Goal: Task Accomplishment & Management: Use online tool/utility

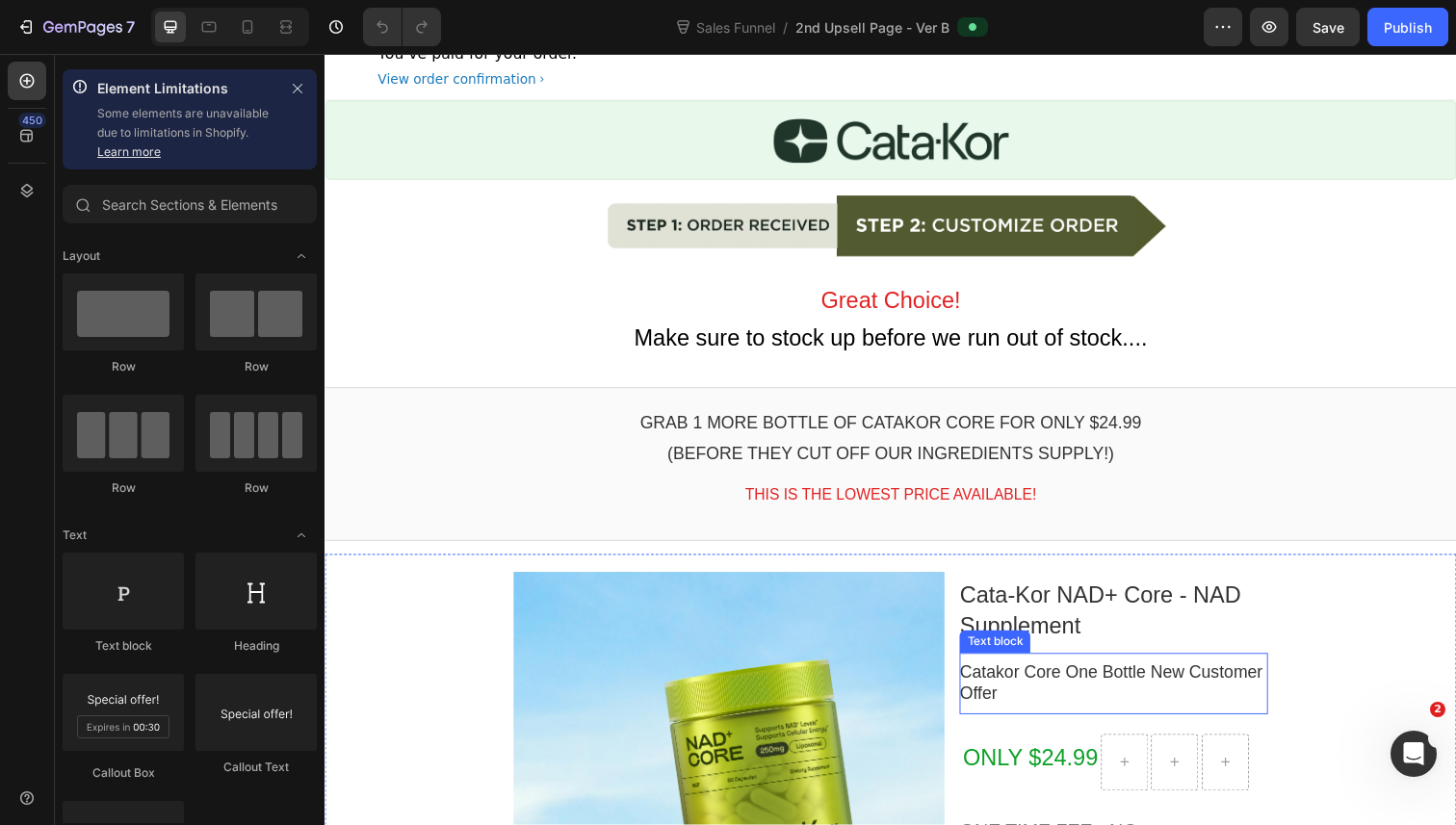
click at [1097, 697] on p "Catakor Core One Bottle New Customer Offer" at bounding box center [1129, 698] width 315 height 45
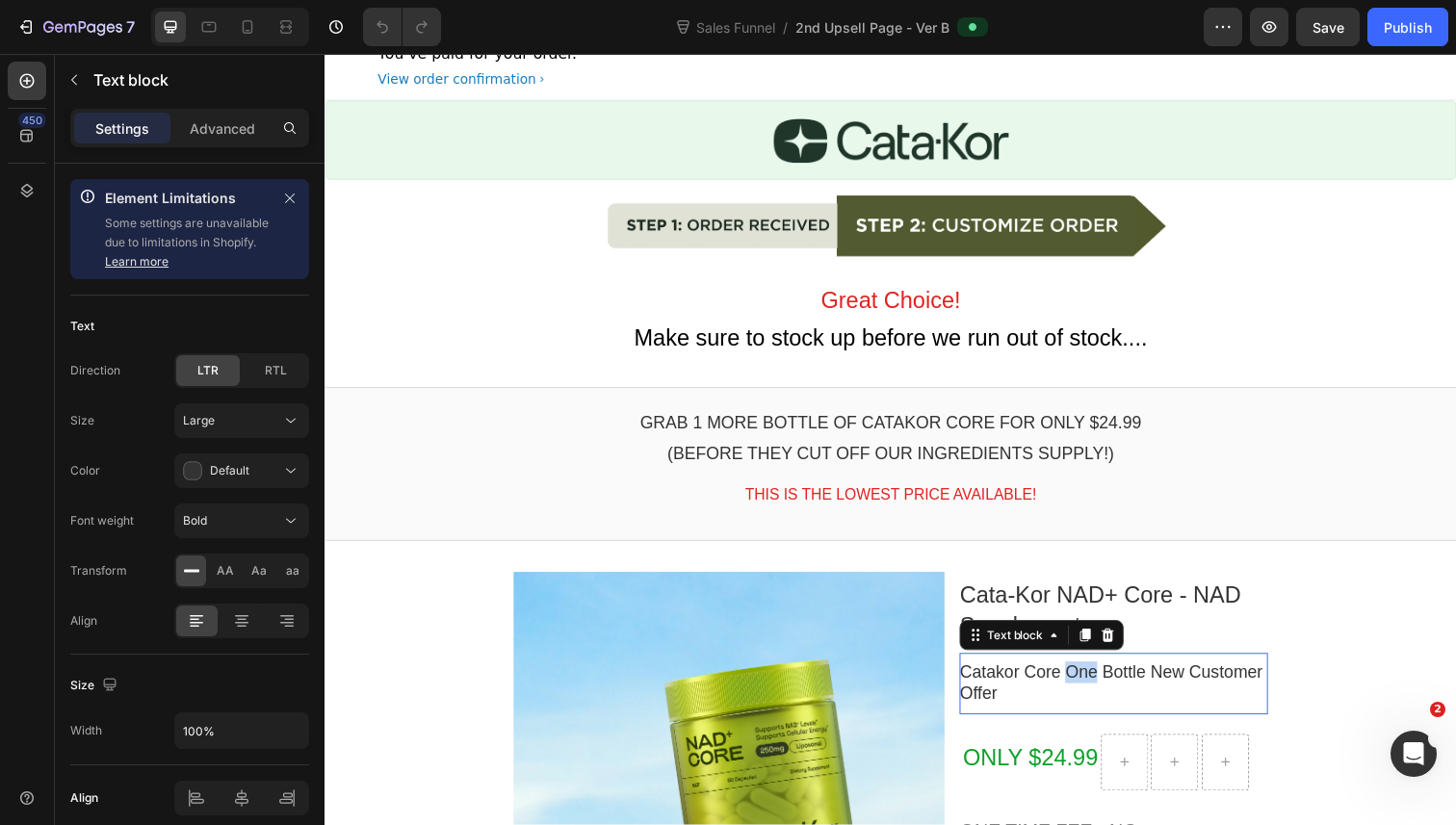
click at [1080, 695] on p "Catakor Core One Bottle New Customer Offer" at bounding box center [1129, 698] width 315 height 45
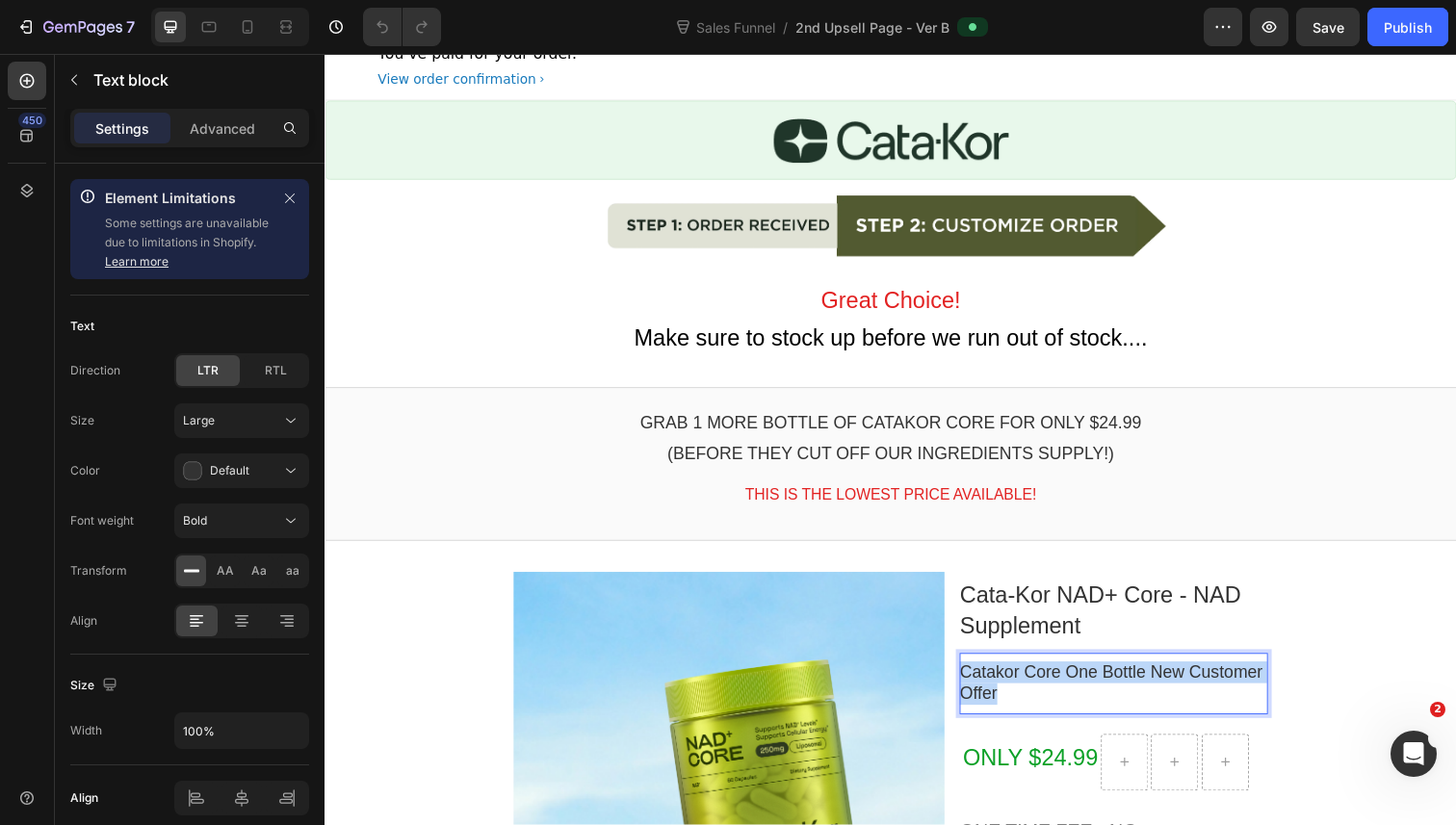
click at [1080, 695] on p "Catakor Core One Bottle New Customer Offer" at bounding box center [1129, 698] width 315 height 45
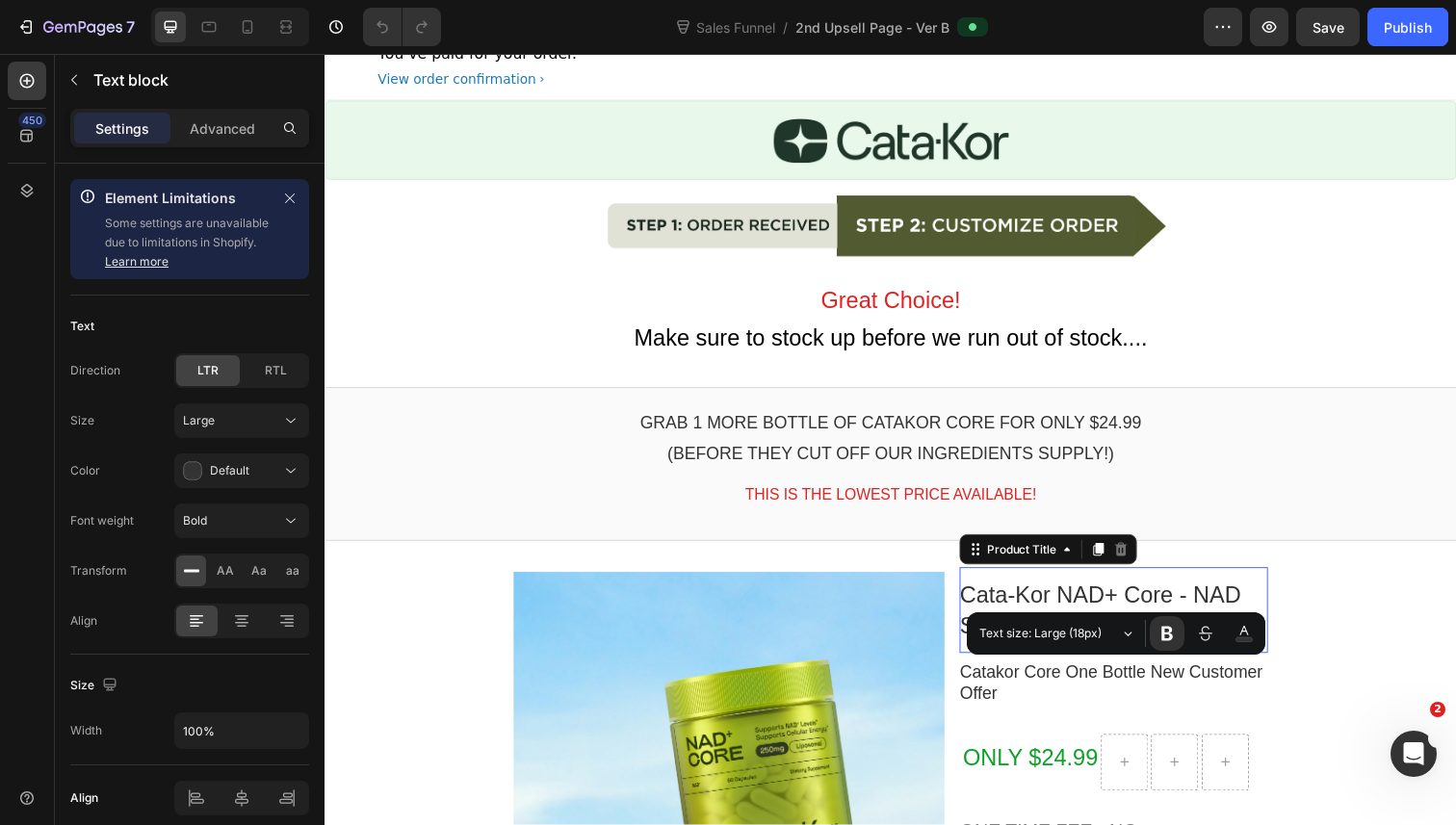
click at [1046, 598] on bdo "Cata-Kor NAD+ Core - NAD Supplement" at bounding box center [1115, 622] width 287 height 56
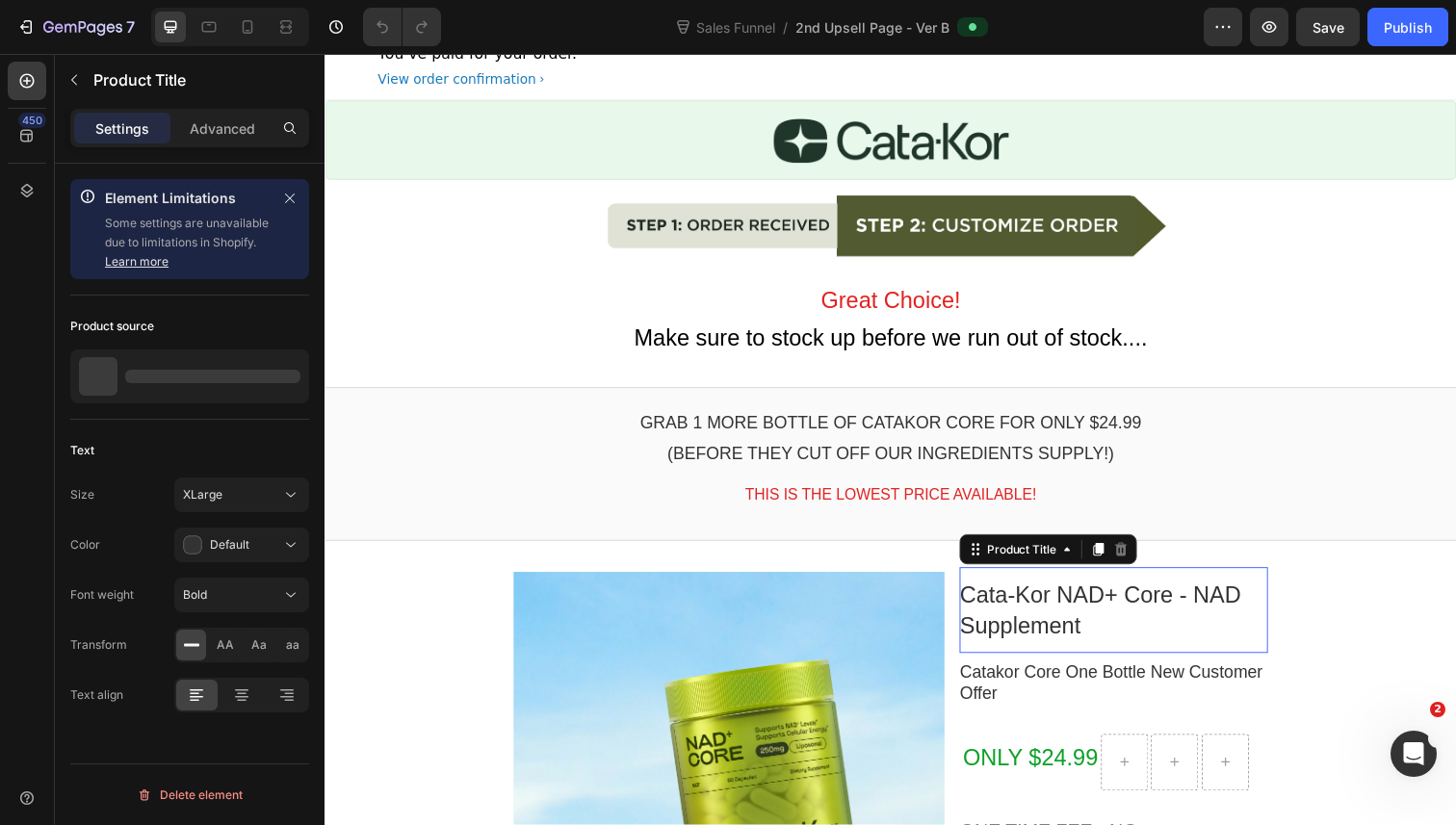
click at [1046, 598] on bdo "Cata-Kor NAD+ Core - NAD Supplement" at bounding box center [1115, 622] width 287 height 56
click at [1010, 678] on p "Catakor Core One Bottle New Customer Offer" at bounding box center [1129, 698] width 315 height 45
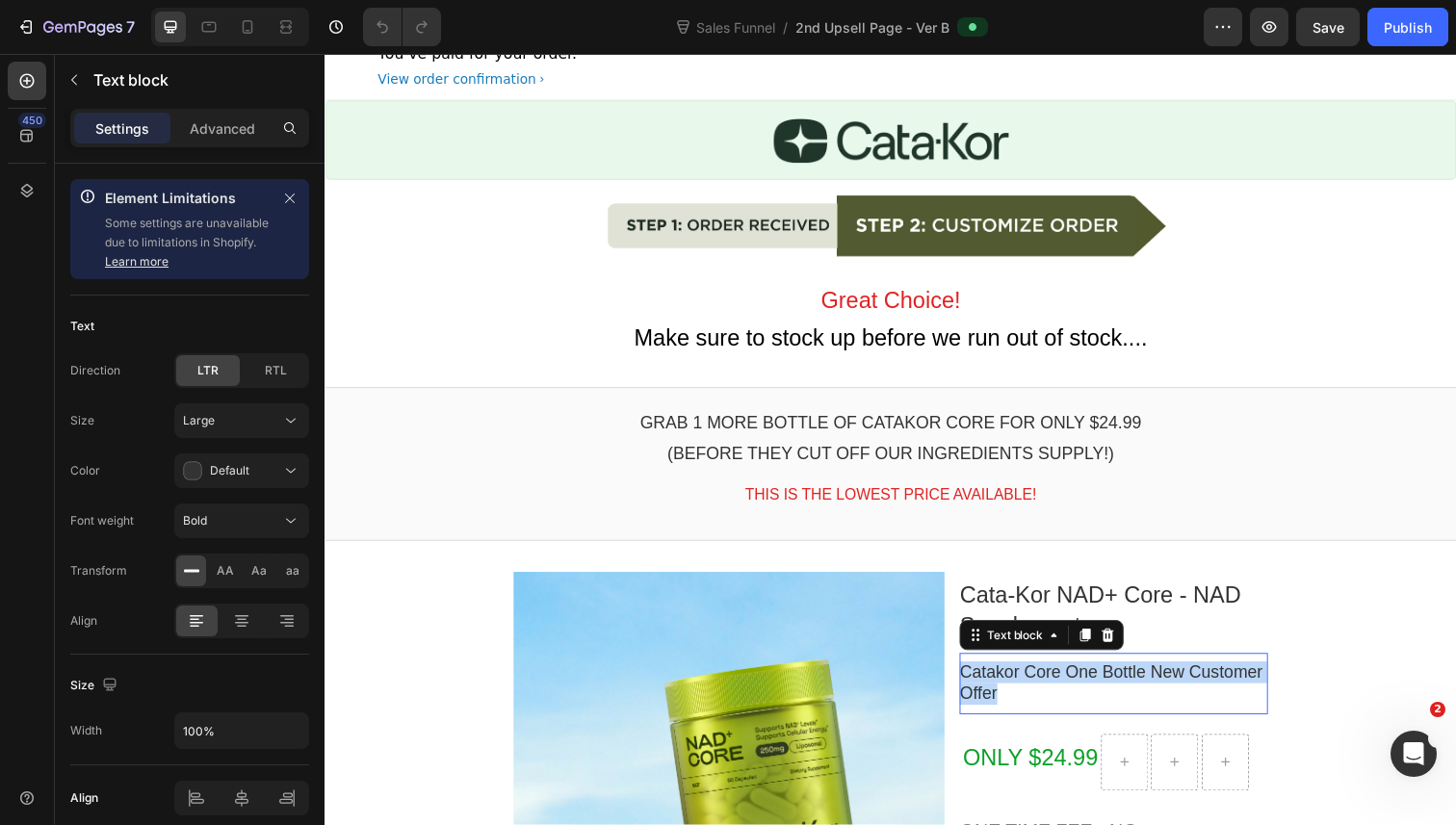
click at [1010, 678] on p "Catakor Core One Bottle New Customer Offer" at bounding box center [1129, 698] width 315 height 45
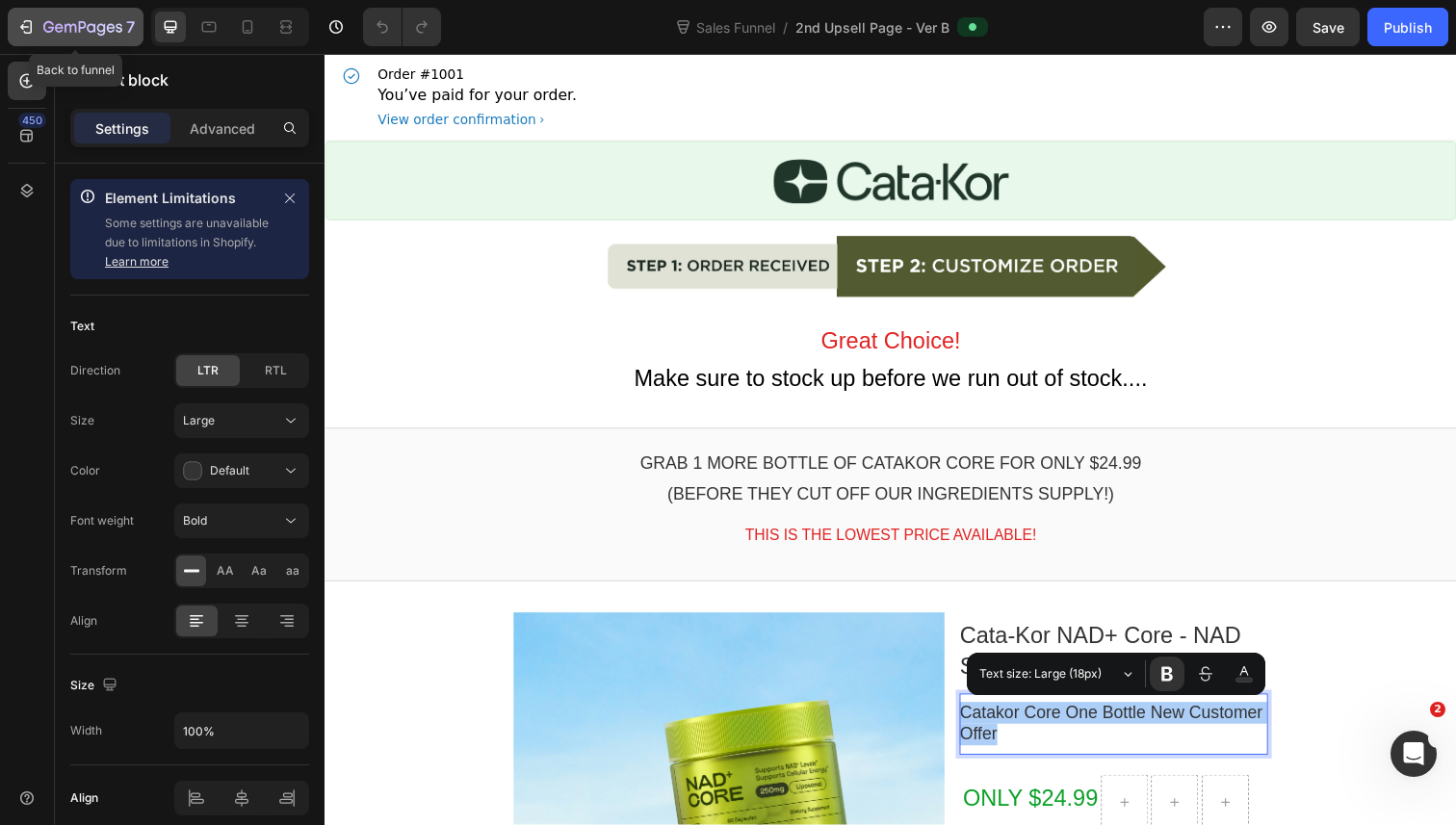
click at [33, 27] on icon "button" at bounding box center [26, 27] width 20 height 20
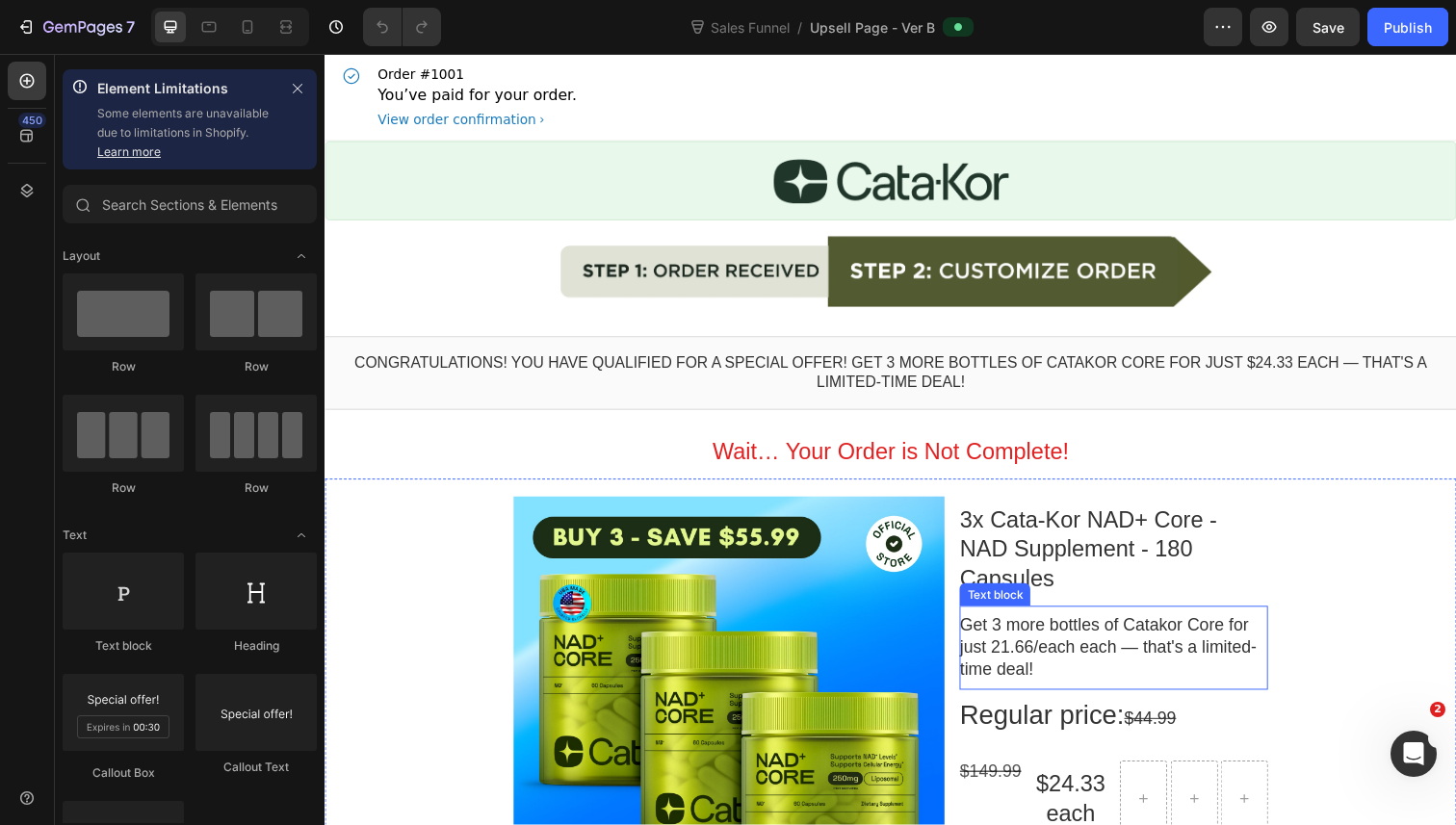
scroll to position [36, 0]
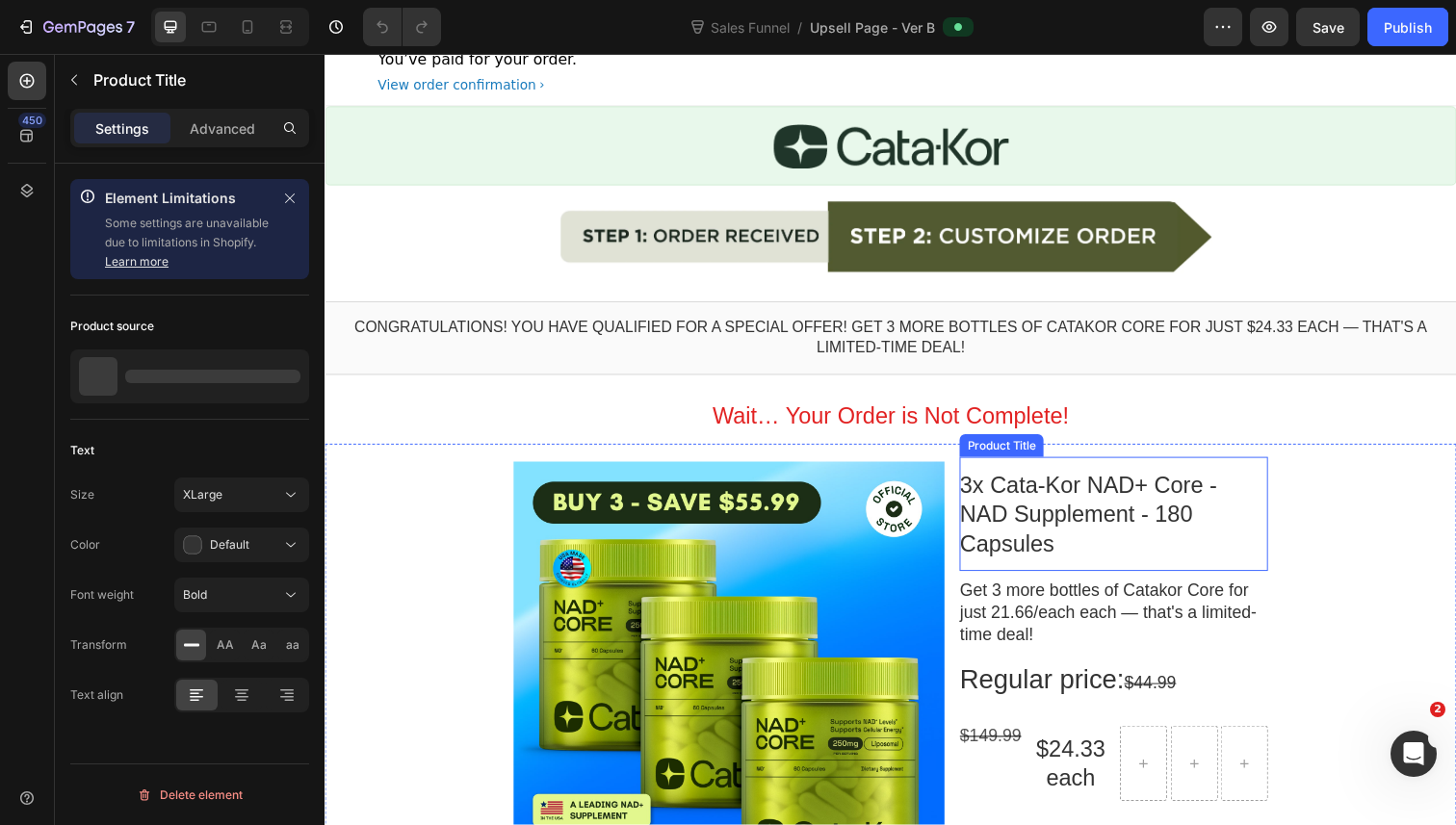
click at [1183, 519] on bdo "3x Cata-Kor NAD+ Core - NAD Supplement - 180 Capsules" at bounding box center [1103, 524] width 263 height 86
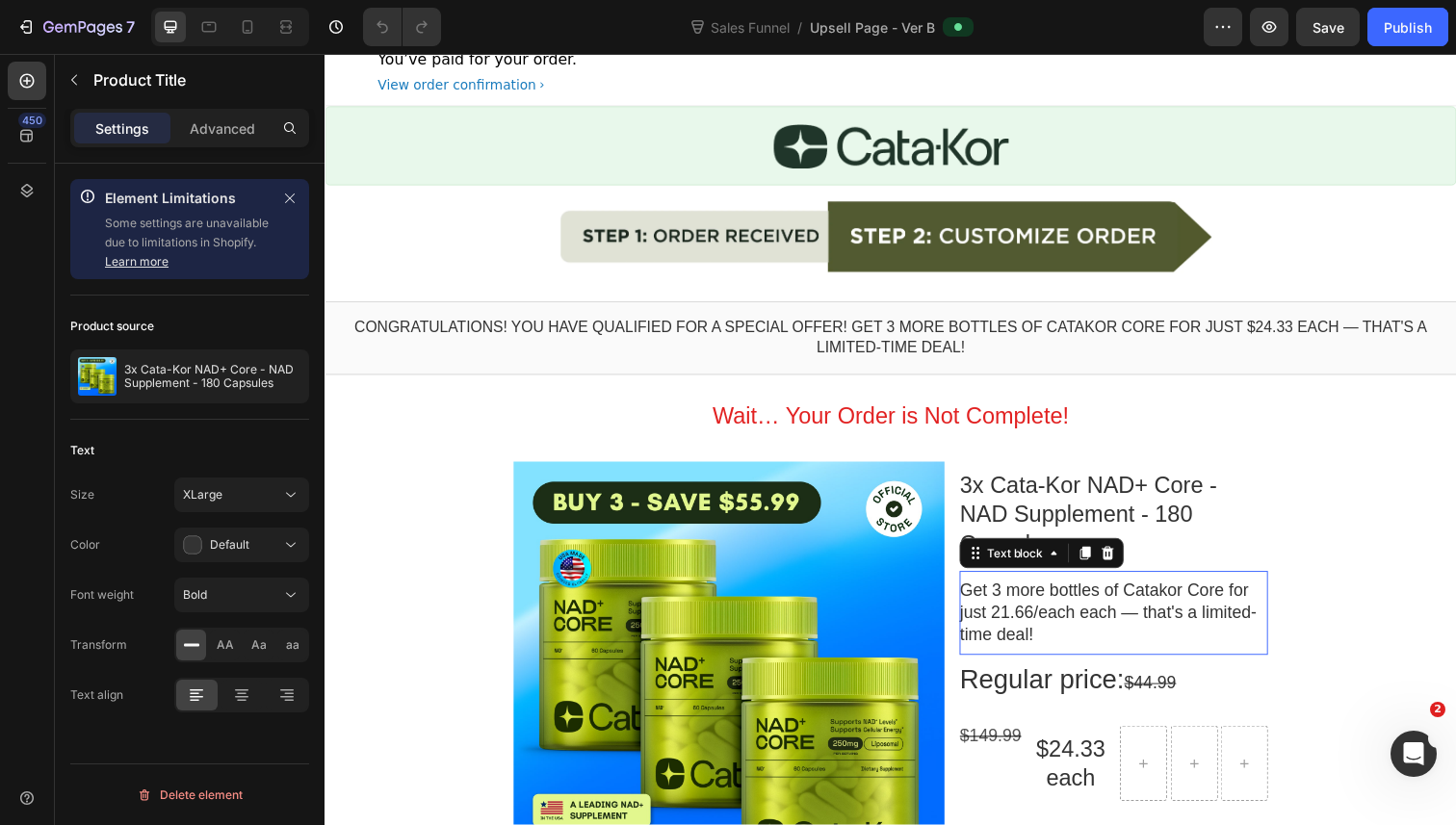
click at [1032, 592] on p "Get 3 more bottles of Catakor Core for just 21.66/each each — that's a limited-…" at bounding box center [1129, 625] width 315 height 67
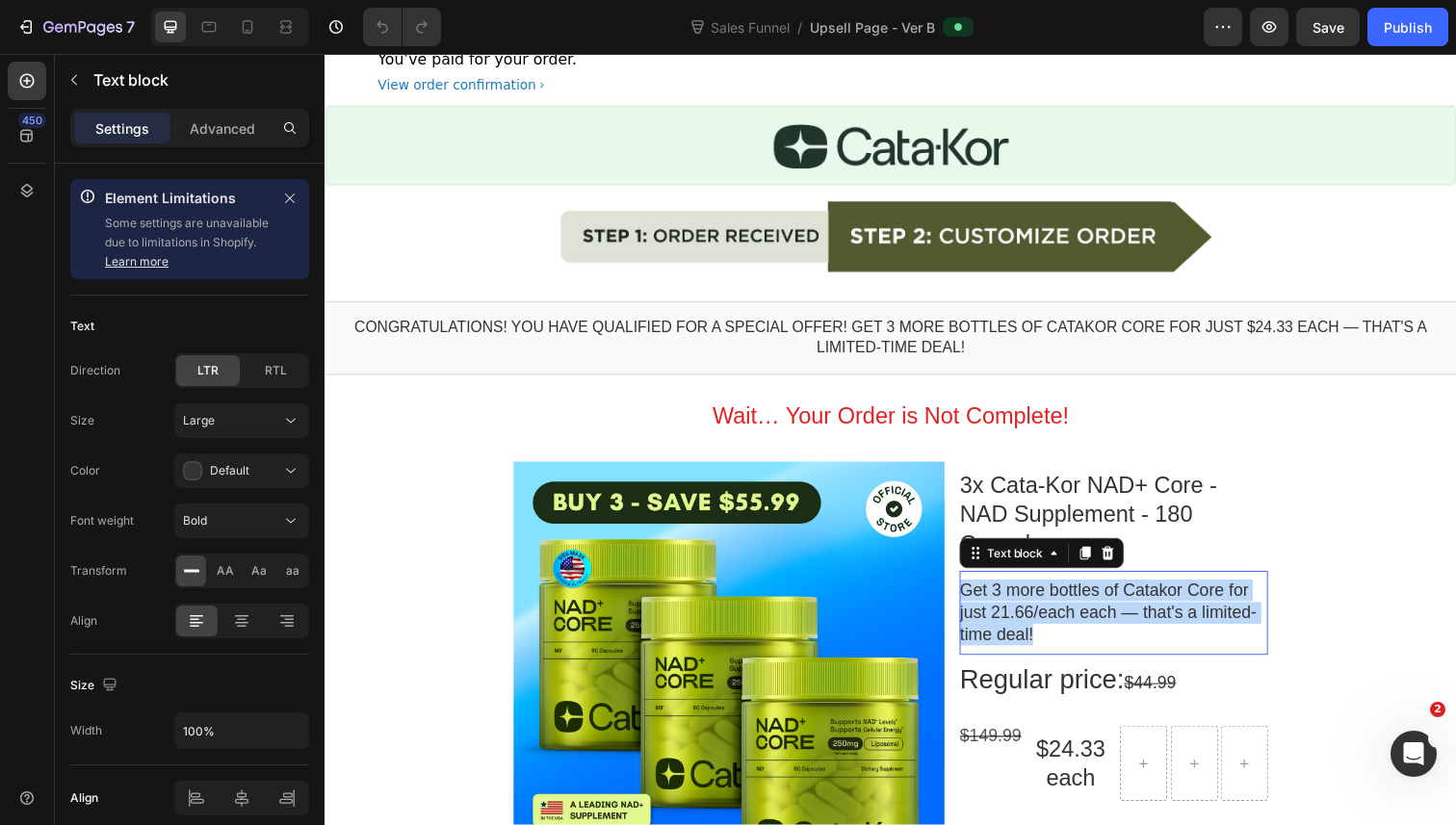
click at [1032, 592] on p "Get 3 more bottles of Catakor Core for just 21.66/each each — that's a limited-…" at bounding box center [1129, 625] width 315 height 67
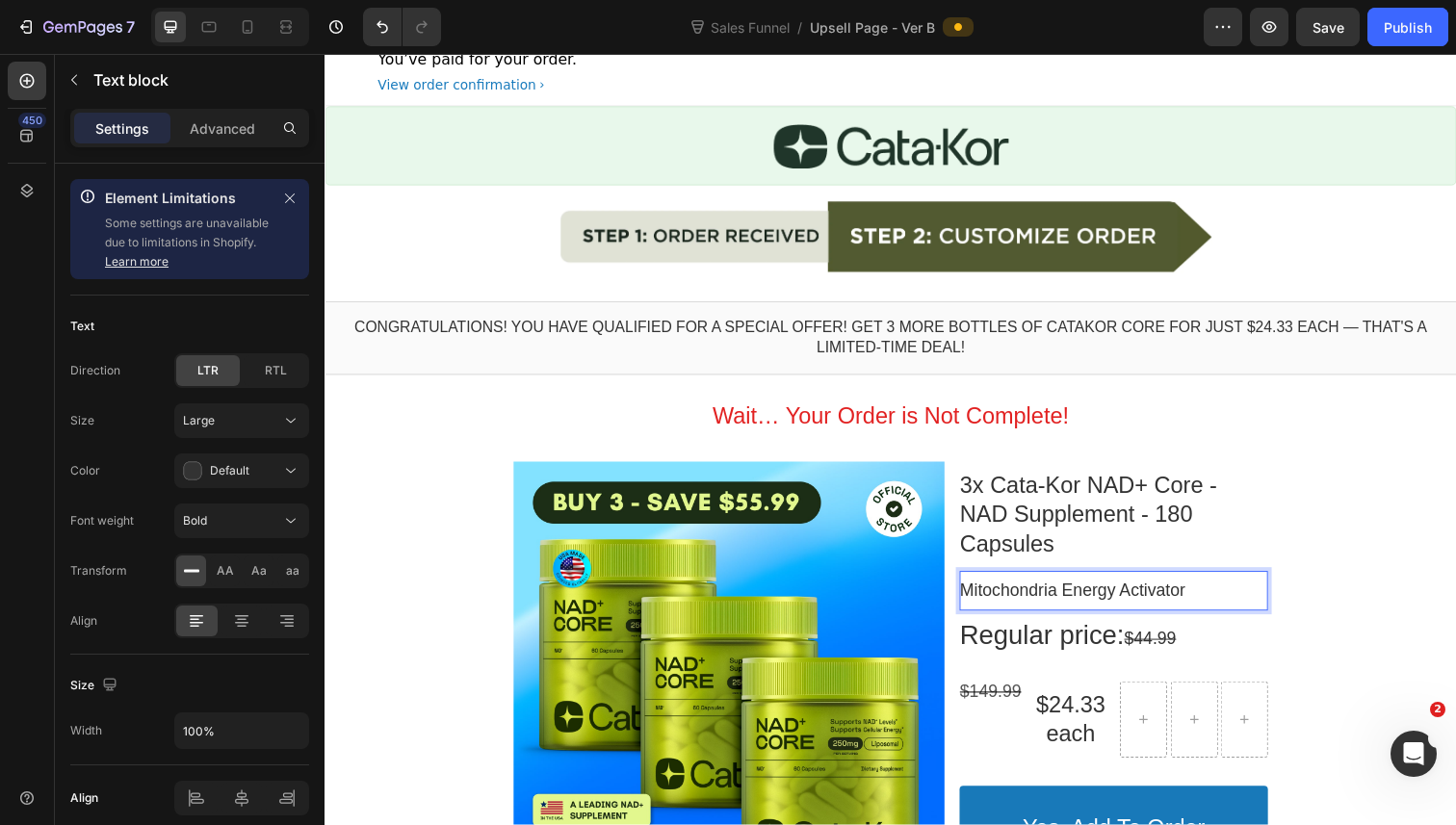
click at [1200, 592] on p "Mitochondria Energy Activator" at bounding box center [1129, 602] width 315 height 22
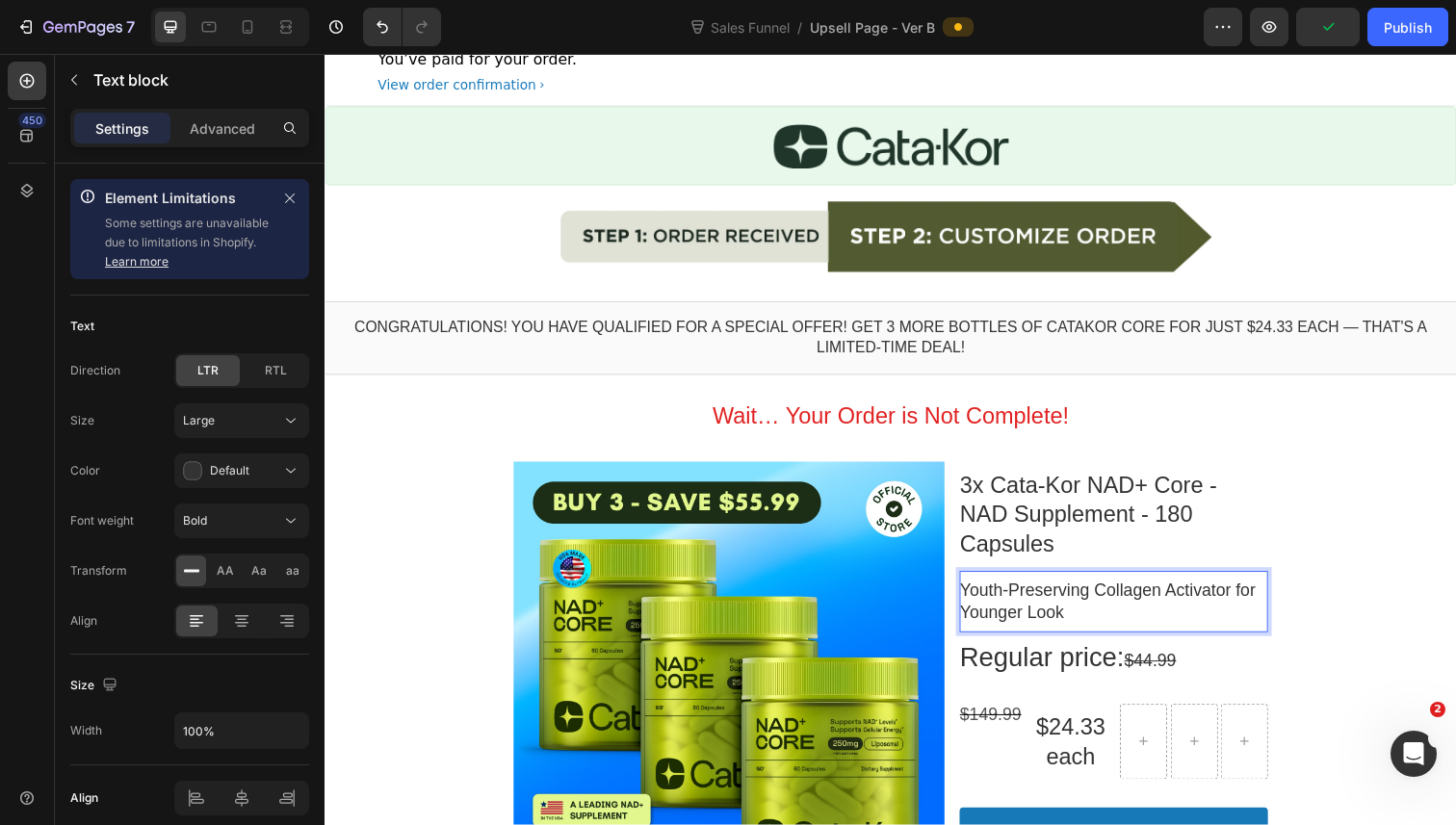
click at [1067, 599] on p "Youth-Preserving Collagen Activator for Younger Look" at bounding box center [1129, 614] width 315 height 45
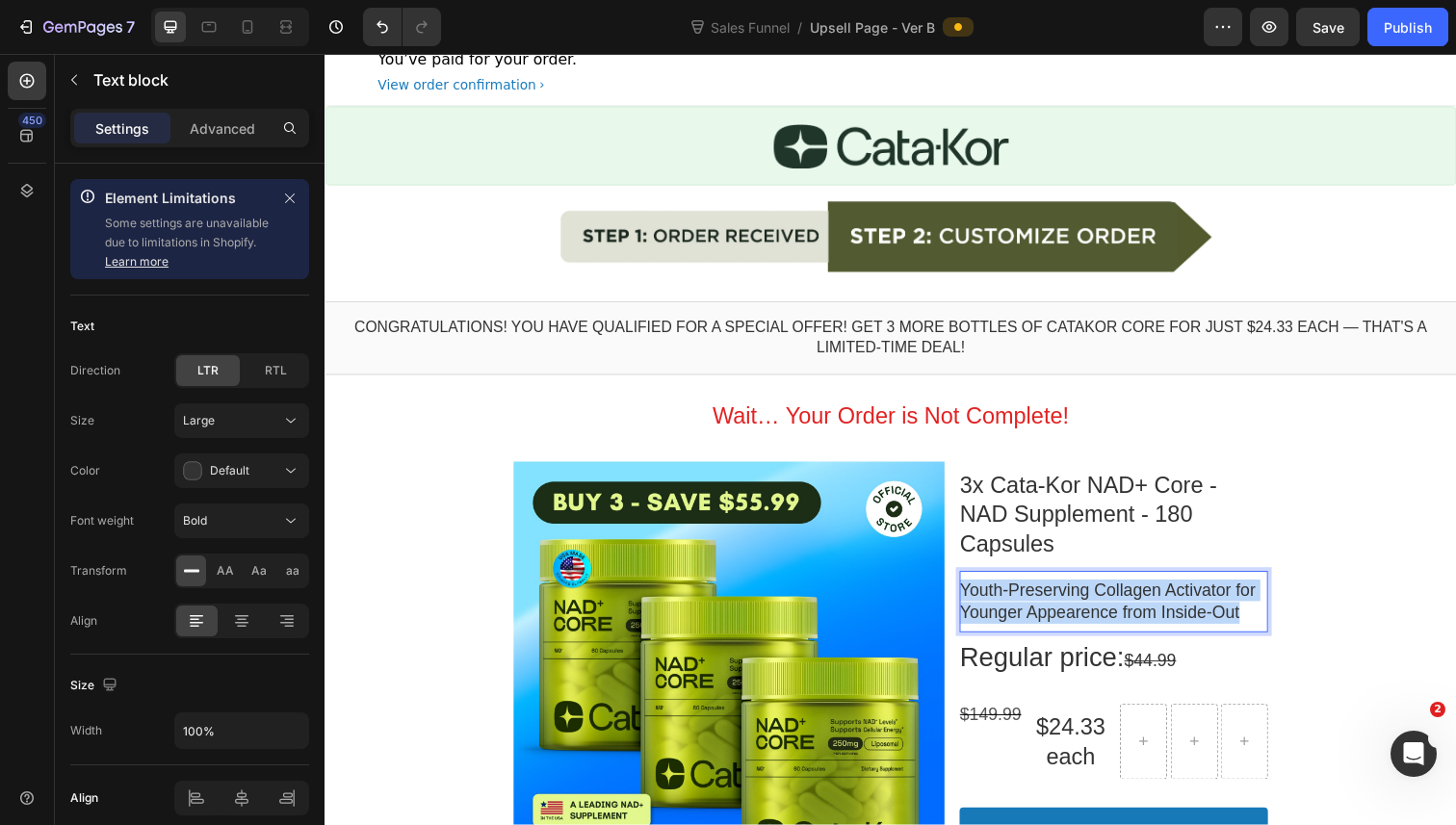
copy p "Youth-Preserving Collagen Activator for Younger Appearence from Inside-Out"
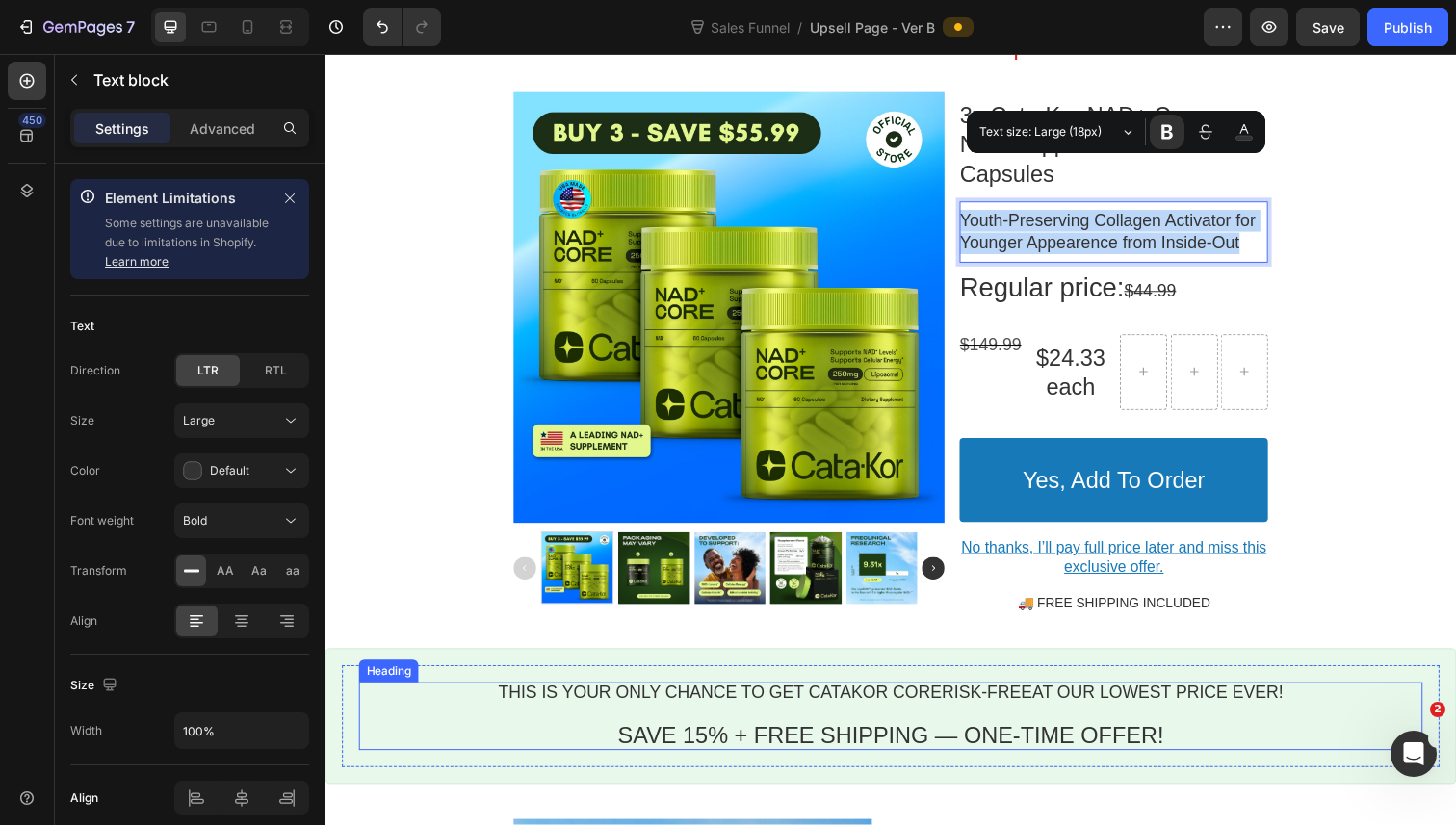
scroll to position [407, 0]
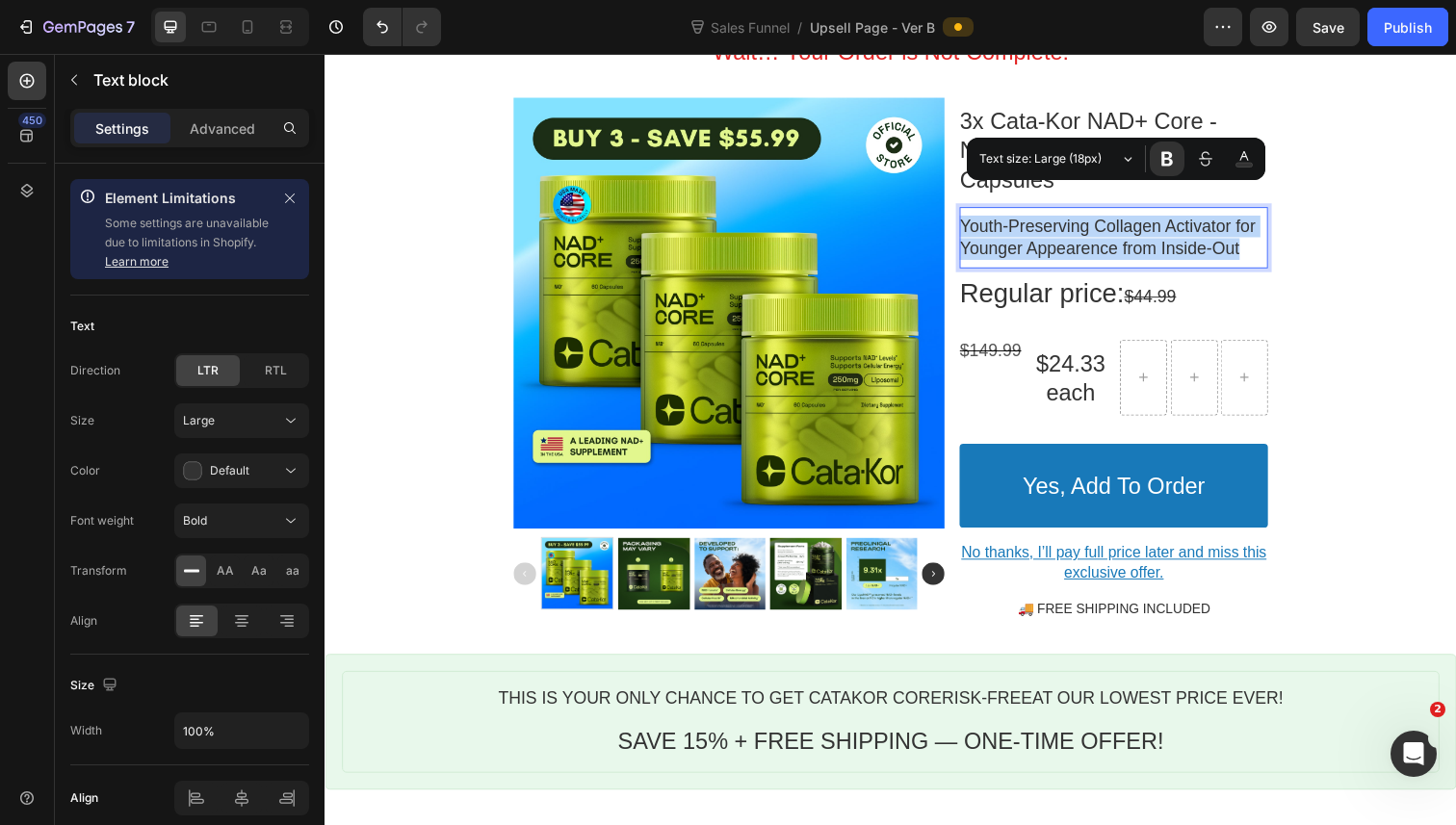
click at [693, 744] on span "SAVE 15% + FREE SHIPPING — ONE-TIME OFFER!" at bounding box center [902, 757] width 557 height 26
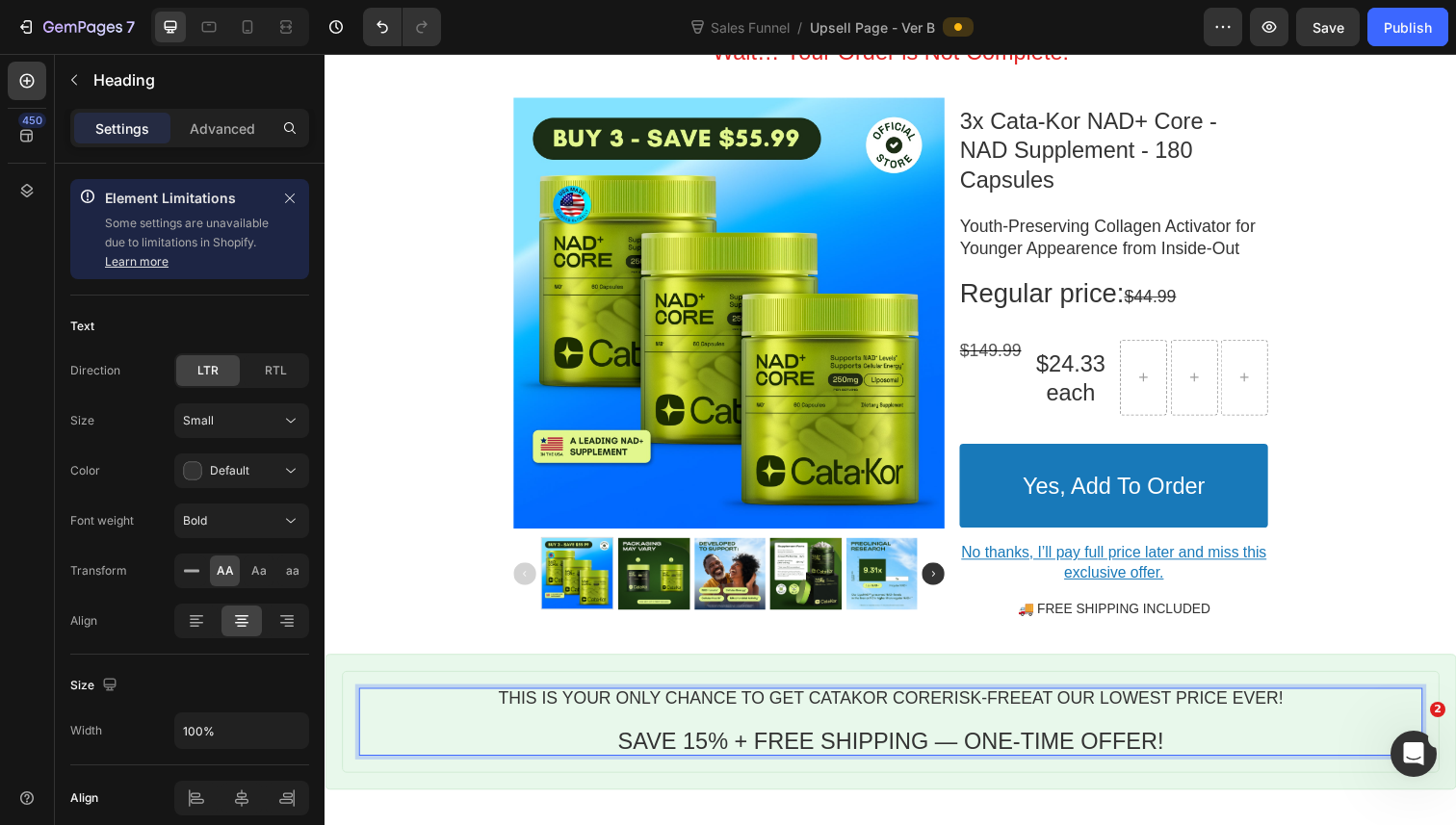
click at [720, 744] on span "SAVE 15% + FREE SHIPPING — ONE-TIME OFFER!" at bounding box center [902, 757] width 557 height 26
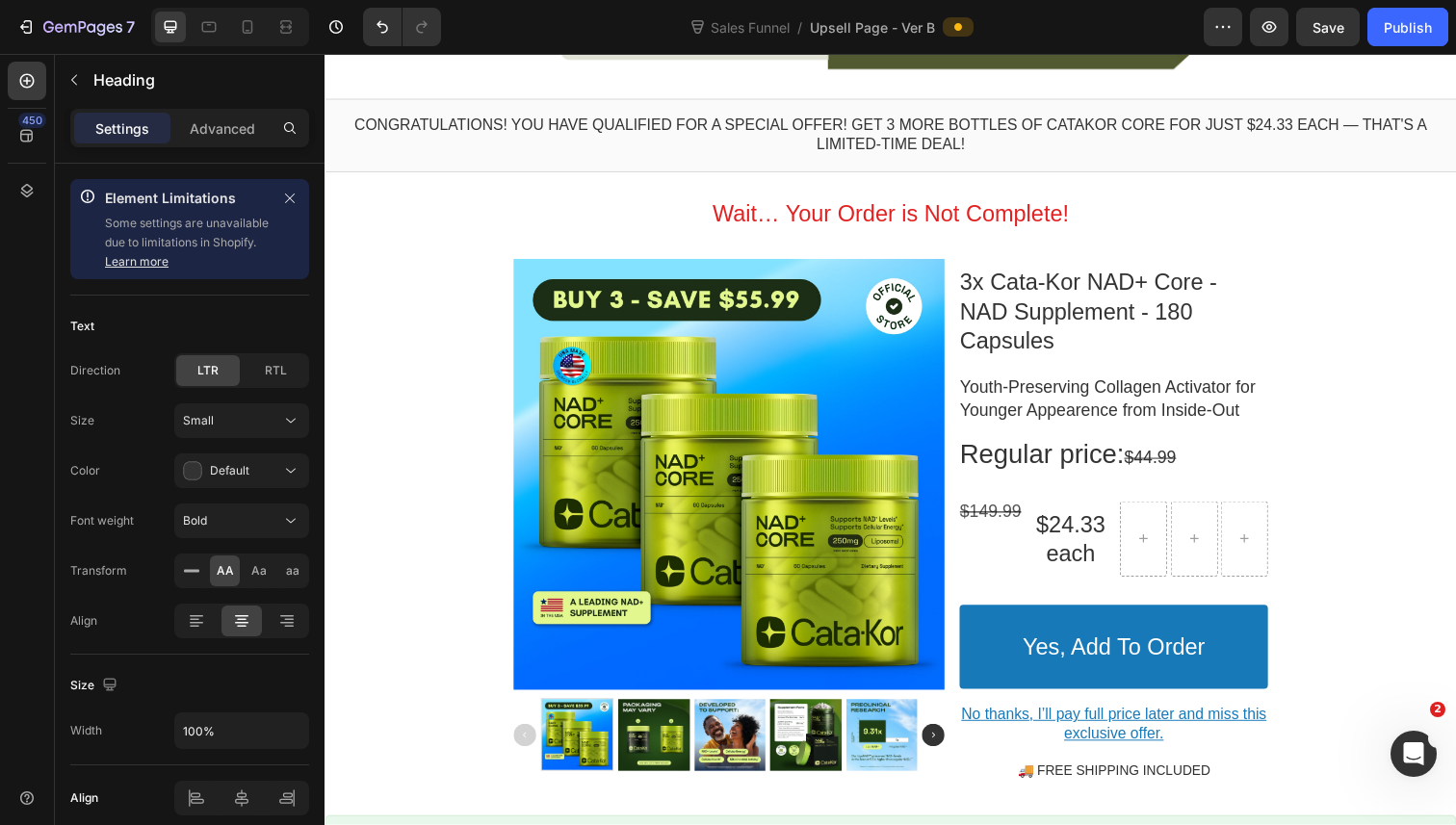
scroll to position [0, 0]
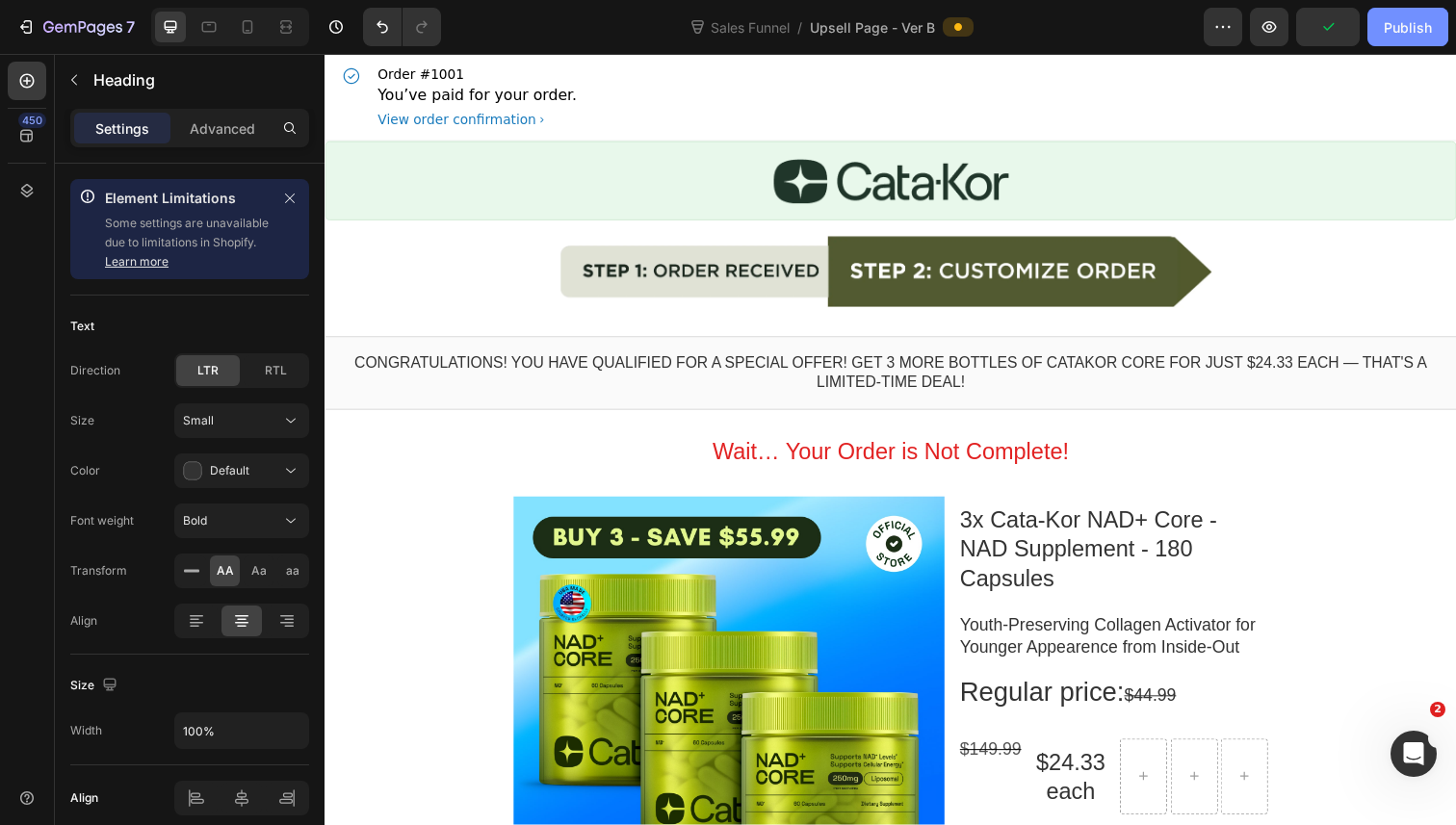
click at [1387, 30] on div "Publish" at bounding box center [1407, 27] width 48 height 21
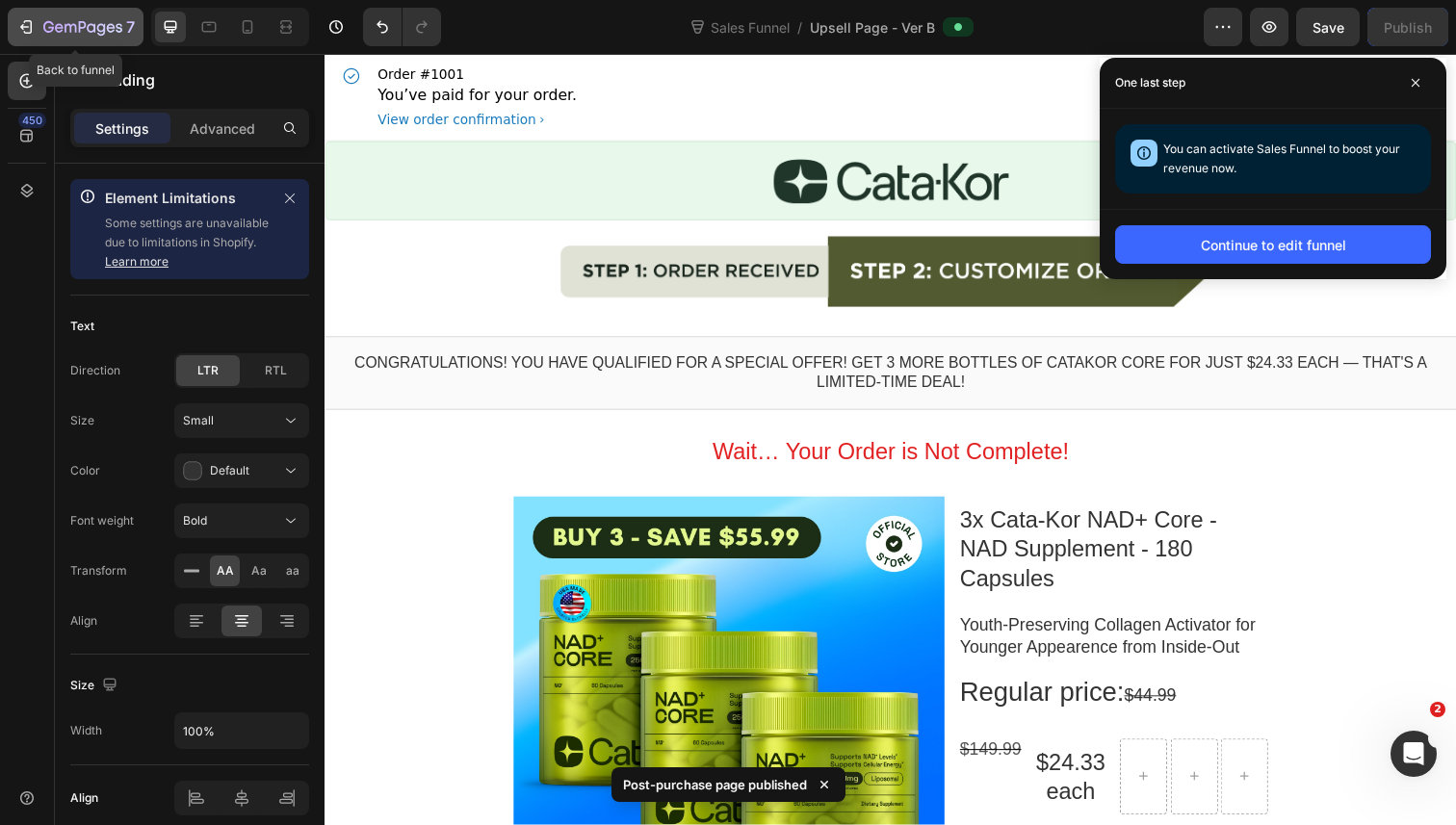
click at [25, 27] on icon "button" at bounding box center [26, 27] width 20 height 20
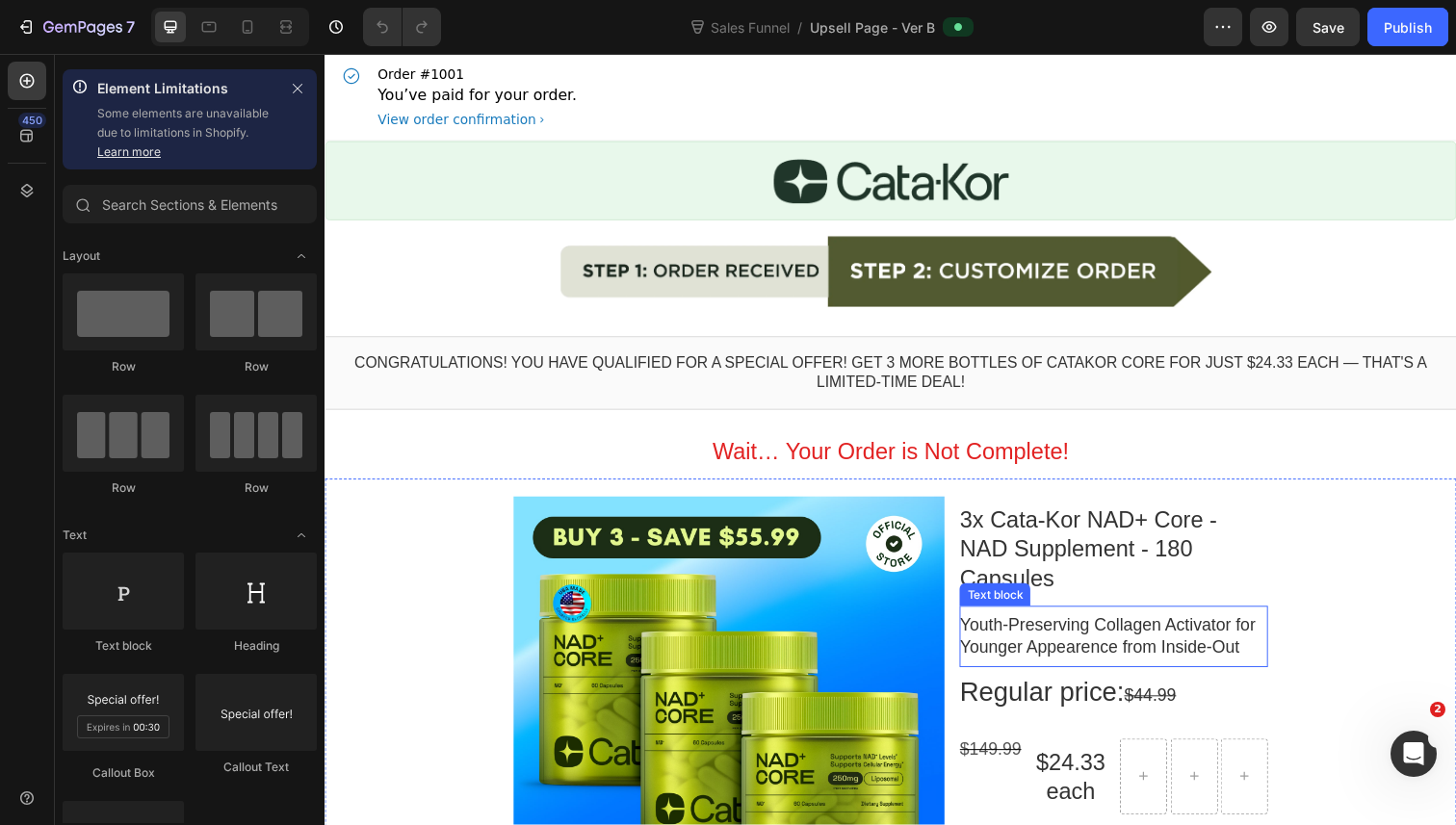
click at [1073, 627] on p "Youth-Preserving Collagen Activator for Younger Appearence from Inside-Out" at bounding box center [1129, 649] width 315 height 45
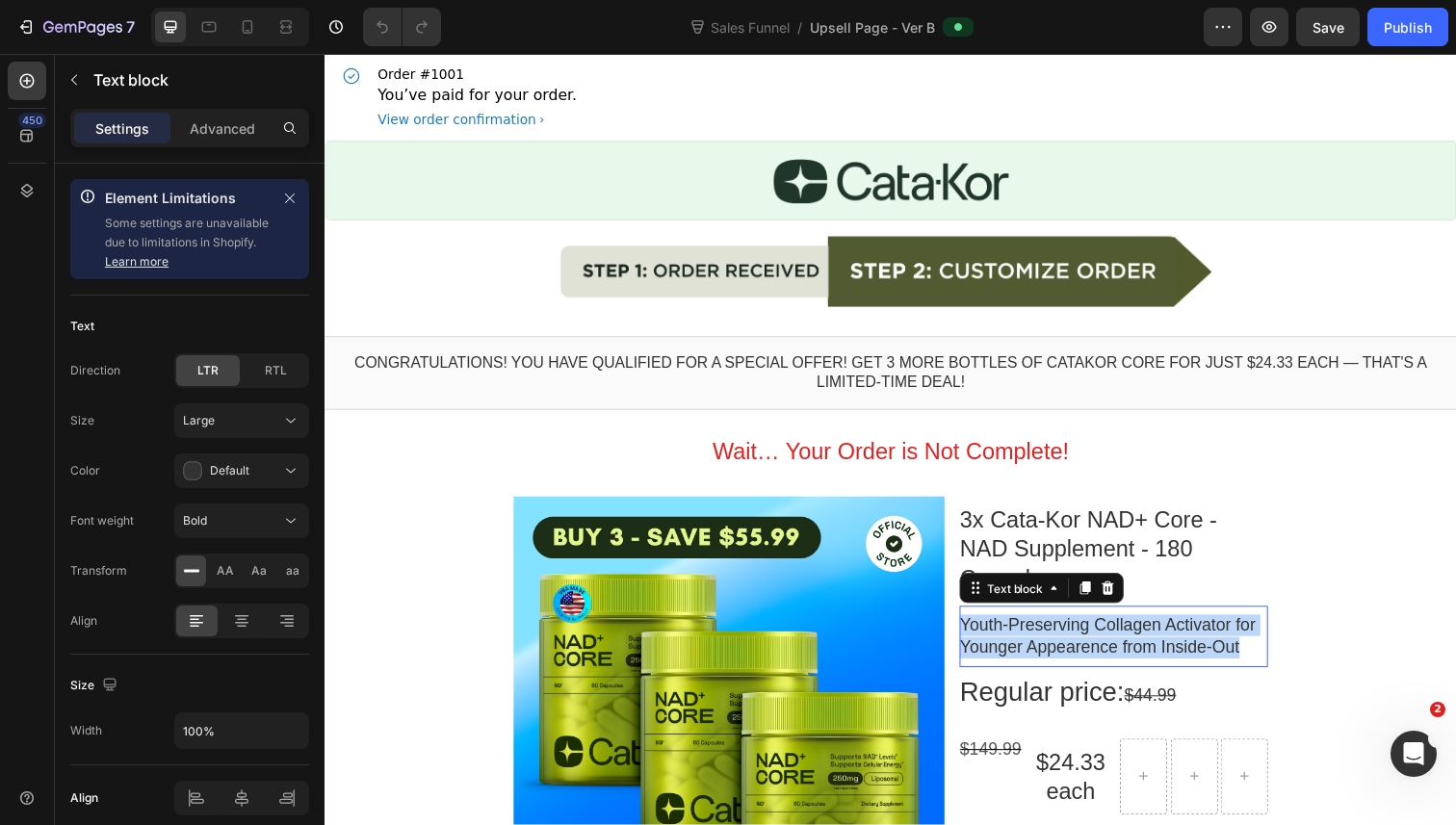
click at [1073, 627] on p "Youth-Preserving Collagen Activator for Younger Appearence from Inside-Out" at bounding box center [1129, 649] width 315 height 45
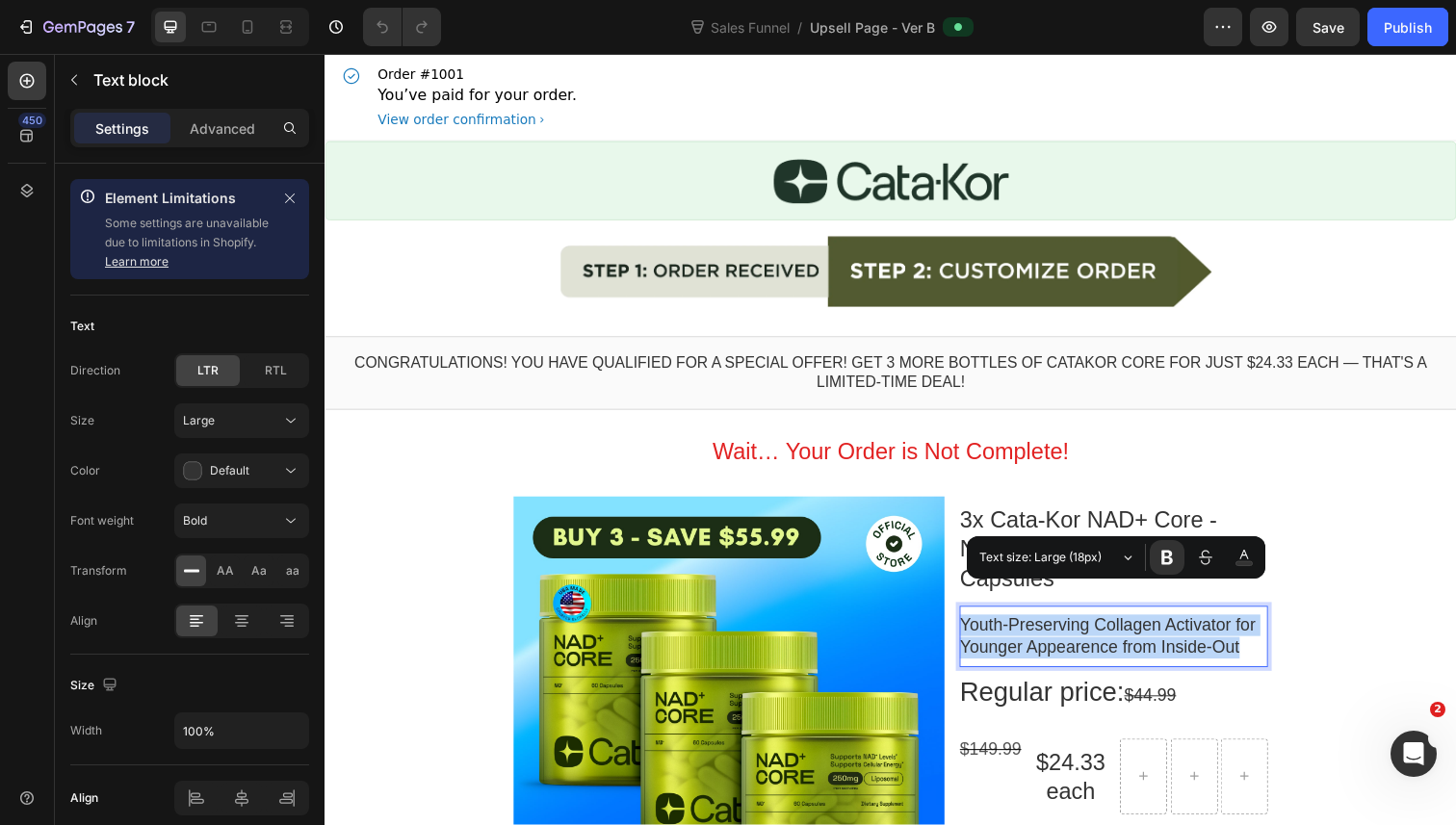
click at [1081, 639] on p "Youth-Preserving Collagen Activator for Younger Appearence from Inside-Out" at bounding box center [1129, 649] width 315 height 45
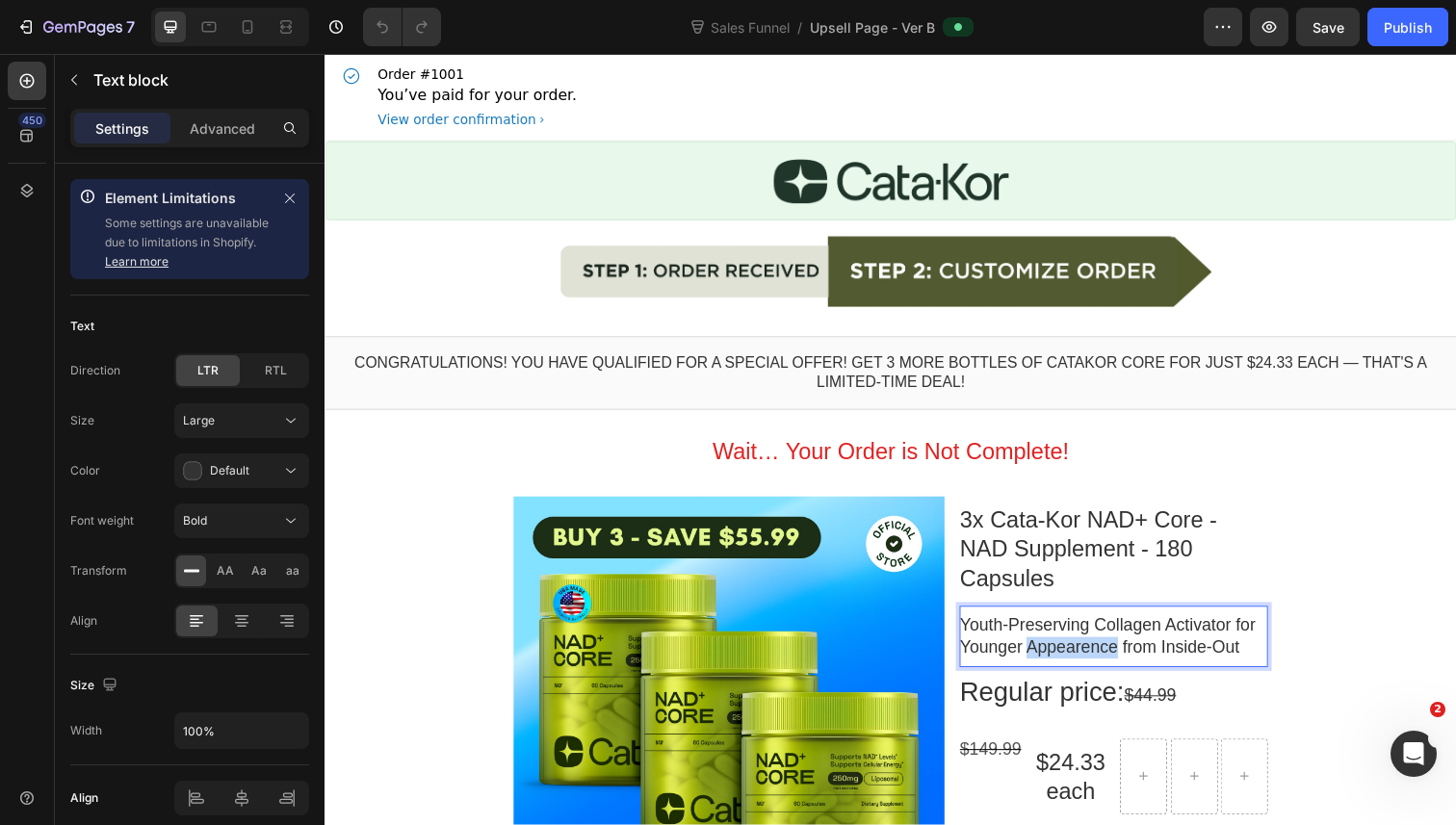
copy p "Appearence"
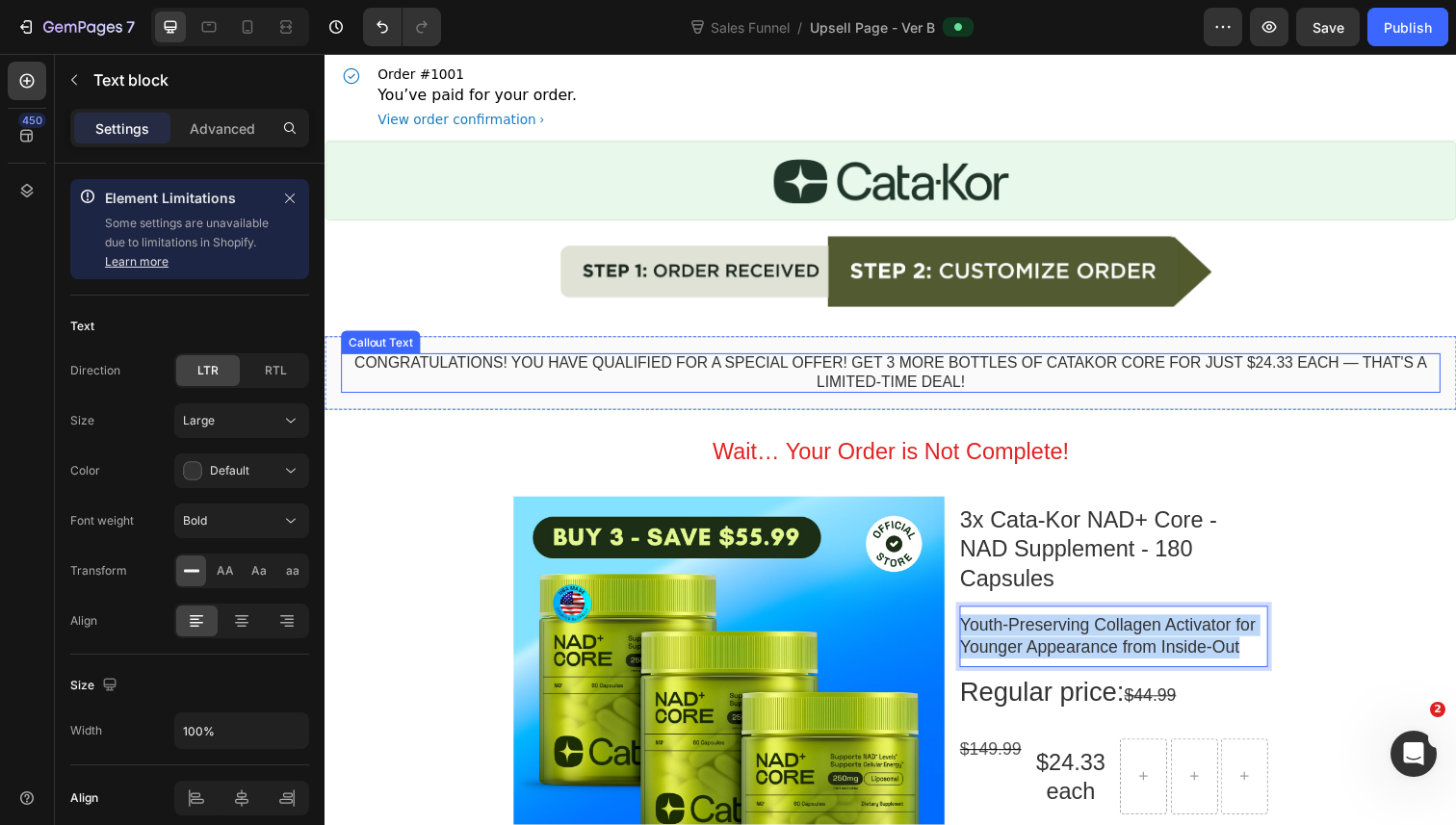
copy p "Youth-Preserving Collagen Activator for Younger Appearance from Inside-Out"
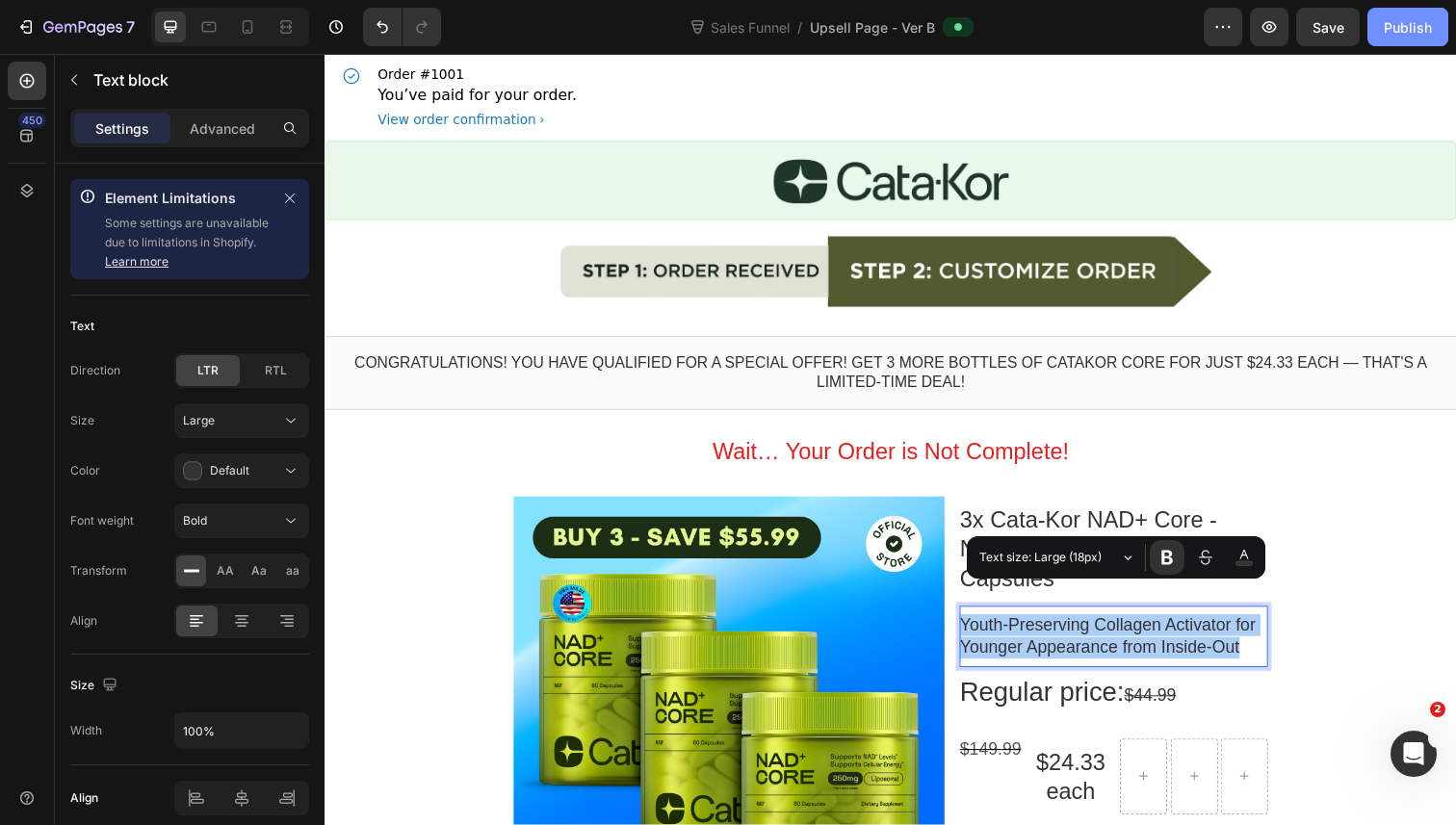
click at [1392, 36] on button "Publish" at bounding box center [1407, 26] width 81 height 38
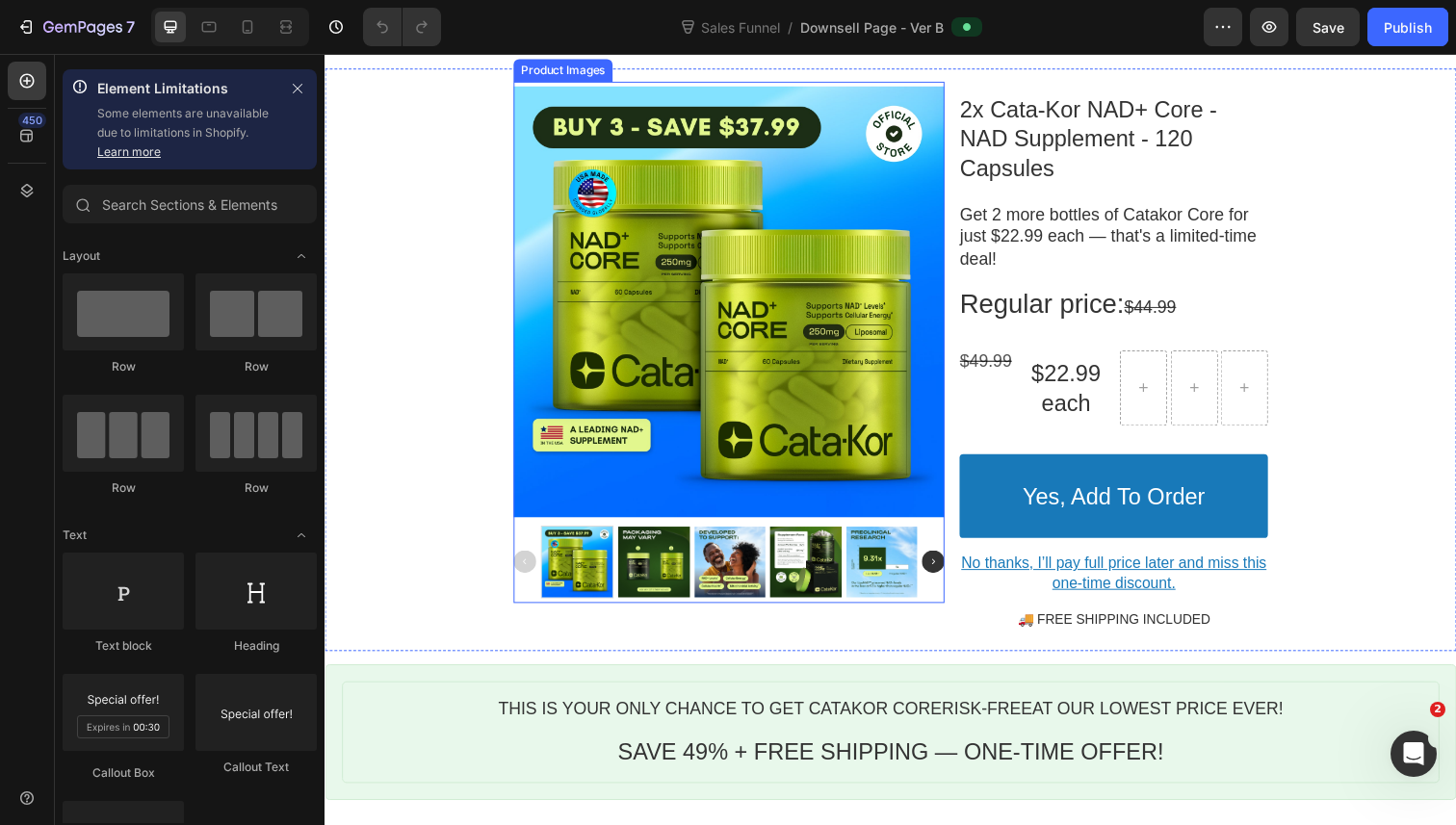
scroll to position [423, 0]
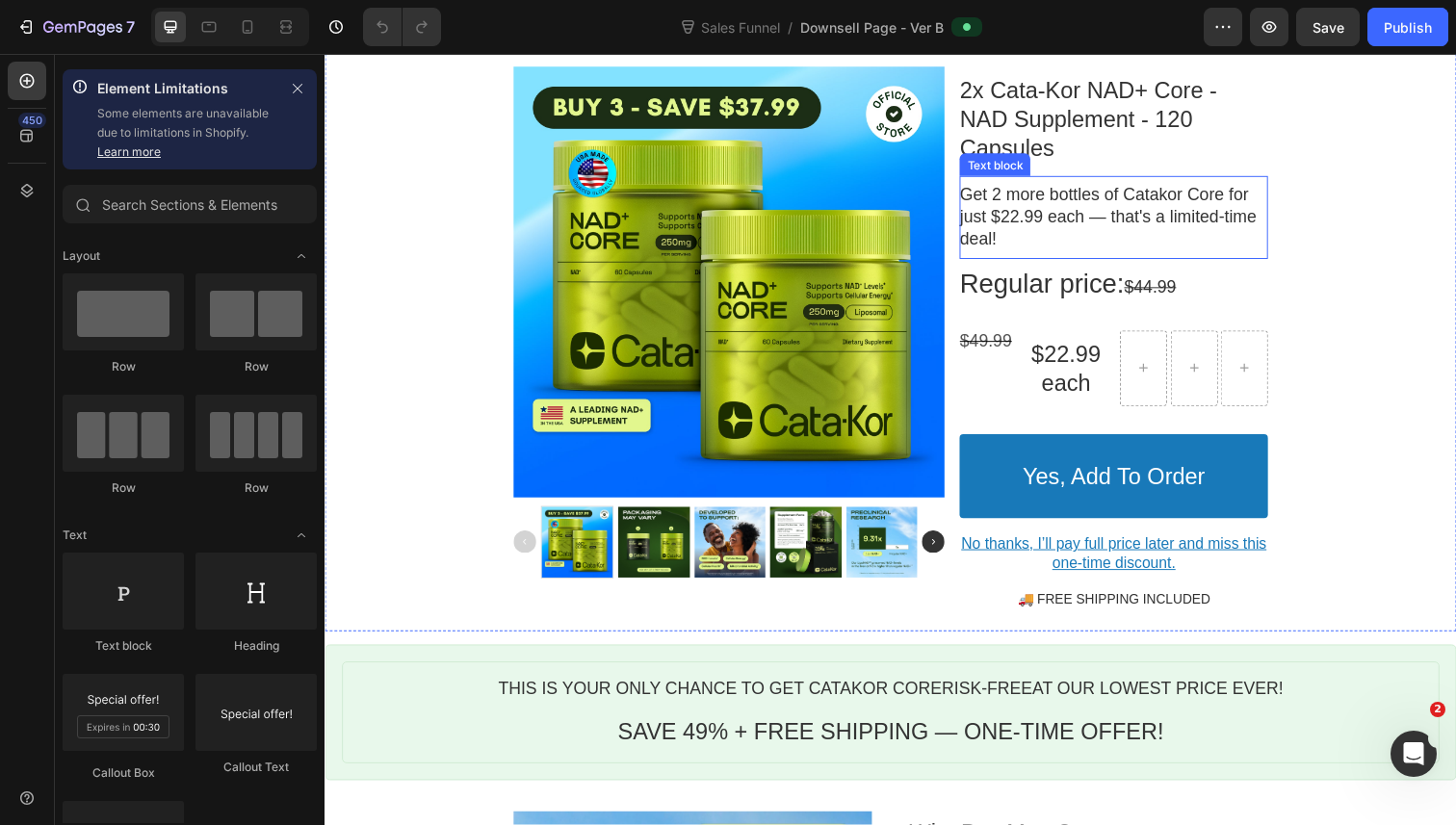
click at [1088, 187] on p "Get 2 more bottles of Catakor Core for just $22.99 each — that's a limited-time…" at bounding box center [1129, 221] width 315 height 67
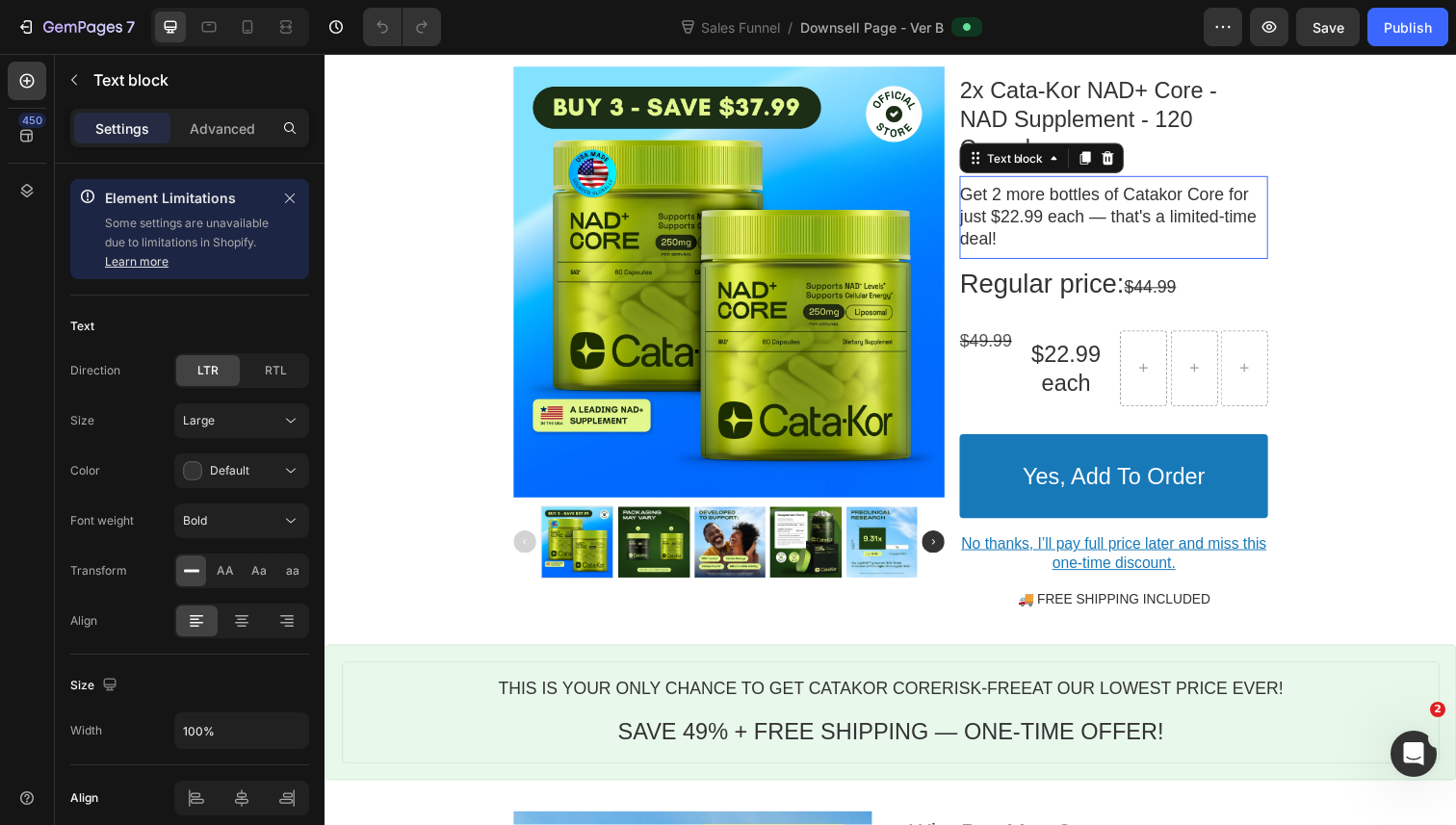
click at [1088, 187] on p "Get 2 more bottles of Catakor Core for just $22.99 each — that's a limited-time…" at bounding box center [1129, 221] width 315 height 67
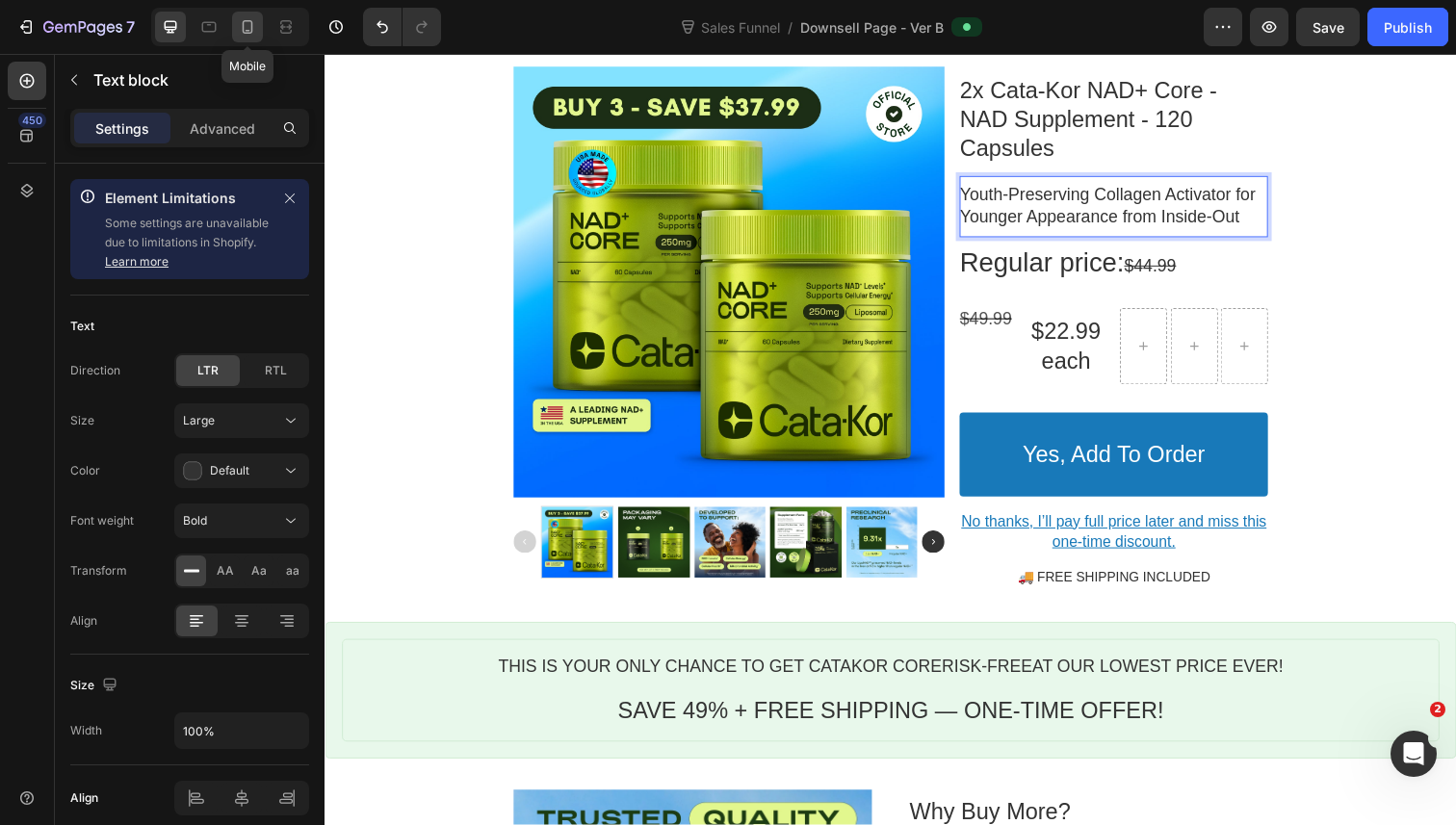
click at [241, 21] on icon at bounding box center [248, 27] width 20 height 20
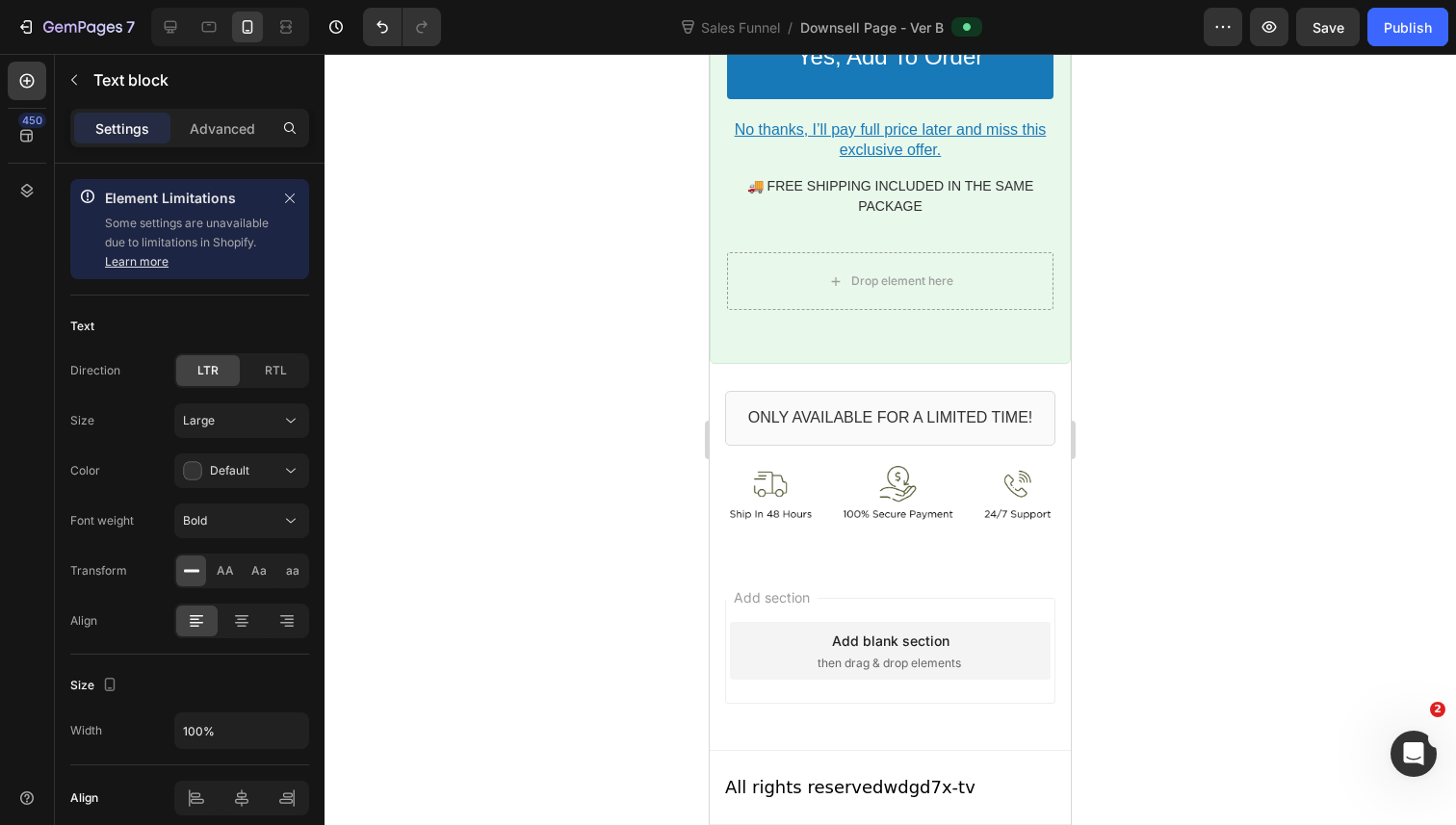
scroll to position [4551, 0]
click at [1420, 33] on div "Publish" at bounding box center [1407, 27] width 48 height 21
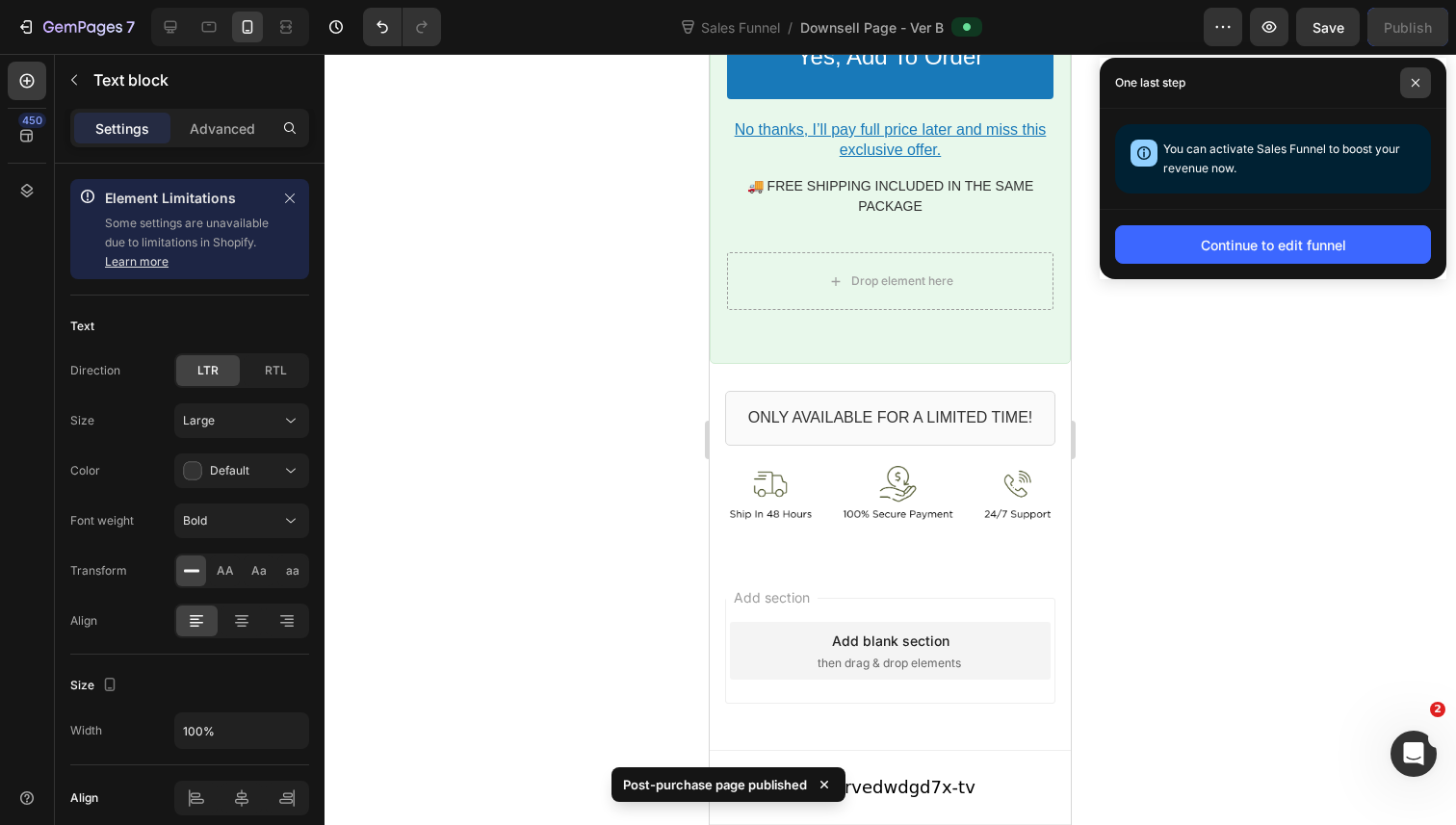
click at [1415, 84] on icon at bounding box center [1415, 83] width 8 height 8
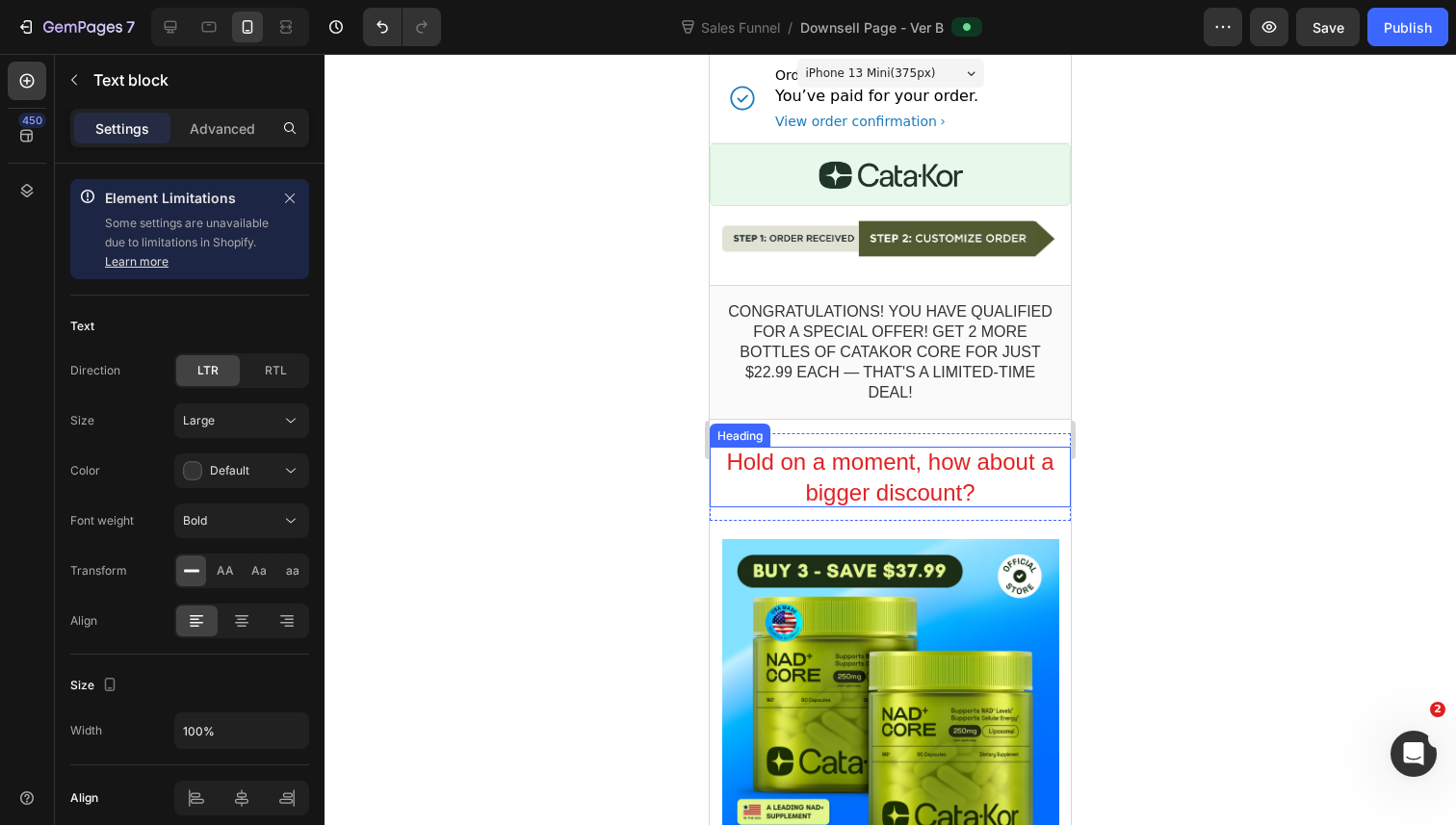
scroll to position [673, 0]
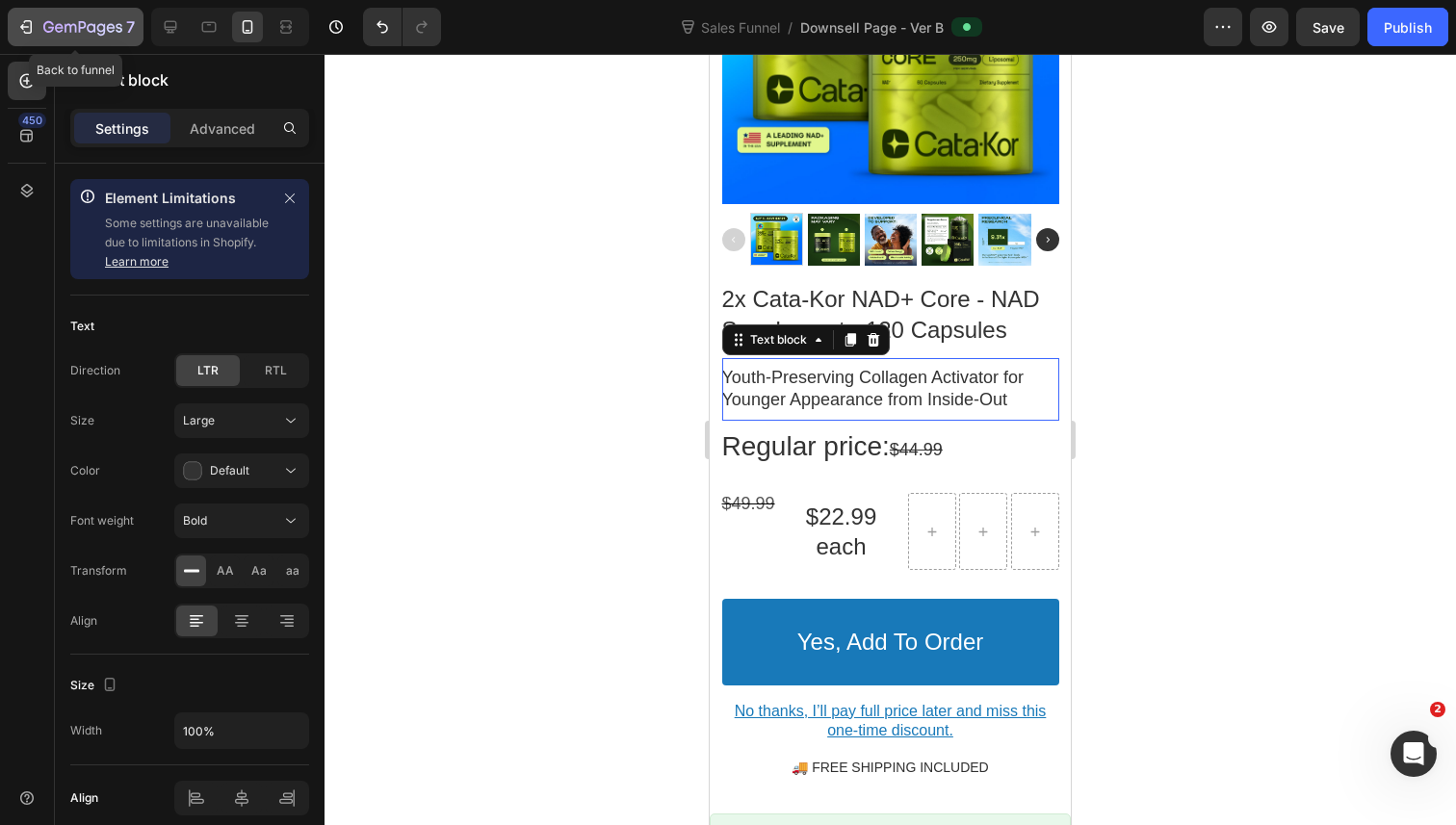
click at [36, 36] on div "7" at bounding box center [75, 27] width 118 height 23
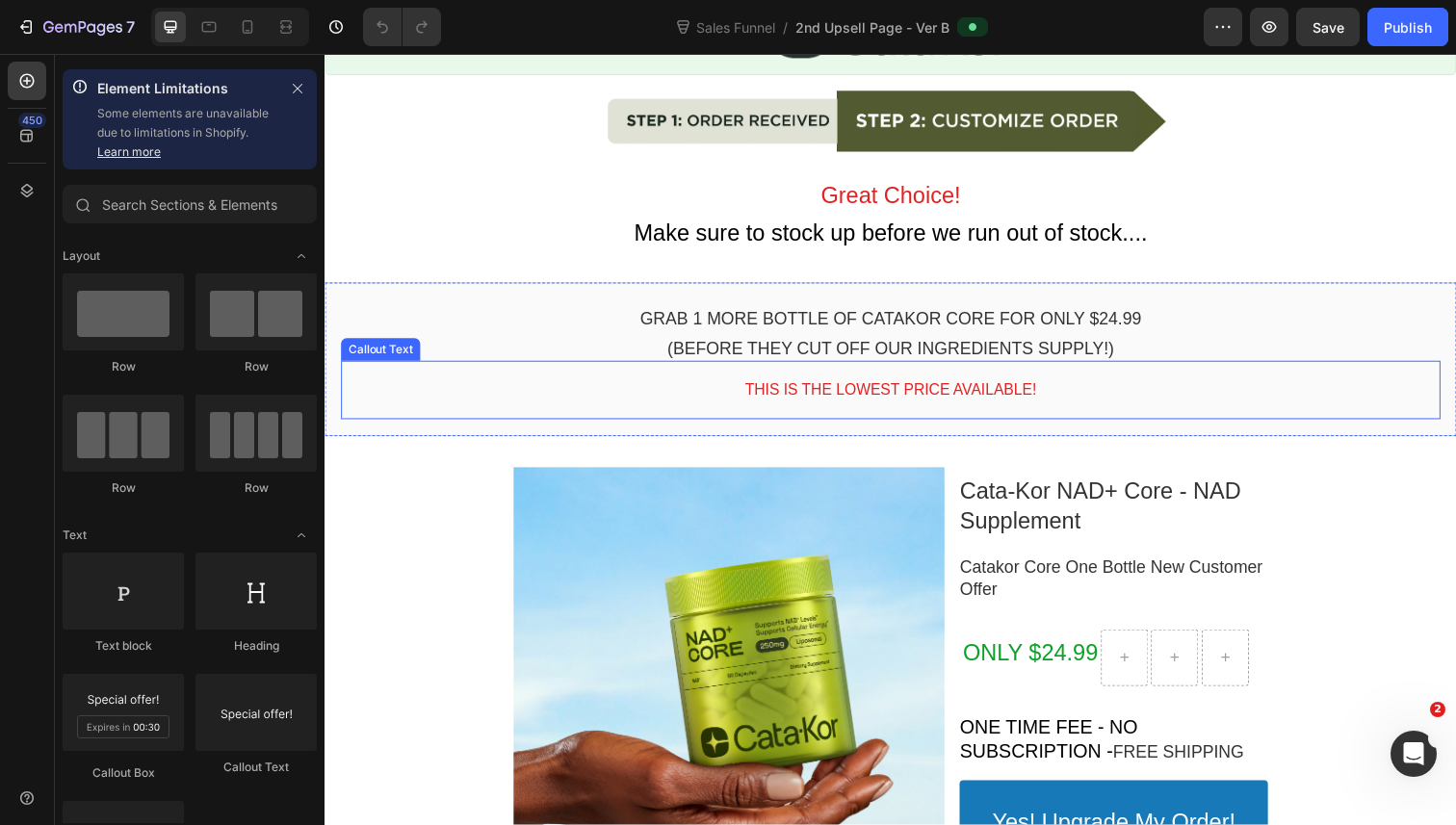
scroll to position [192, 0]
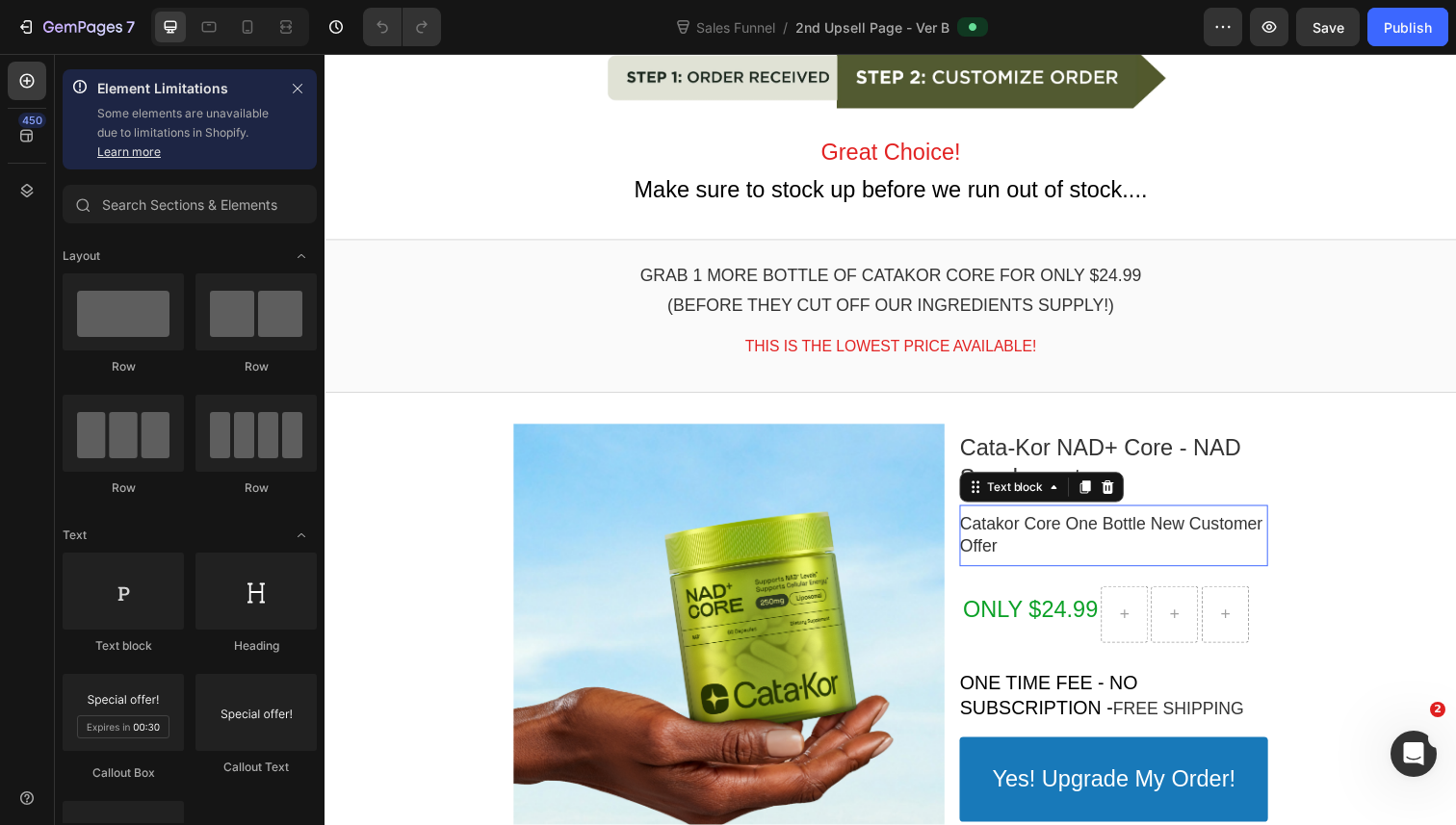
click at [1085, 535] on p "Catakor Core One Bottle New Customer Offer" at bounding box center [1129, 547] width 315 height 45
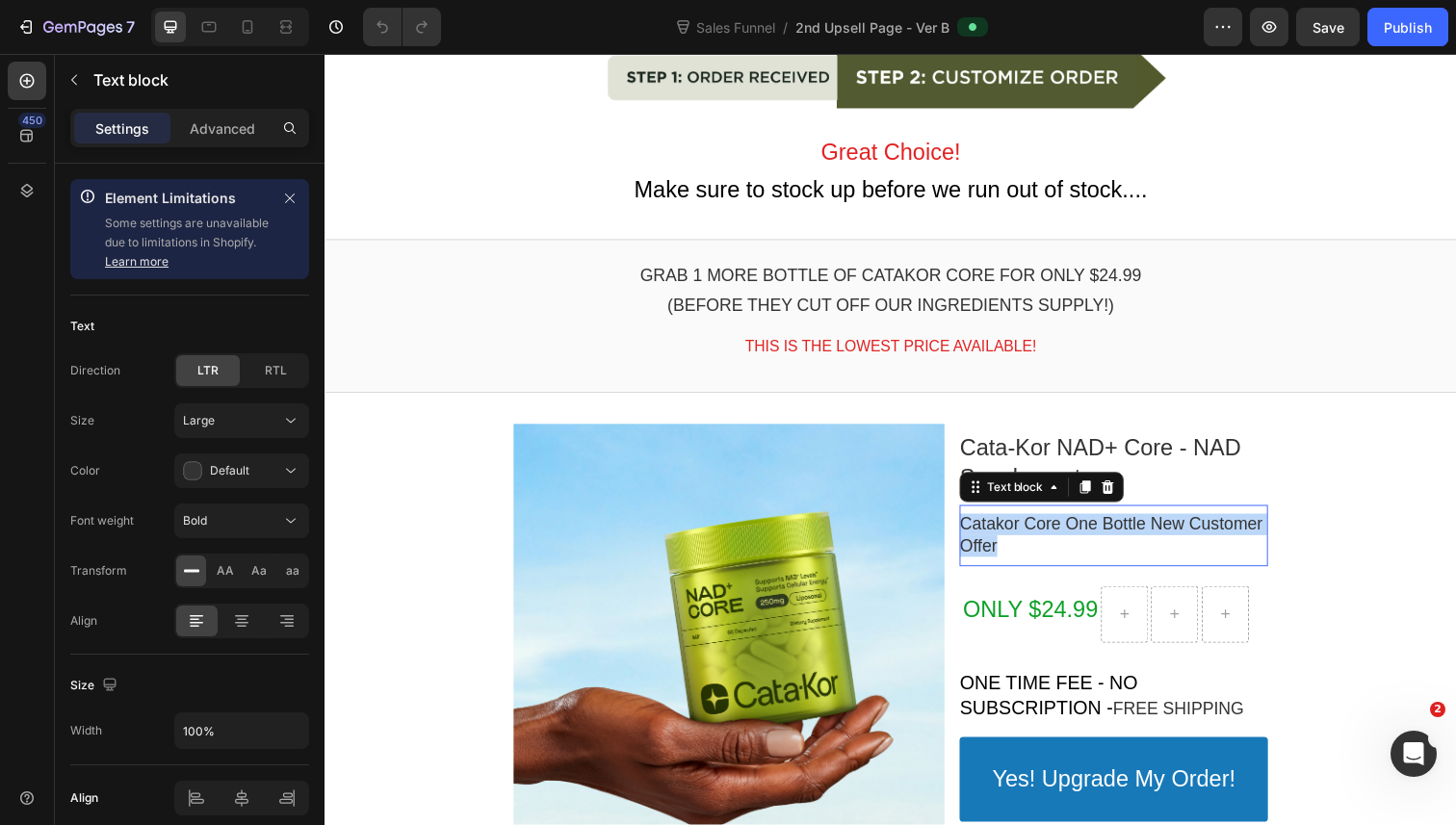
click at [1085, 535] on p "Catakor Core One Bottle New Customer Offer" at bounding box center [1129, 547] width 315 height 45
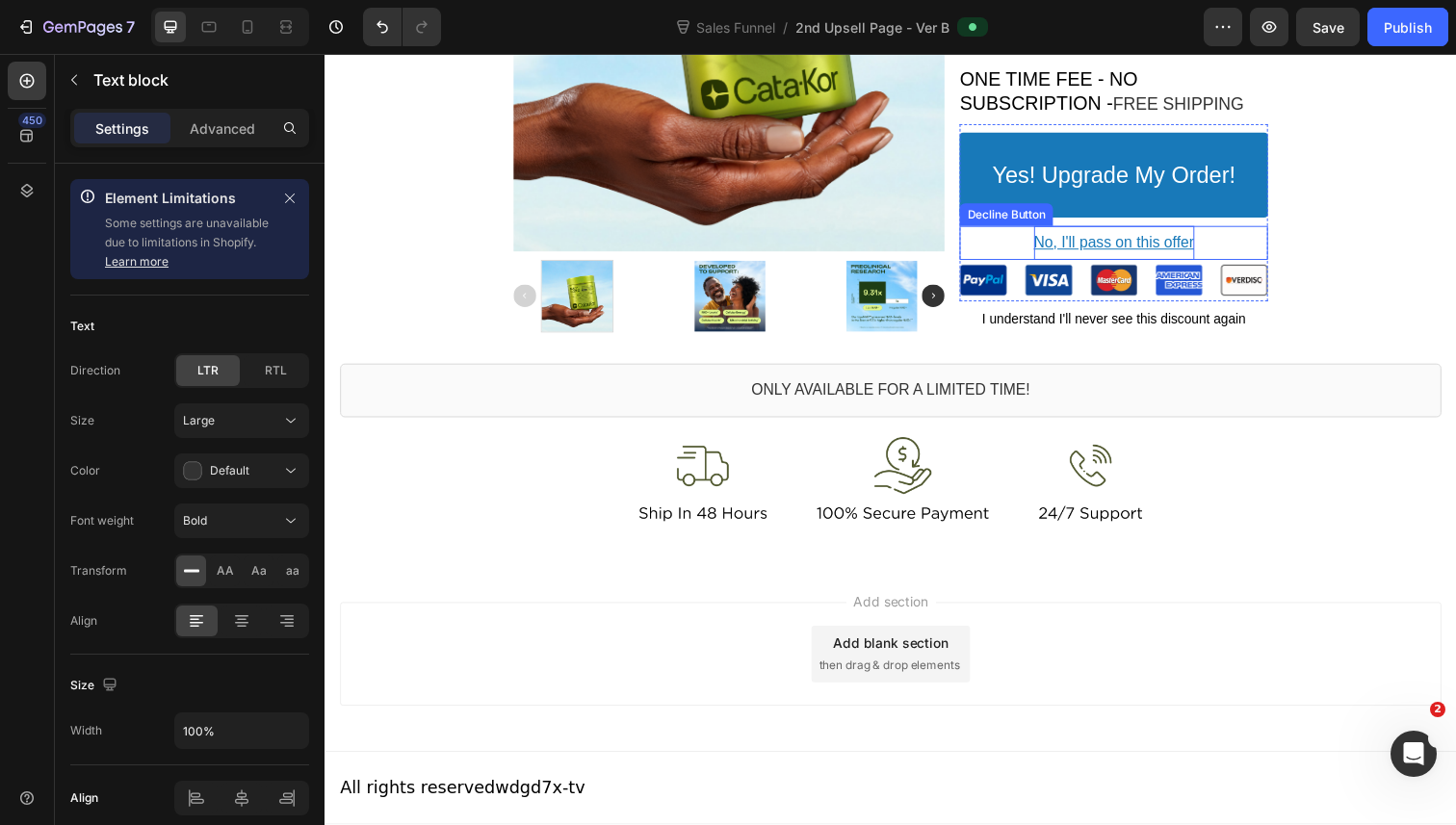
scroll to position [0, 0]
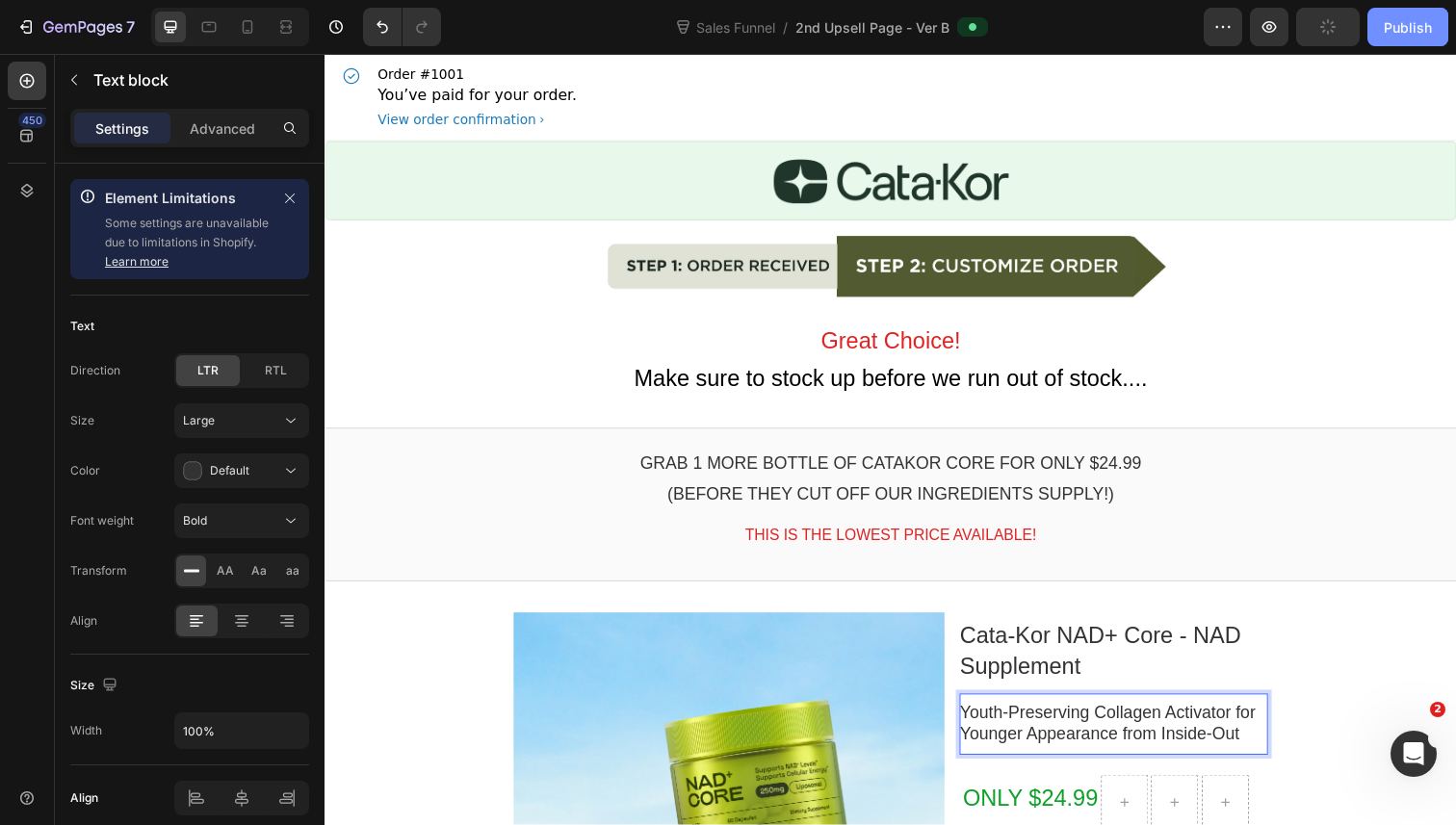
click at [1410, 23] on div "Publish" at bounding box center [1407, 27] width 48 height 21
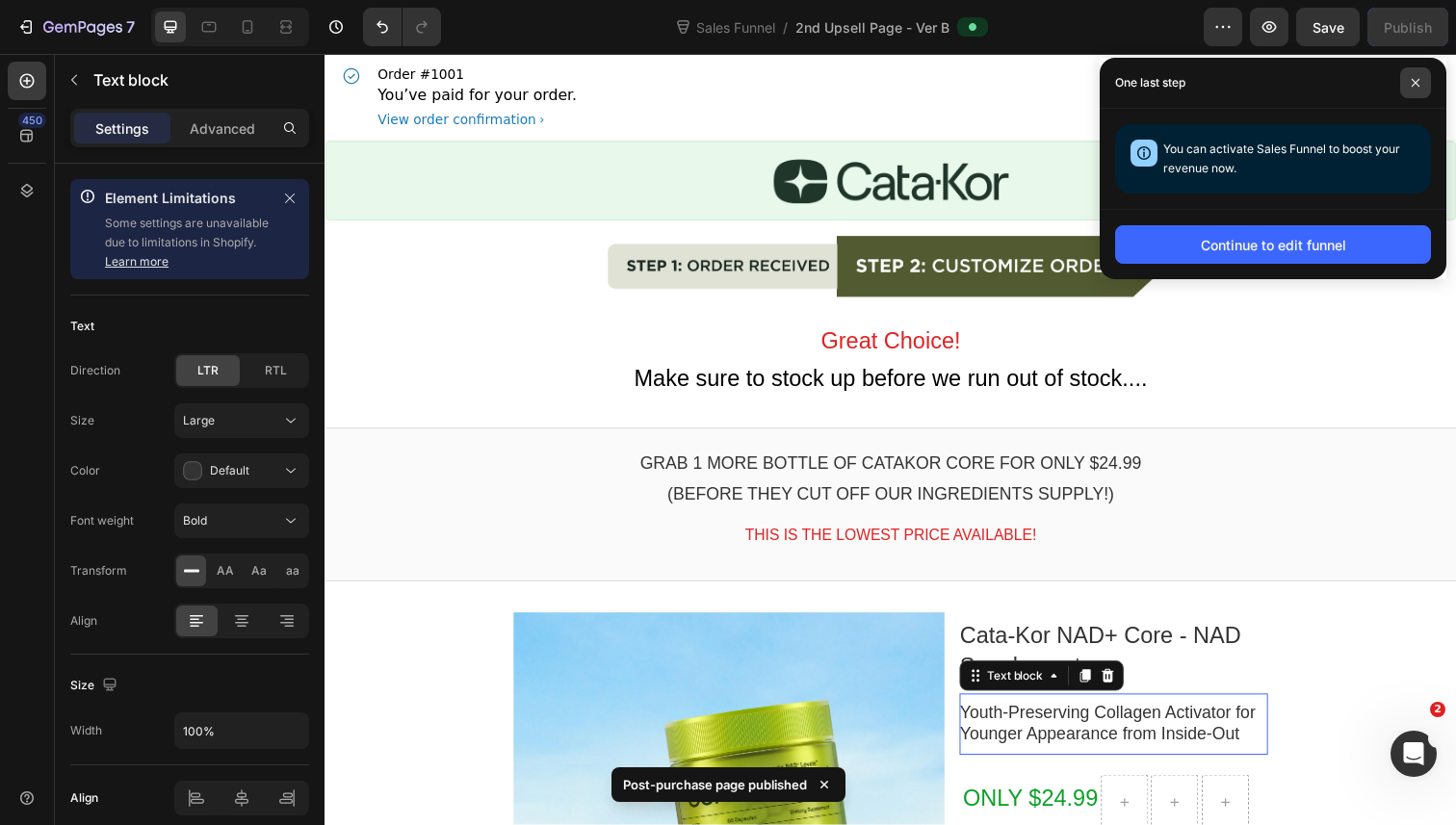
click at [1416, 84] on icon at bounding box center [1415, 83] width 8 height 8
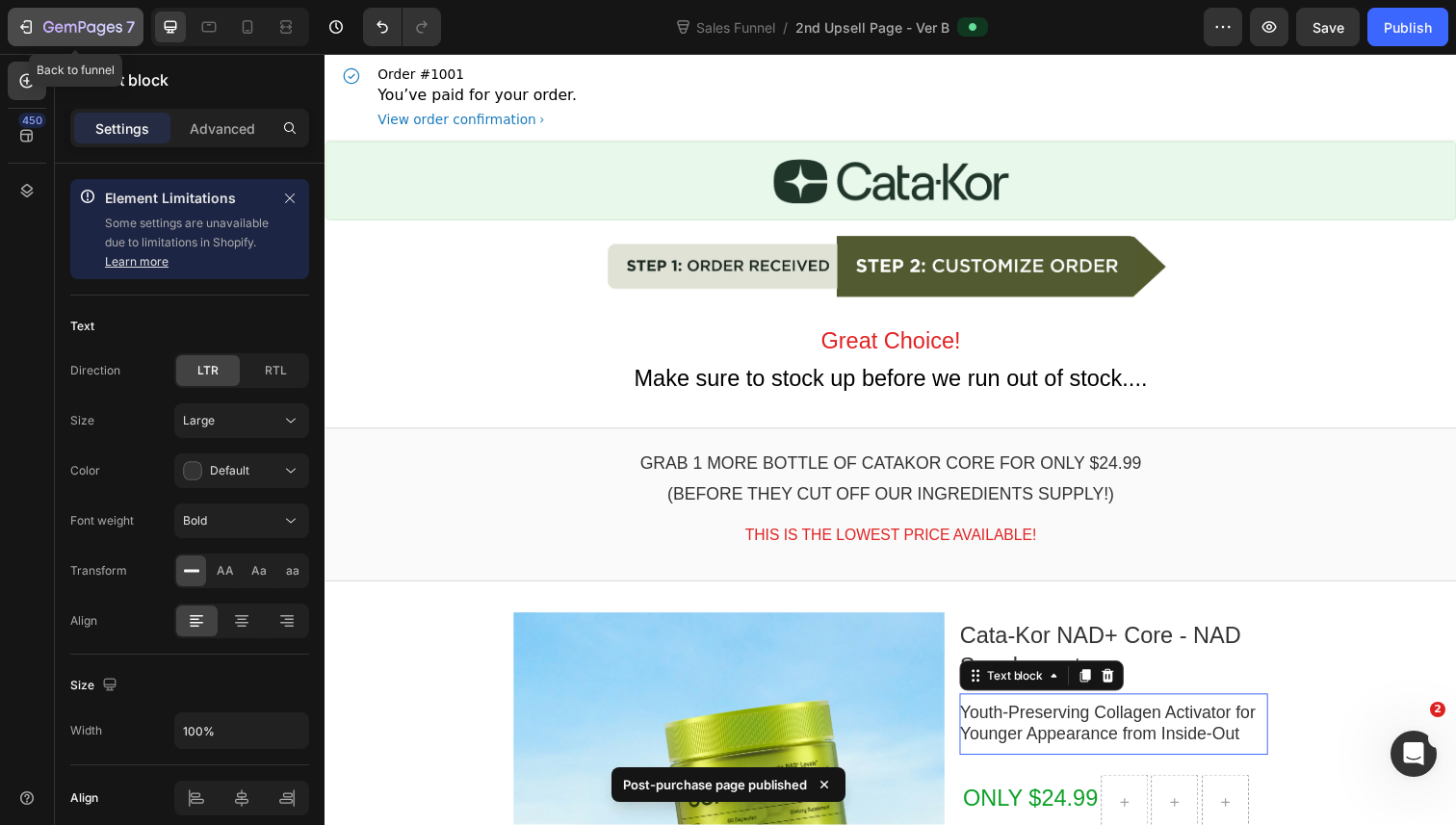
click at [26, 36] on div "7" at bounding box center [75, 27] width 118 height 23
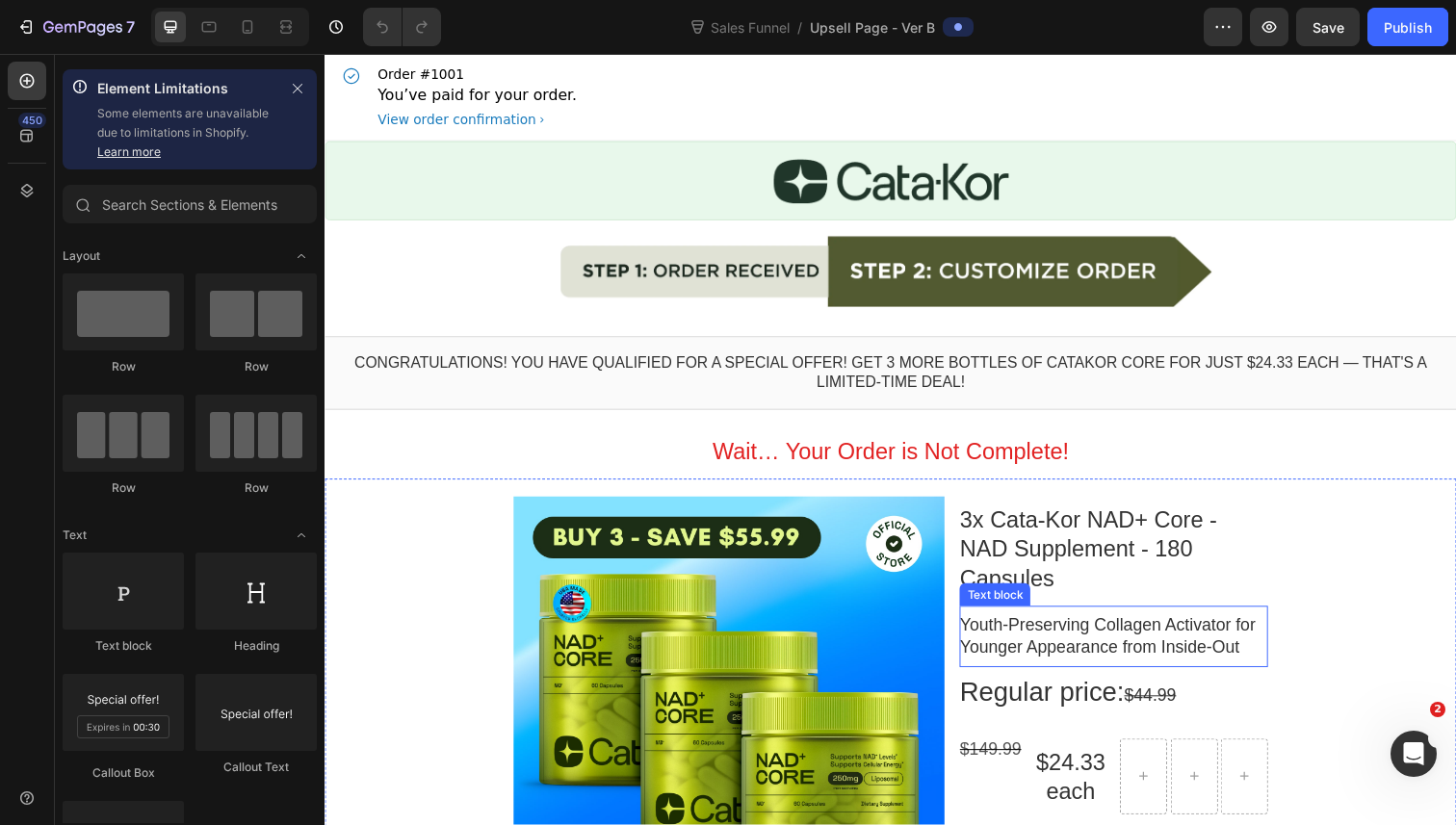
click at [1060, 627] on p "Youth-Preserving Collagen Activator for Younger Appearance from Inside-Out" at bounding box center [1129, 649] width 315 height 45
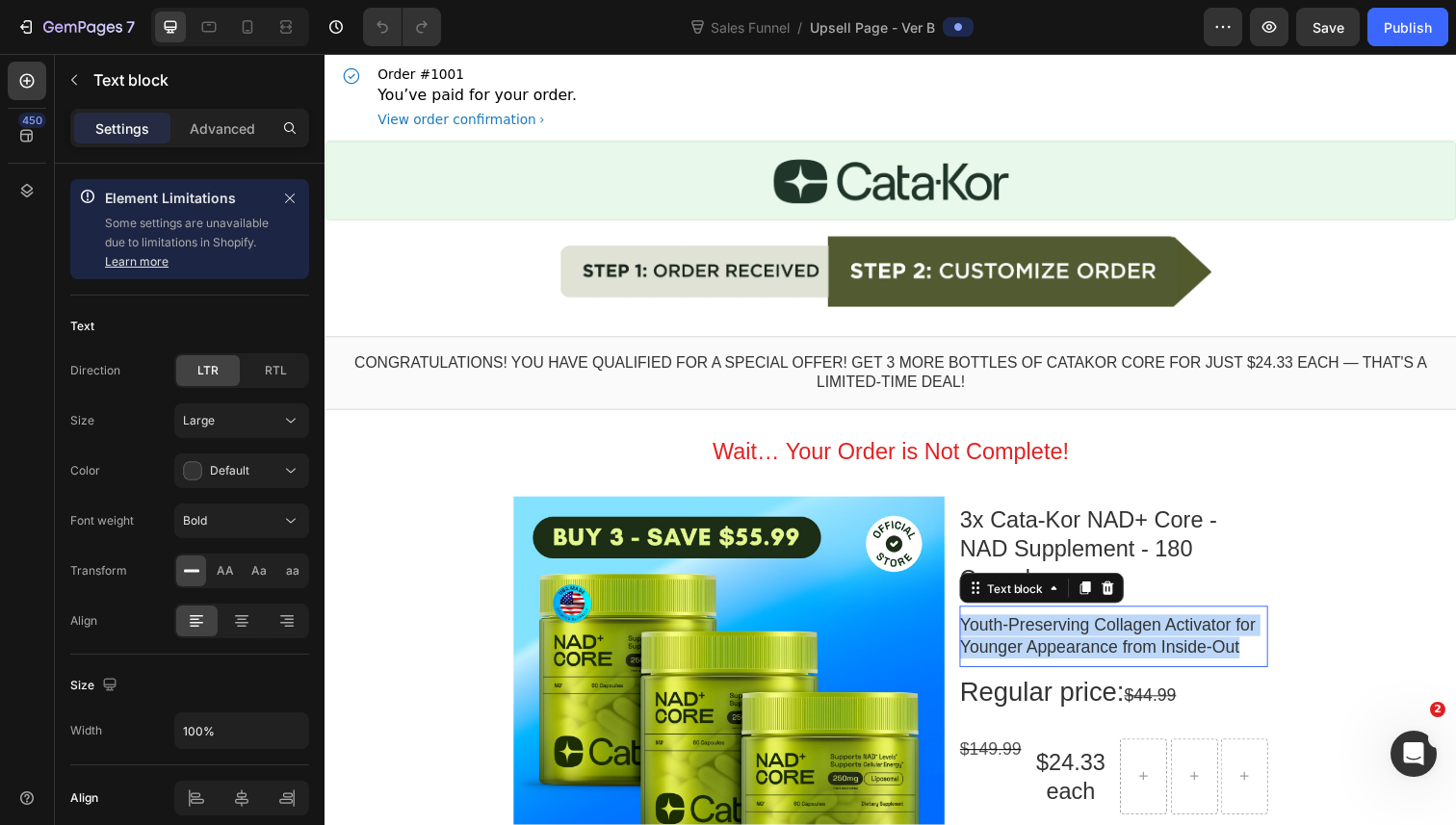
click at [1060, 627] on p "Youth-Preserving Collagen Activator for Younger Appearance from Inside-Out" at bounding box center [1129, 649] width 315 height 45
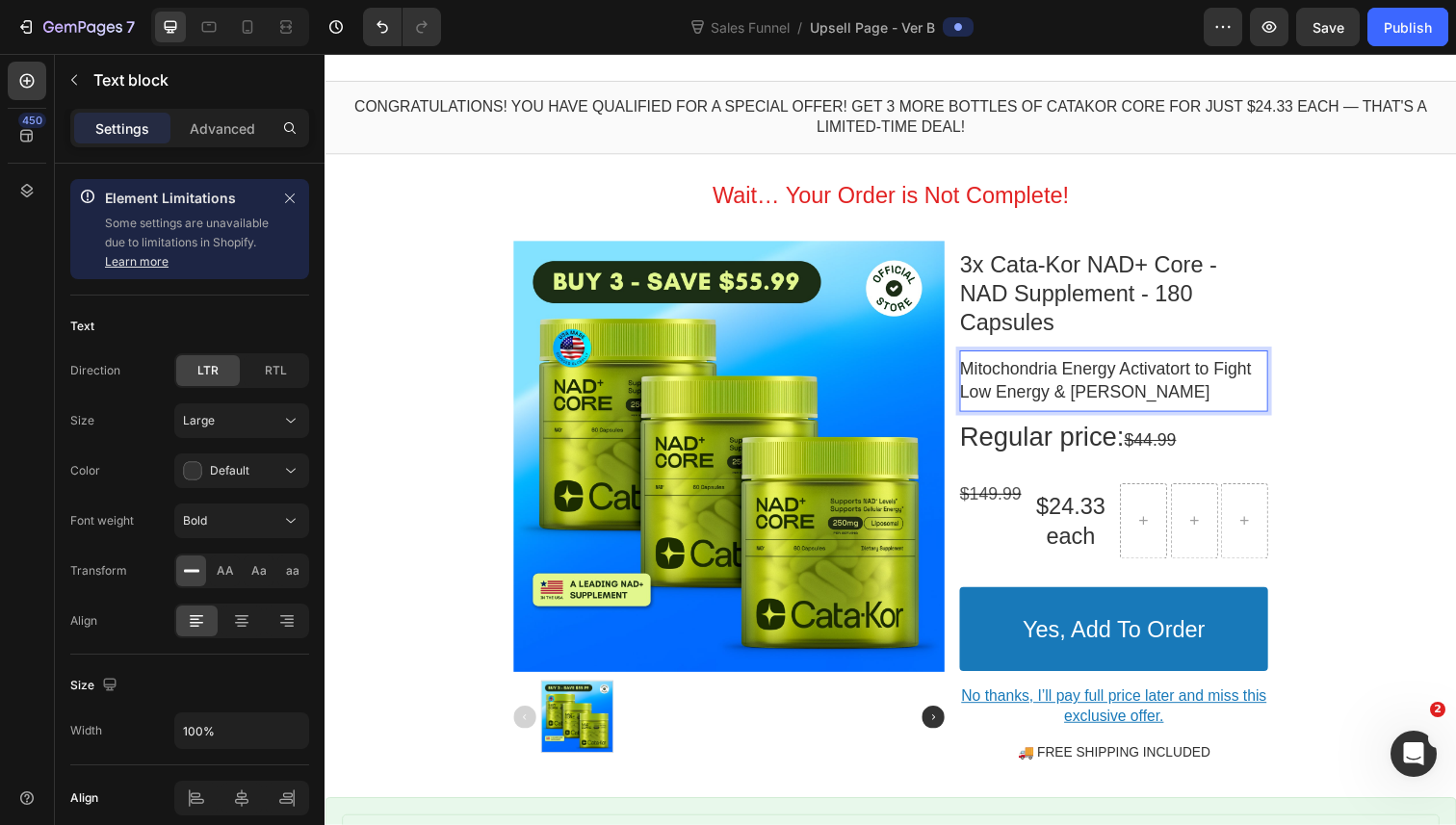
scroll to position [74, 0]
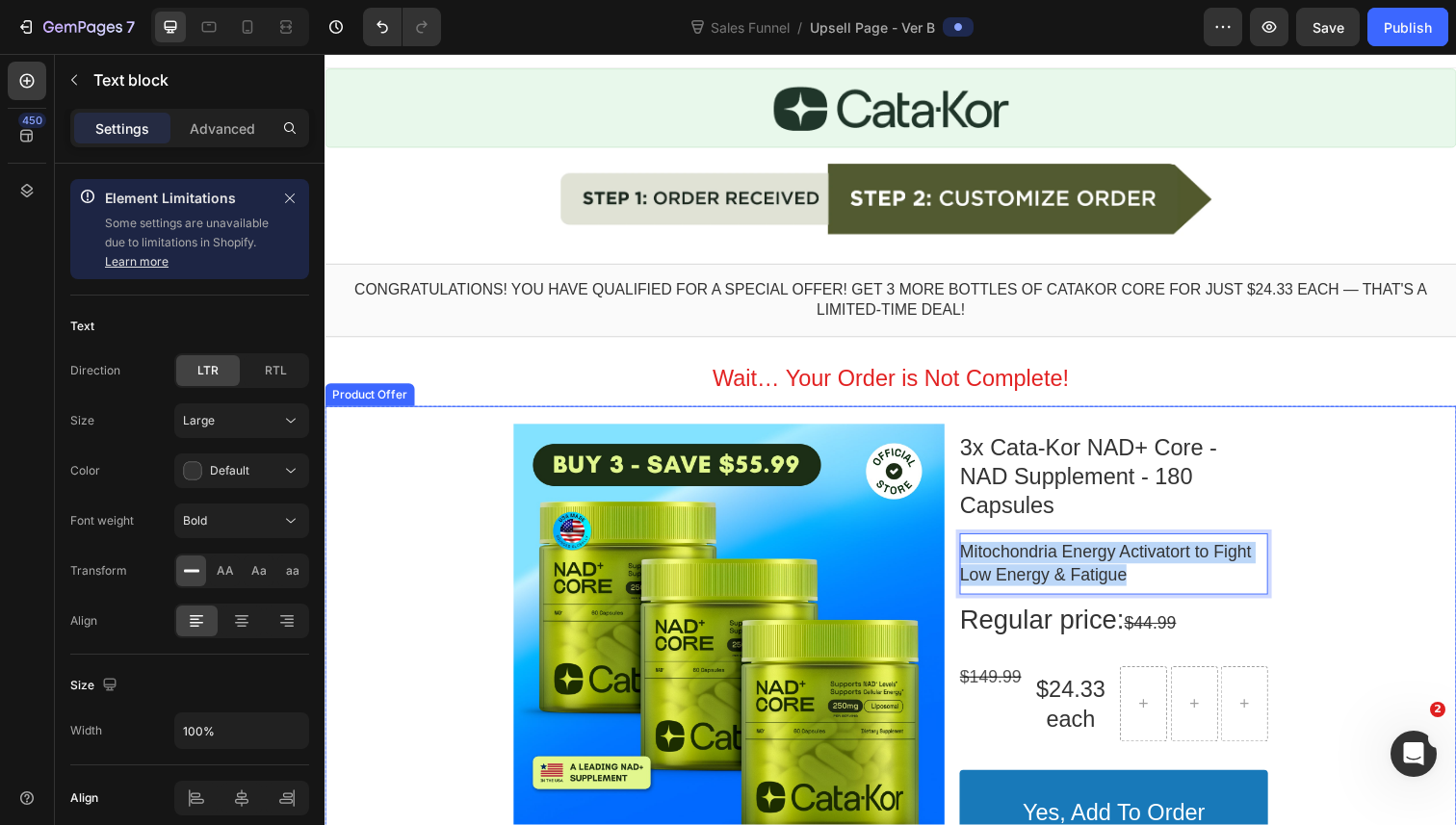
copy p "Mitochondria Energy Activatort to Fight Low Energy & Fatigue"
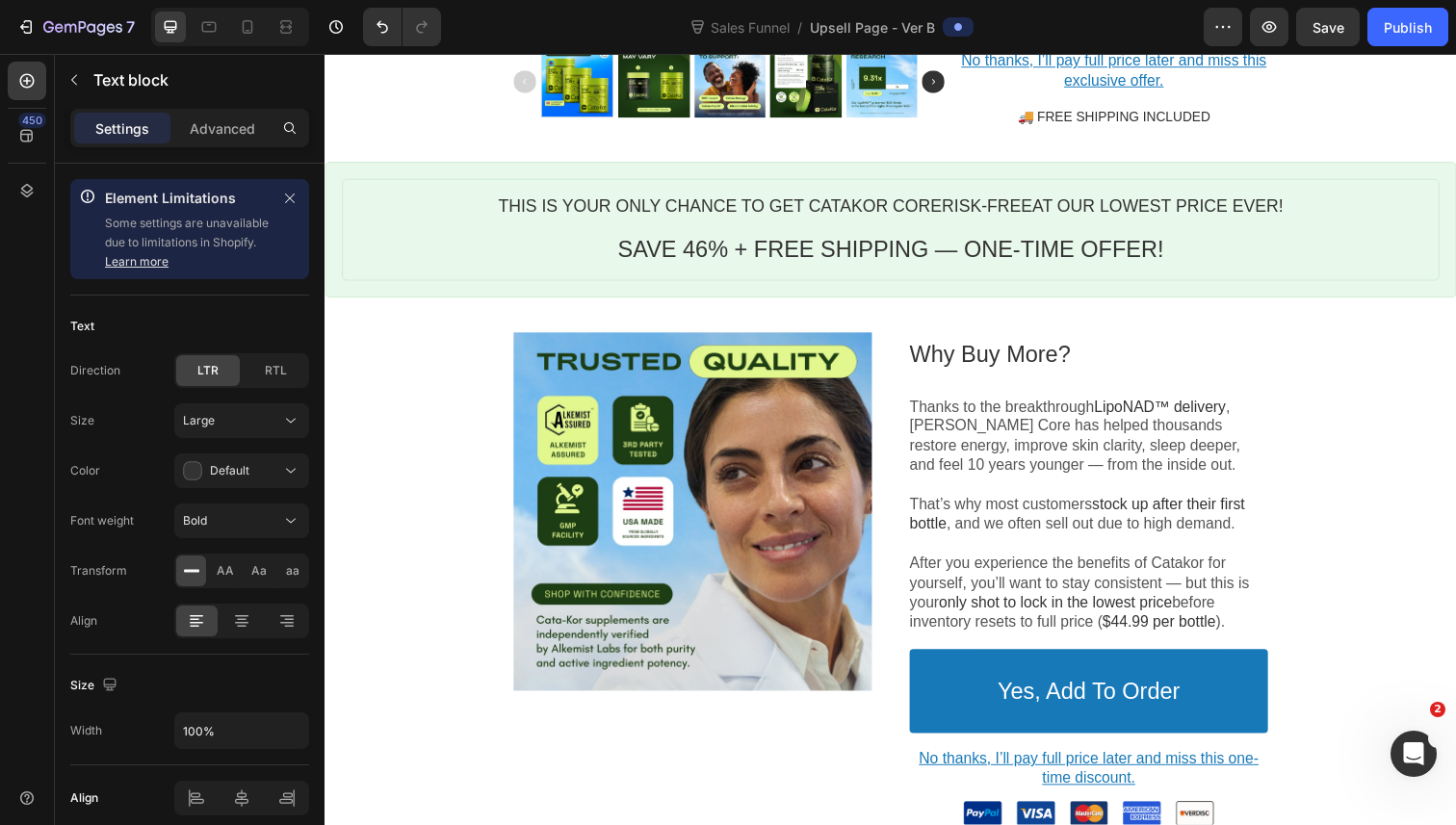
scroll to position [870, 0]
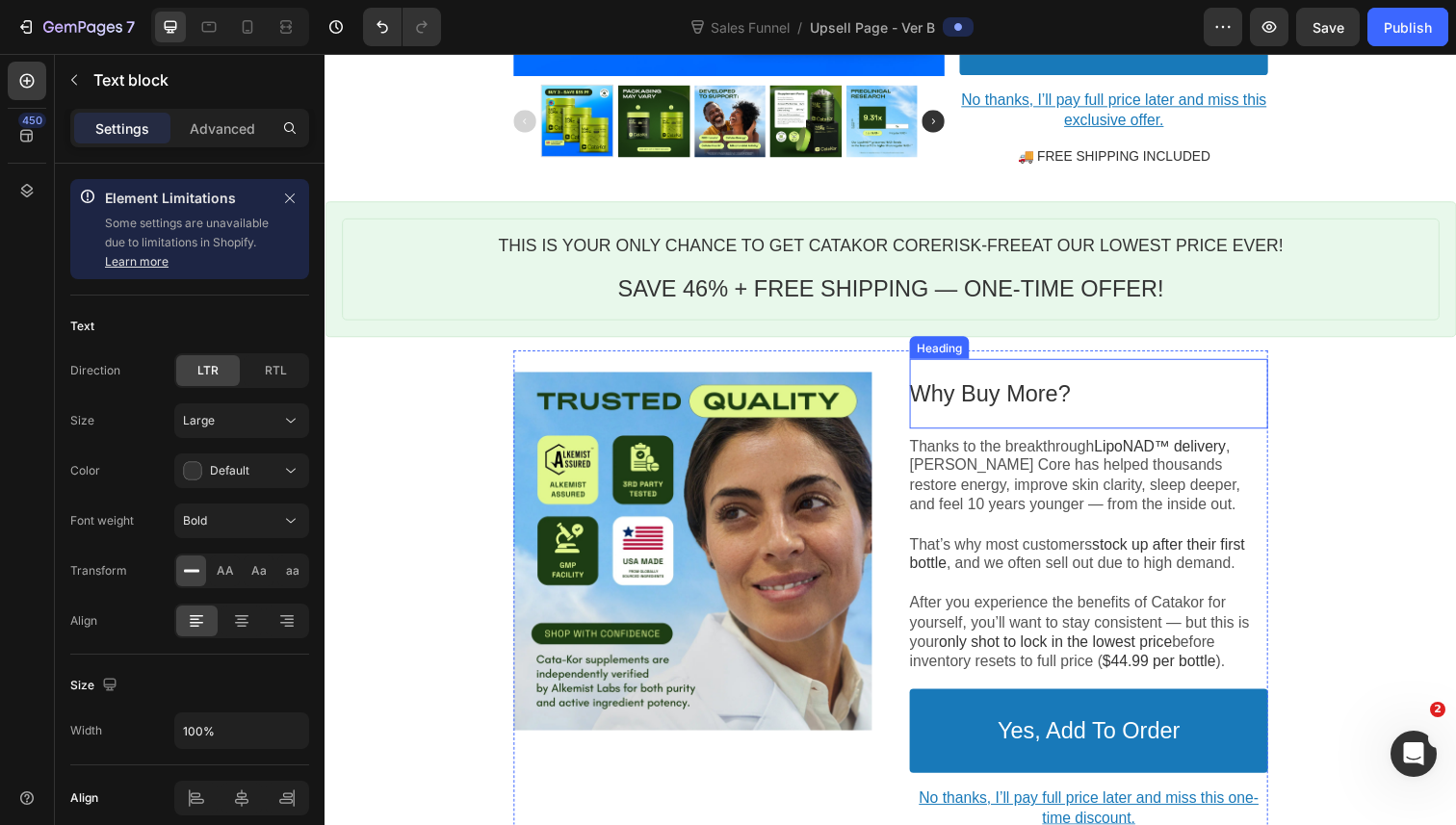
click at [973, 395] on p "Why Buy More?" at bounding box center [1104, 401] width 366 height 30
click at [986, 393] on p "Why Buy More?" at bounding box center [1104, 401] width 366 height 30
click at [1058, 393] on p "Why Buy More?" at bounding box center [1104, 401] width 366 height 30
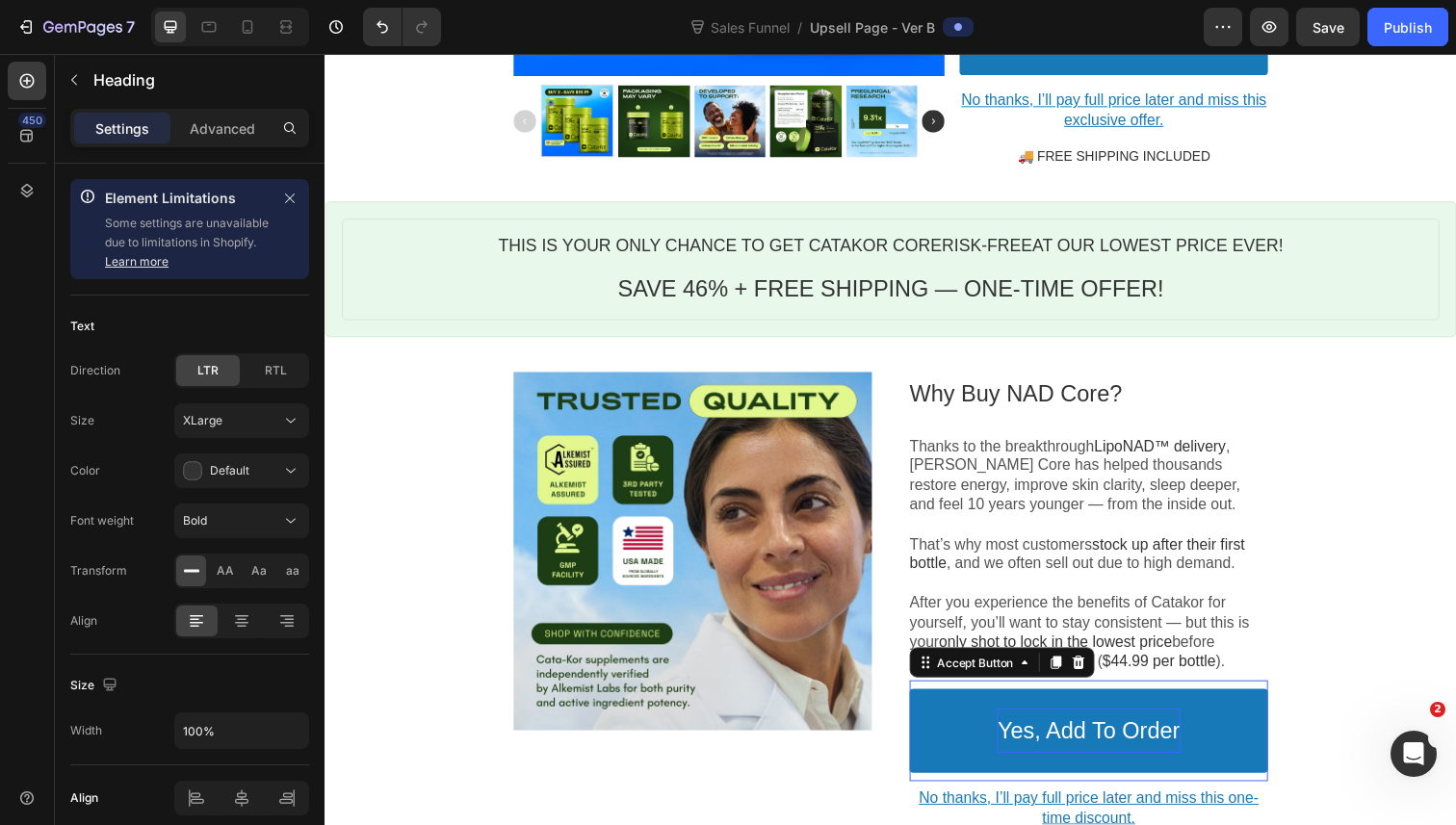
click at [1085, 723] on div "Yes, Add To Order" at bounding box center [1104, 746] width 185 height 45
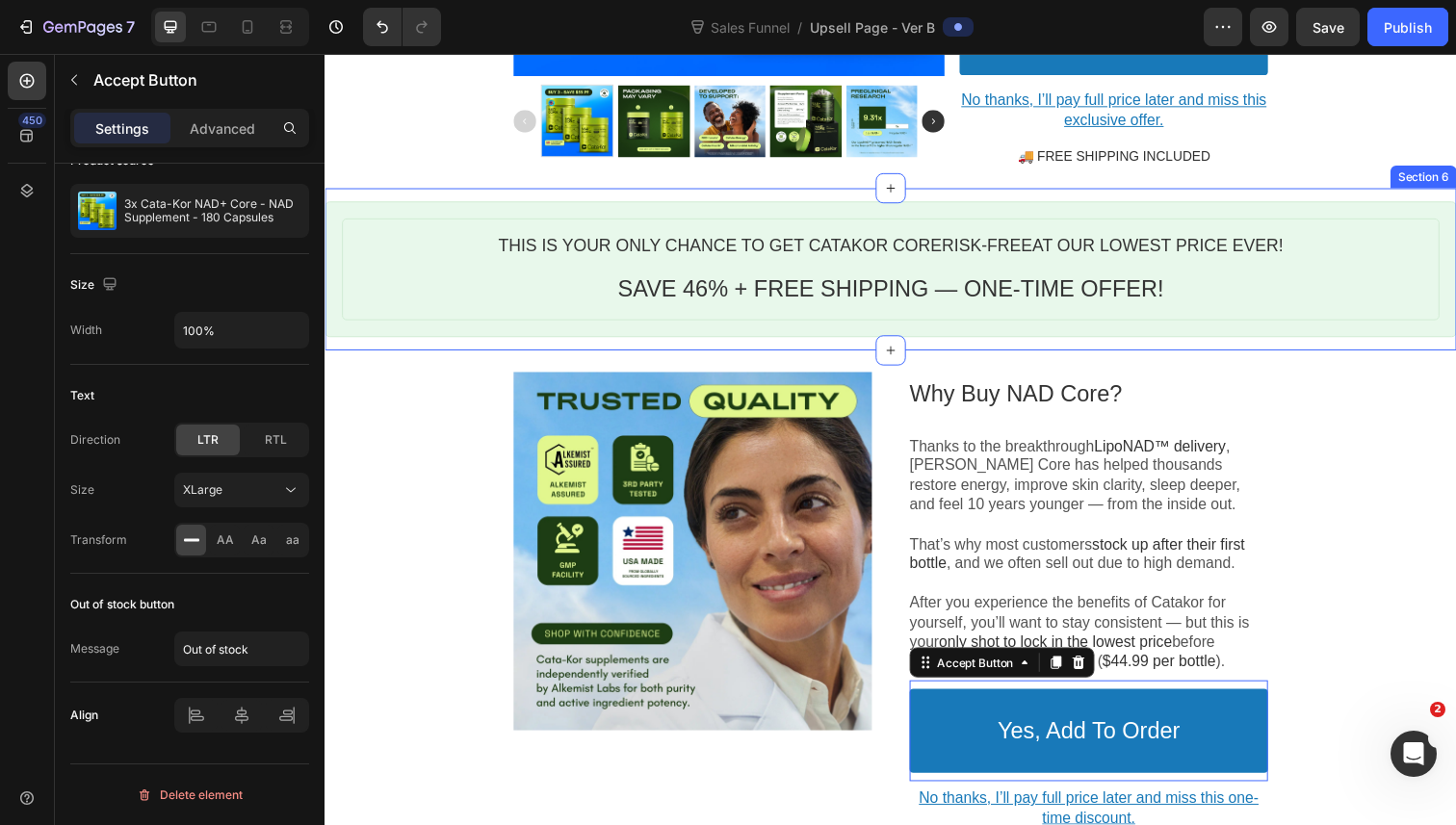
scroll to position [797, 0]
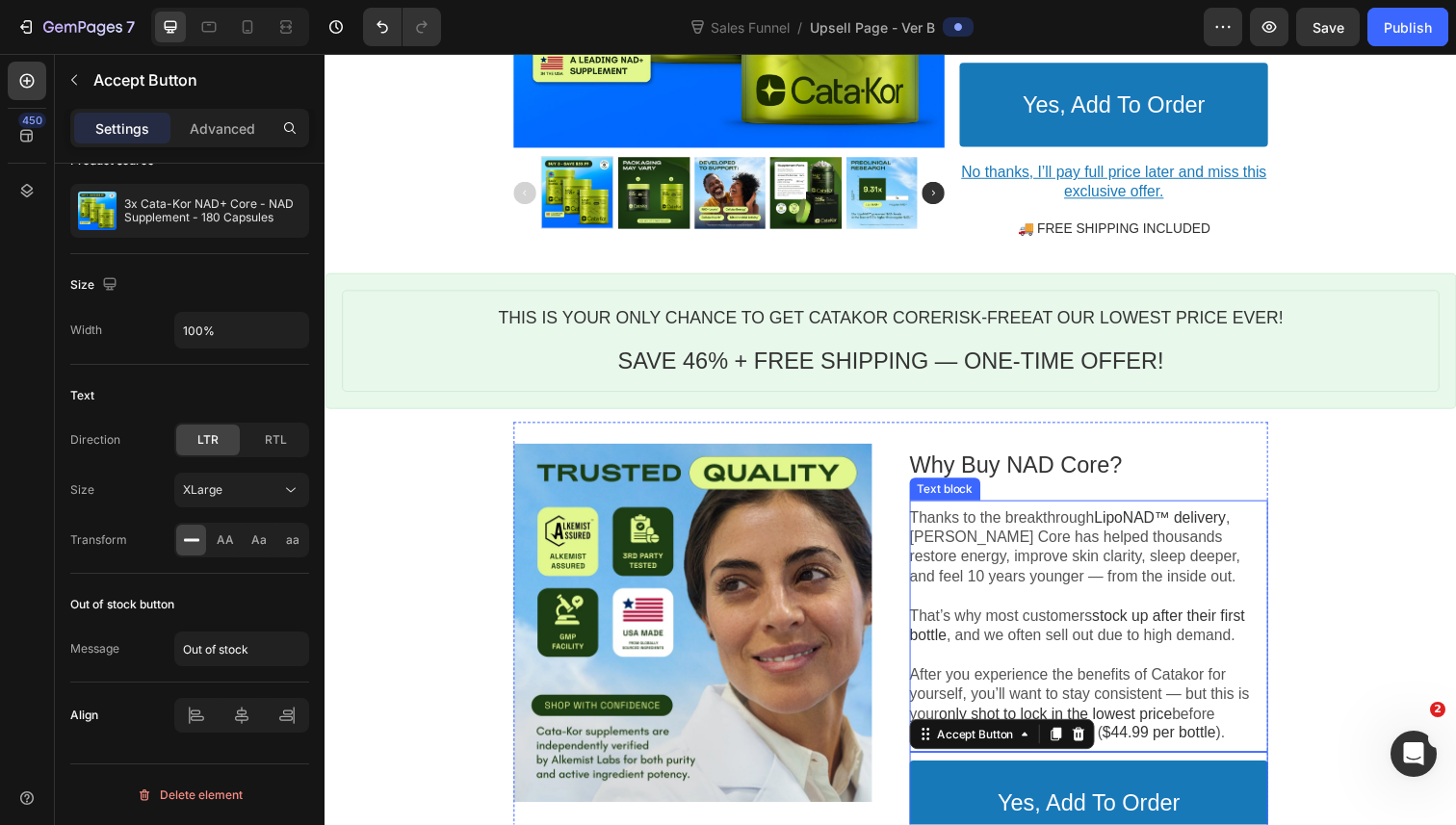
click at [1079, 562] on p "Thanks to the breakthrough LipoNAD™ delivery , Catakor Core has helped thousand…" at bounding box center [1104, 559] width 366 height 80
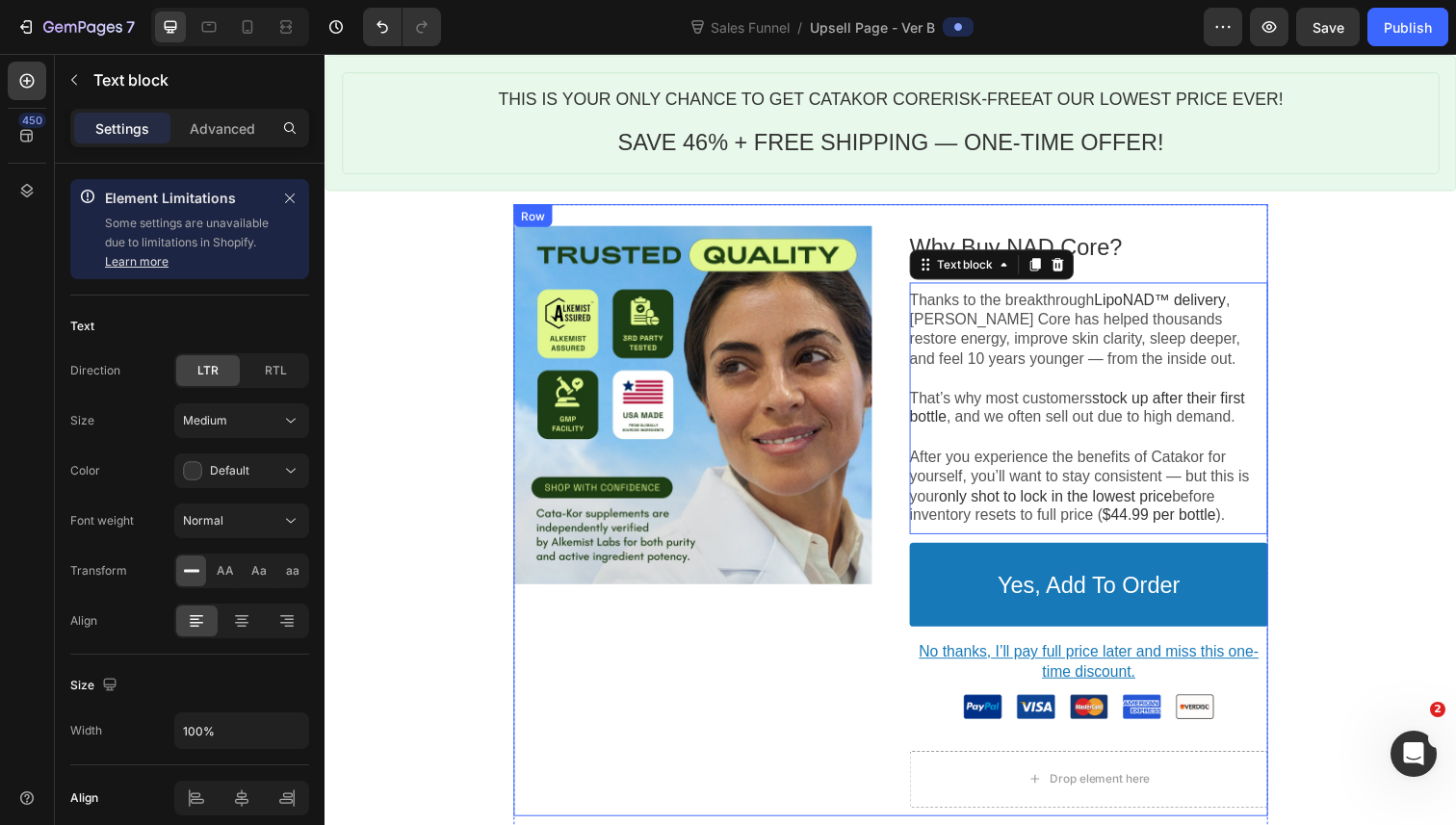
scroll to position [863, 0]
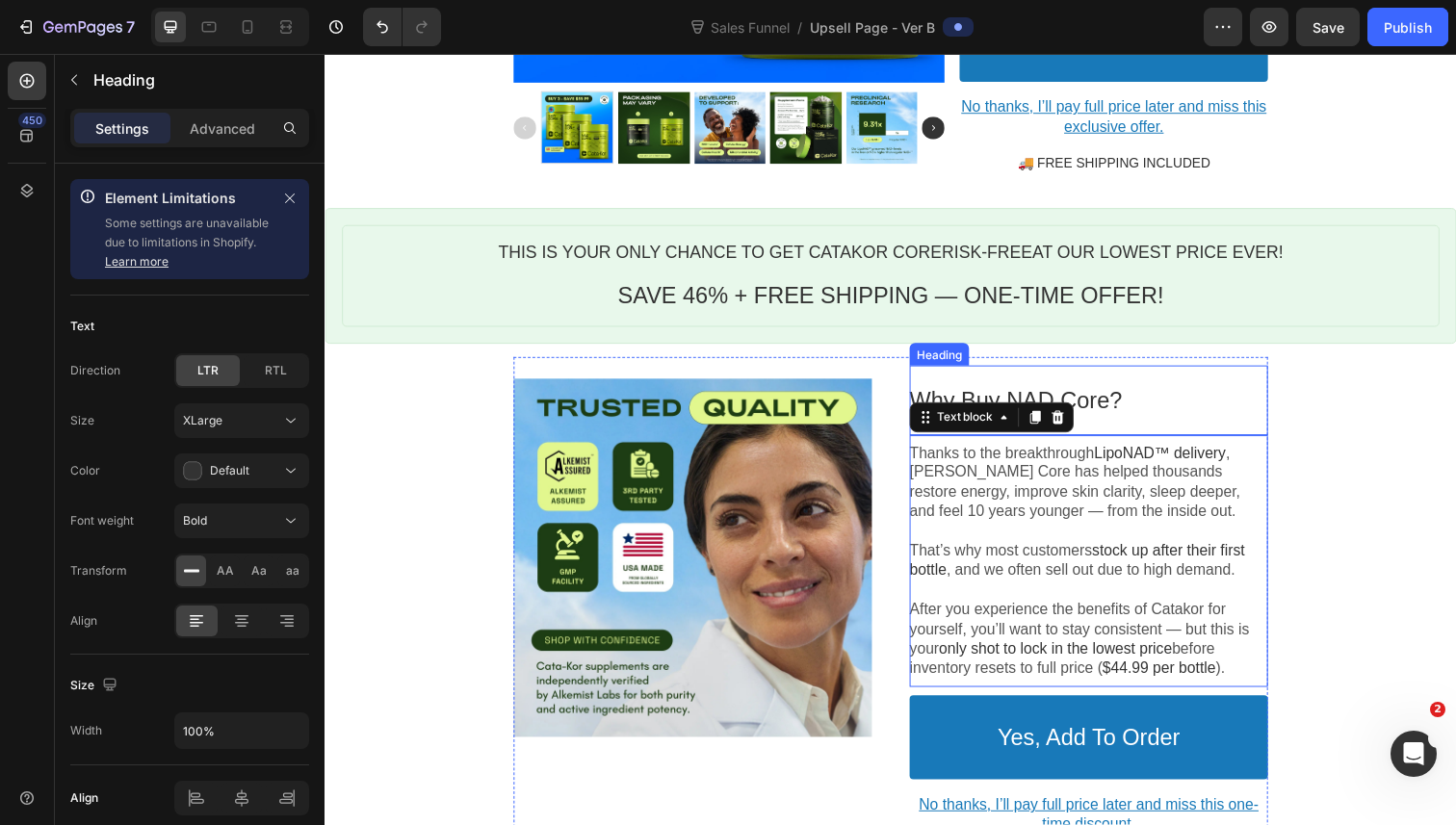
click at [1226, 409] on p "Why Buy NAD Core?" at bounding box center [1104, 408] width 366 height 30
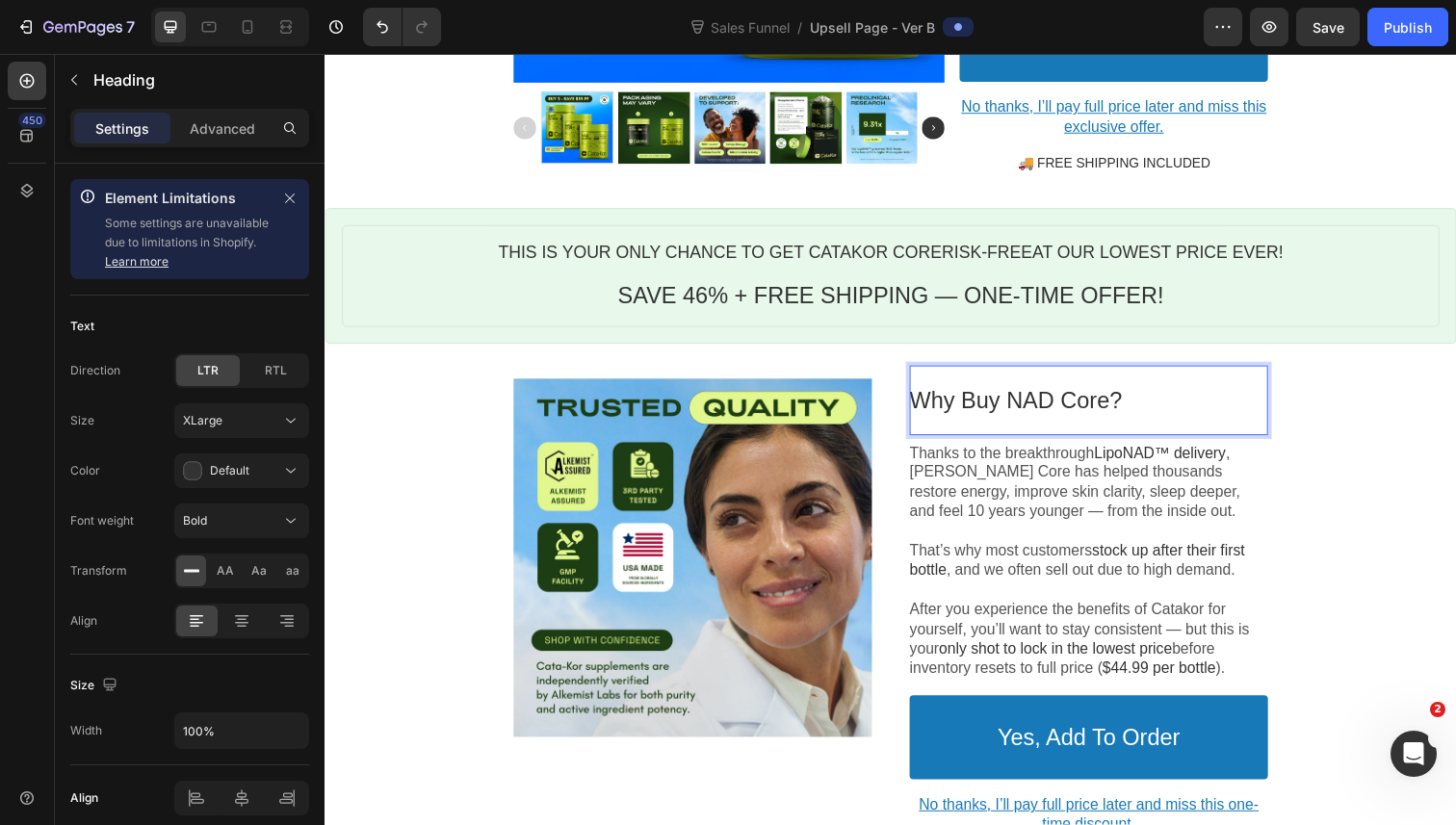
click at [995, 396] on p "Why Buy NAD Core?" at bounding box center [1104, 408] width 366 height 30
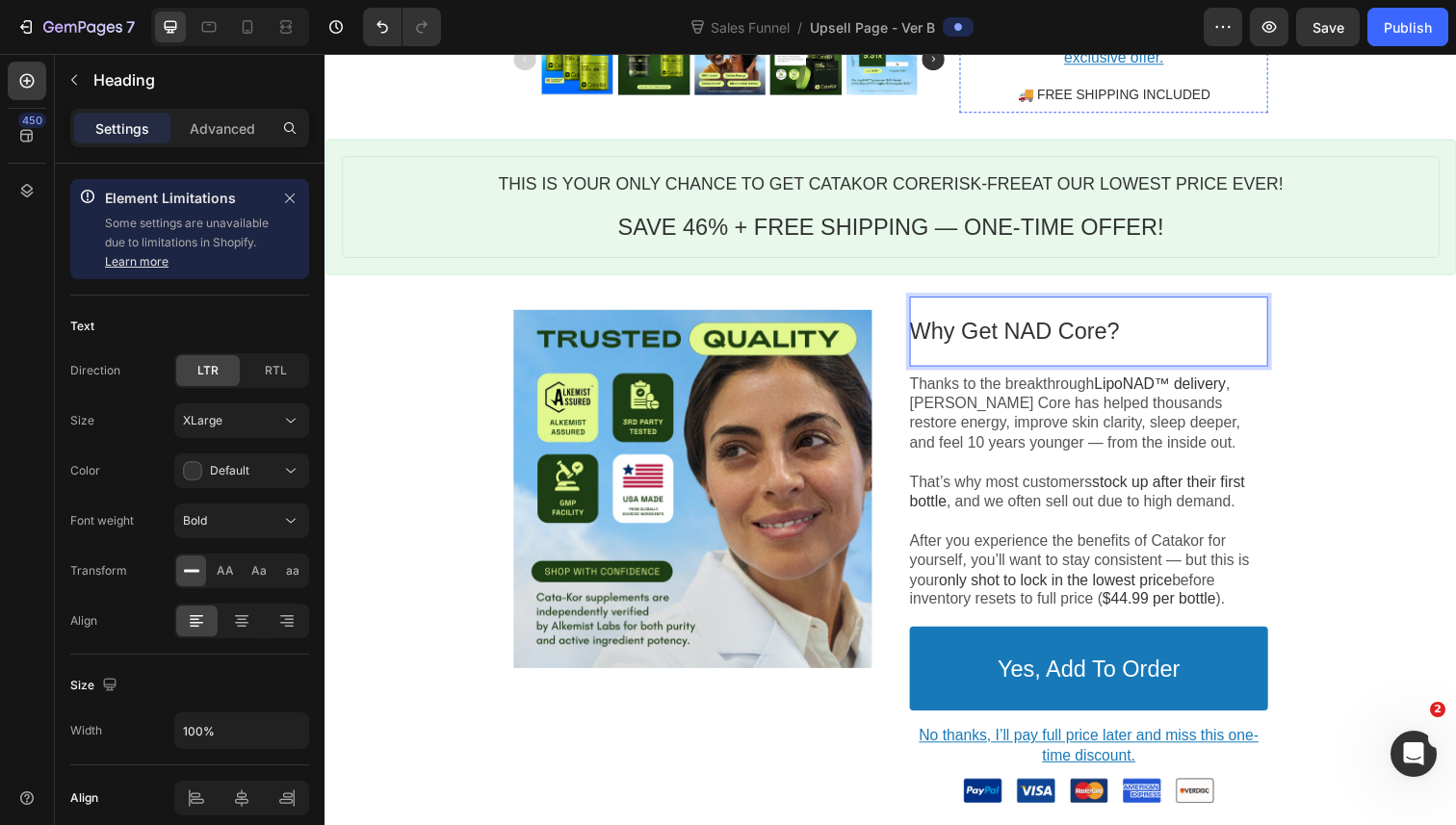
scroll to position [1044, 0]
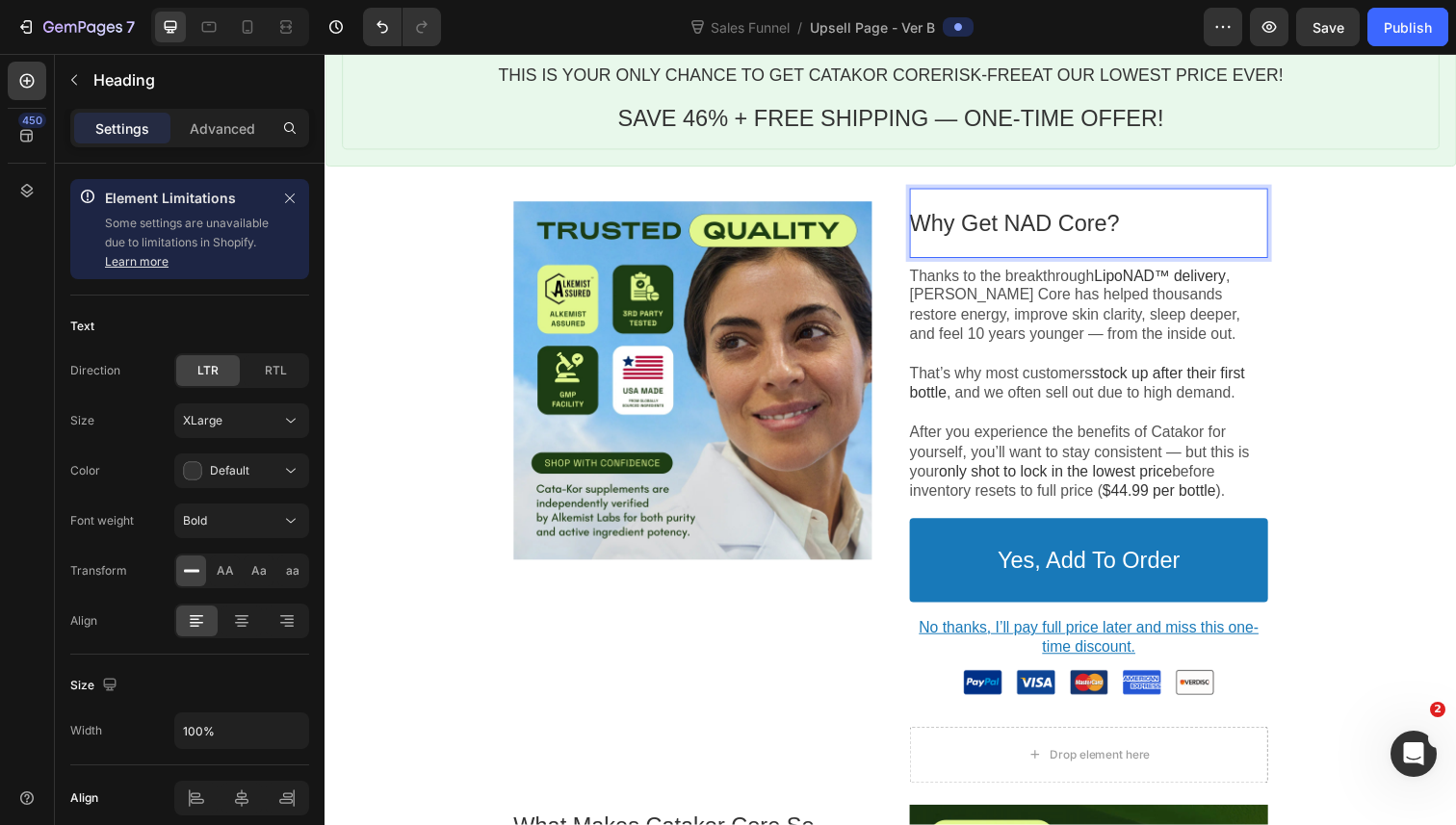
click at [1030, 227] on p "Why Get NAD Core?" at bounding box center [1104, 227] width 366 height 30
drag, startPoint x: 1030, startPoint y: 227, endPoint x: 1168, endPoint y: 224, distance: 138.0
click at [1168, 224] on p "Why Get NAD Core?" at bounding box center [1104, 227] width 366 height 30
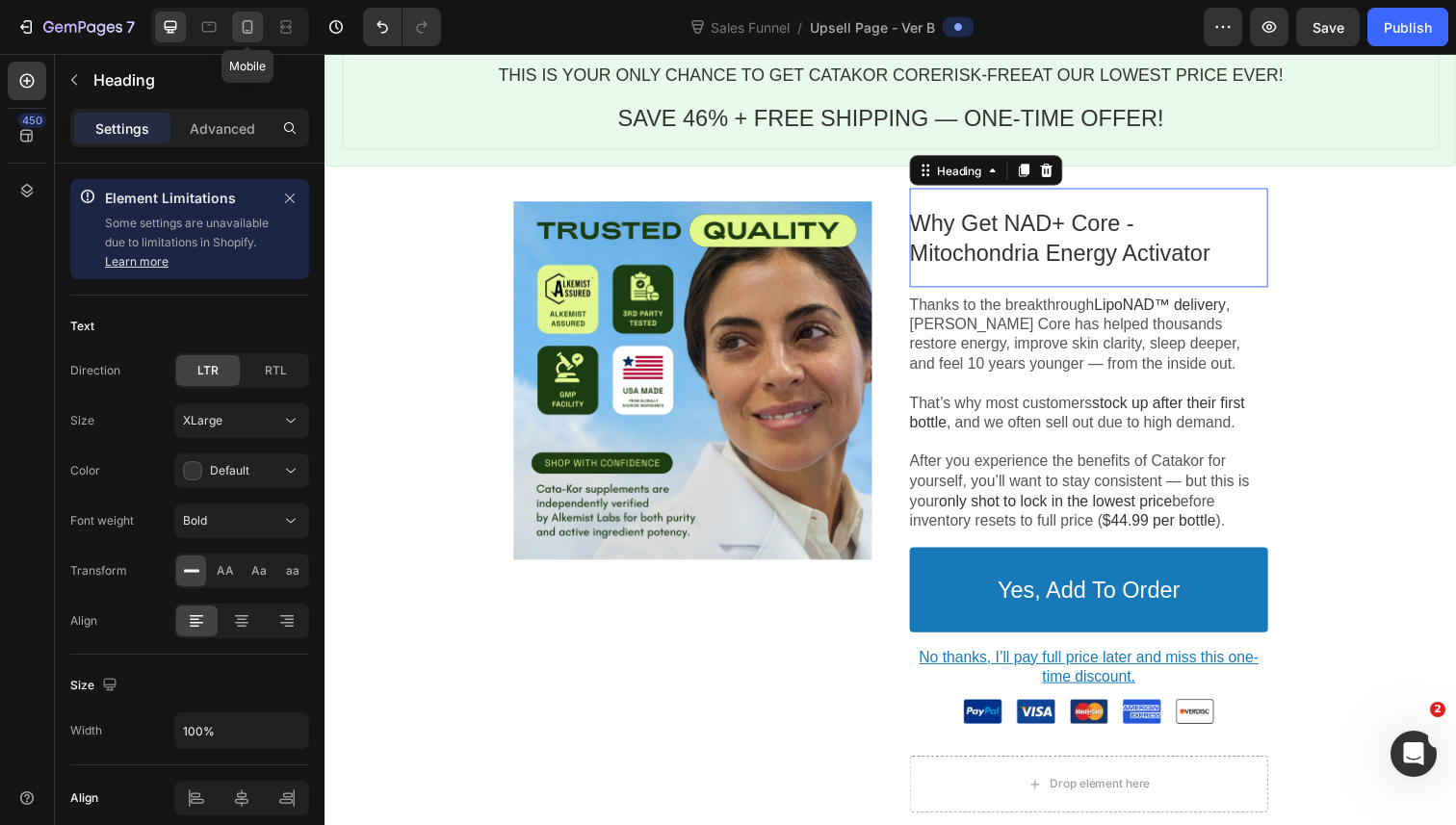
click at [256, 32] on icon at bounding box center [248, 27] width 20 height 20
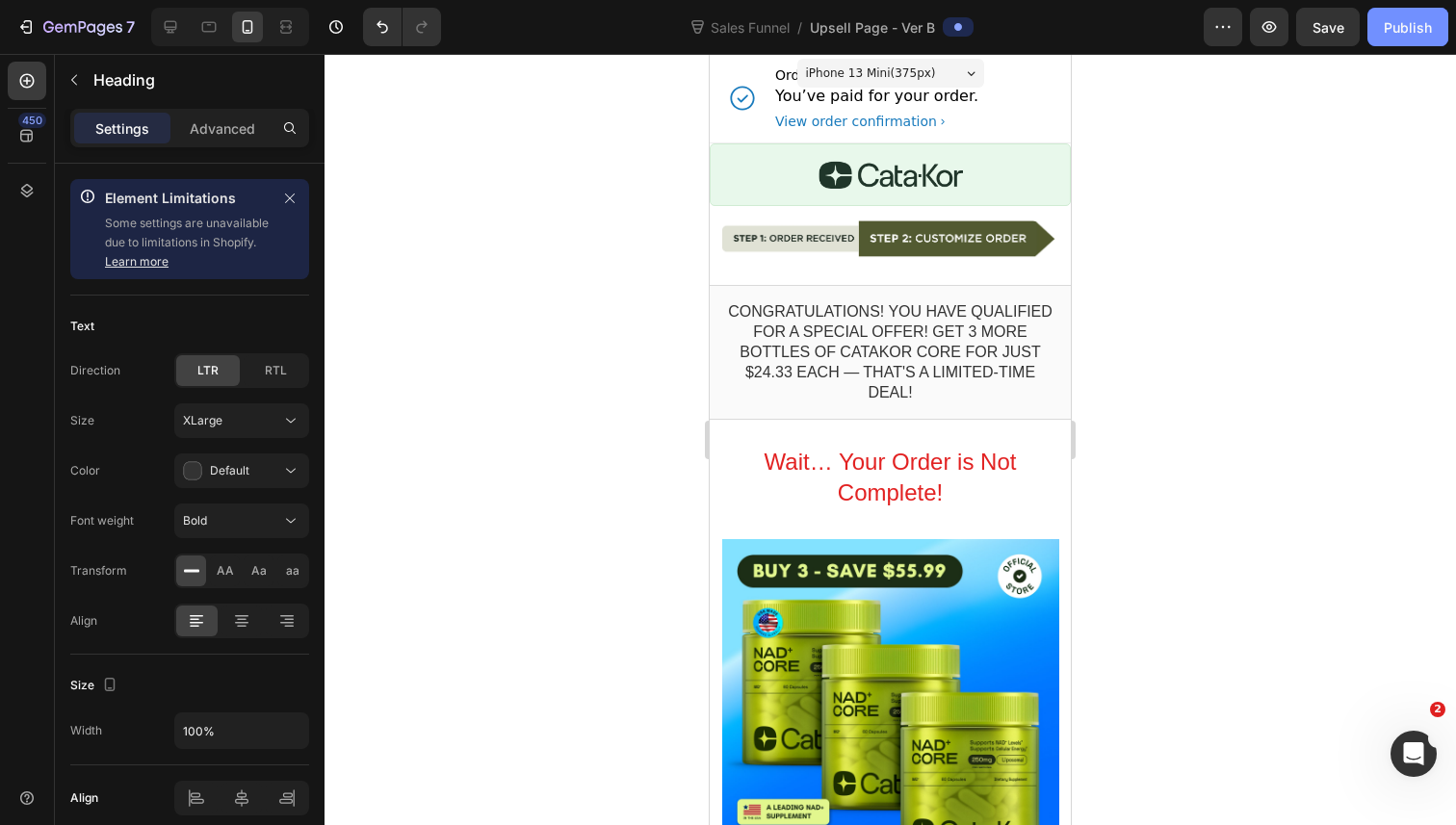
click at [1402, 29] on div "Publish" at bounding box center [1407, 27] width 48 height 21
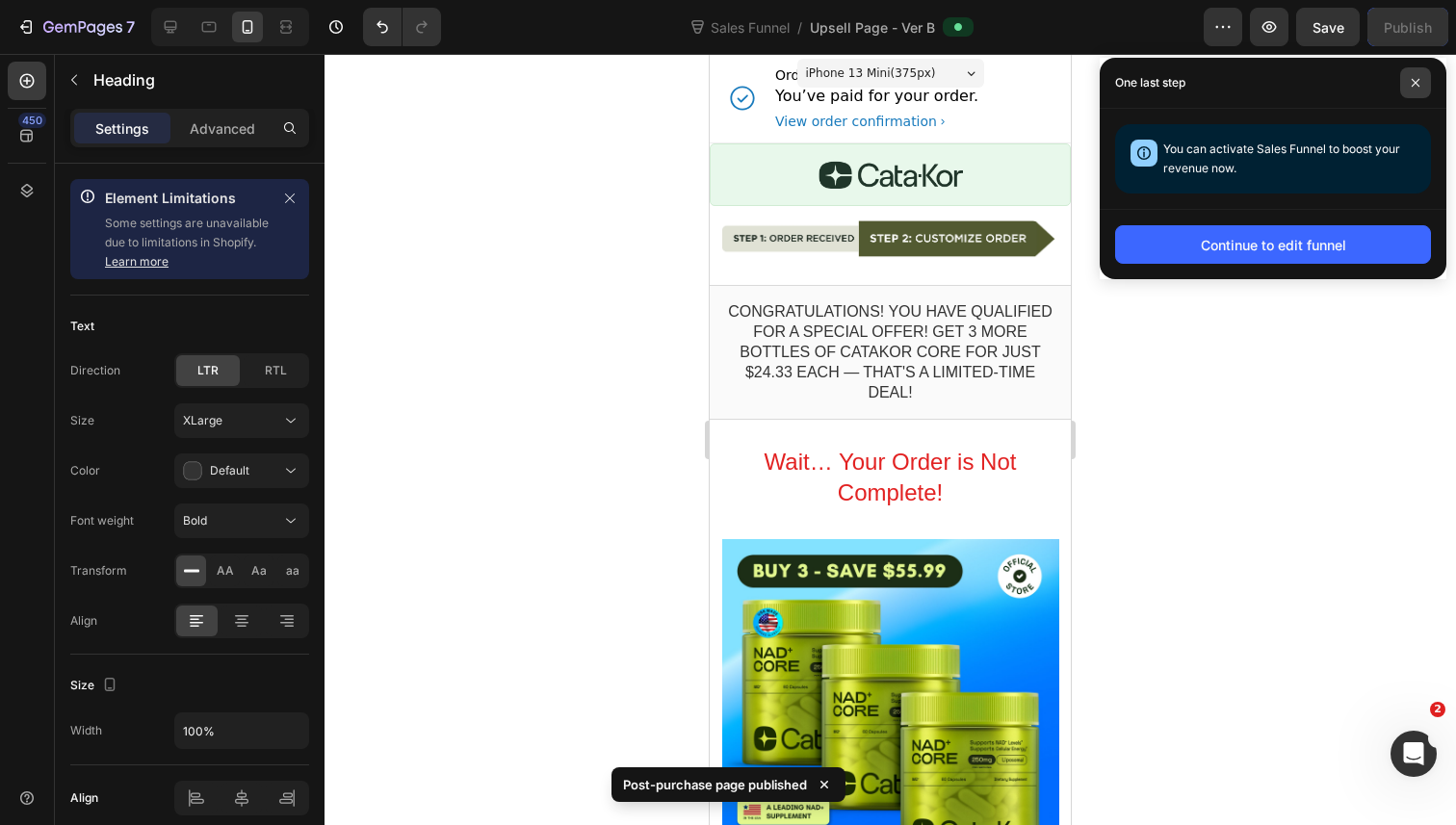
click at [1419, 90] on span at bounding box center [1415, 83] width 31 height 31
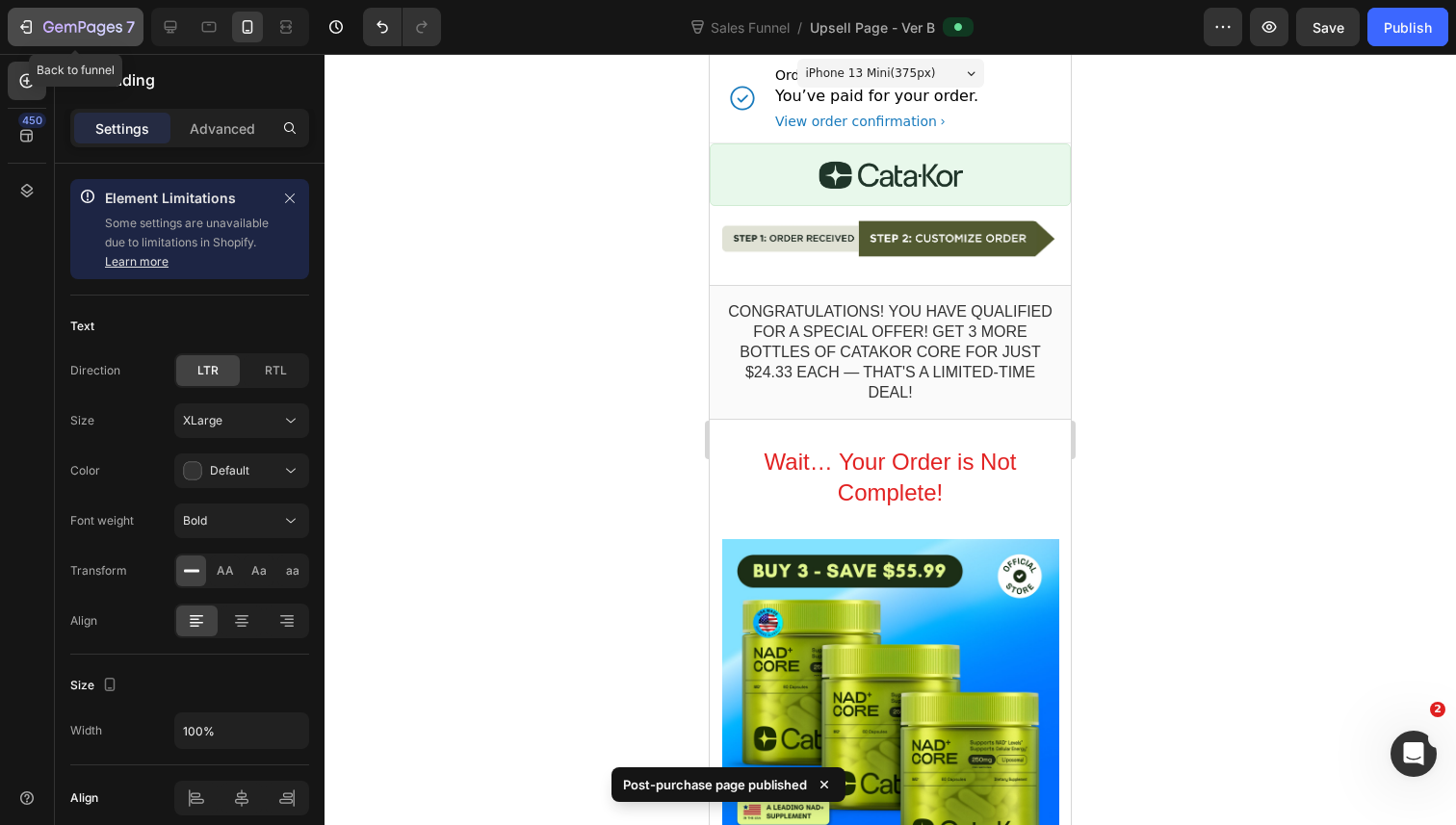
click at [32, 23] on icon "button" at bounding box center [26, 27] width 20 height 20
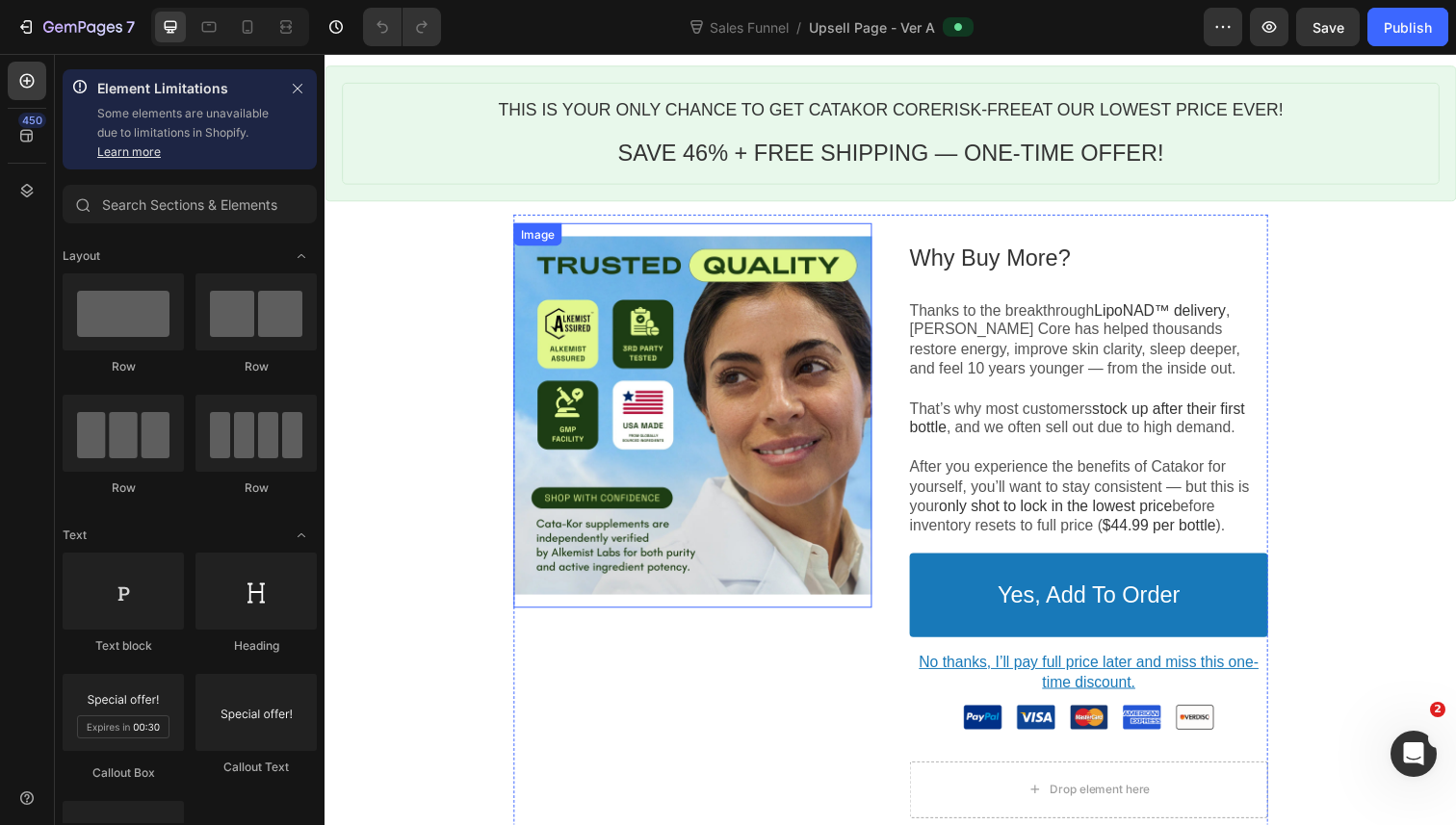
scroll to position [988, 0]
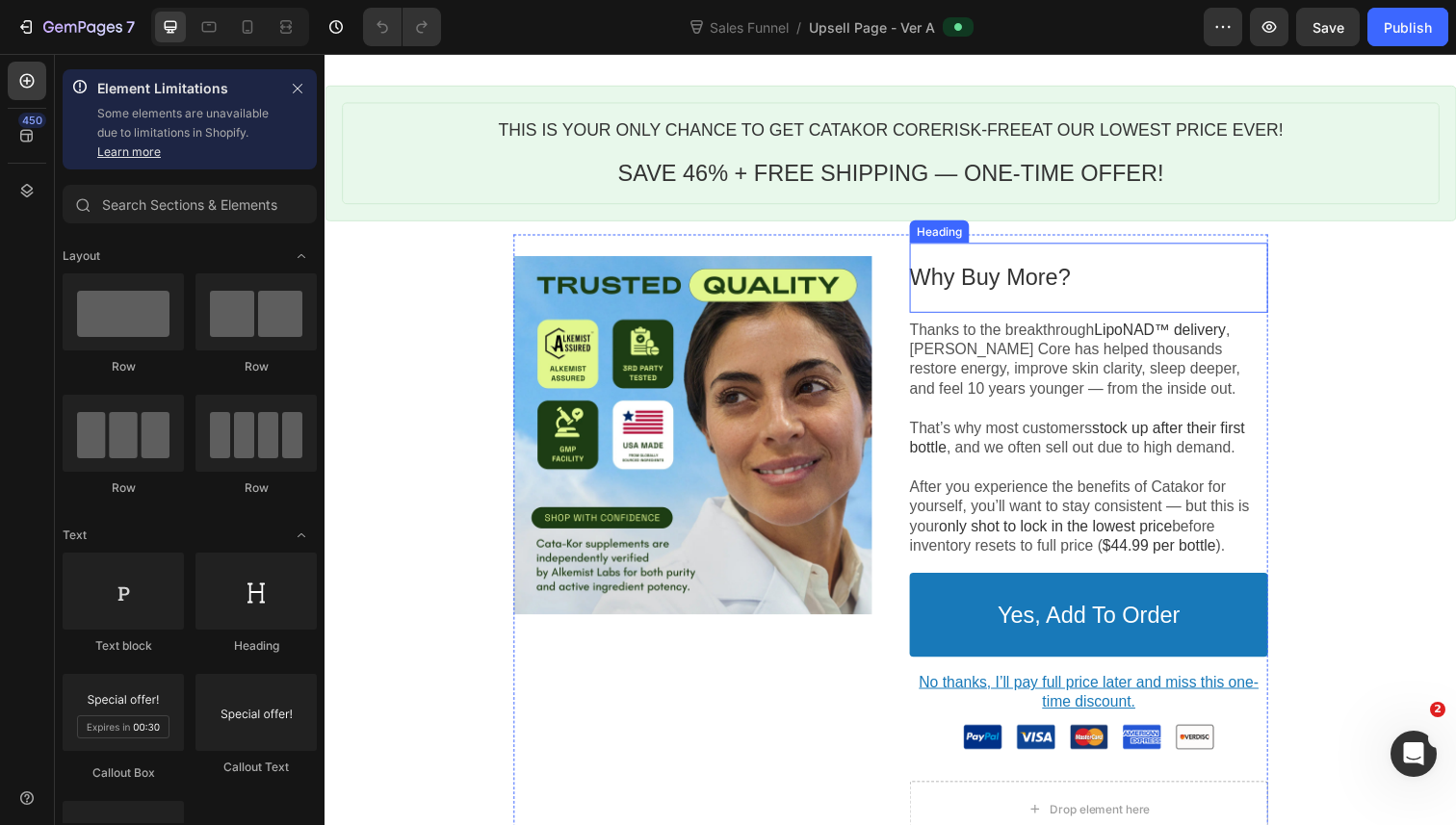
click at [1043, 268] on p "Why Buy More?" at bounding box center [1104, 282] width 366 height 30
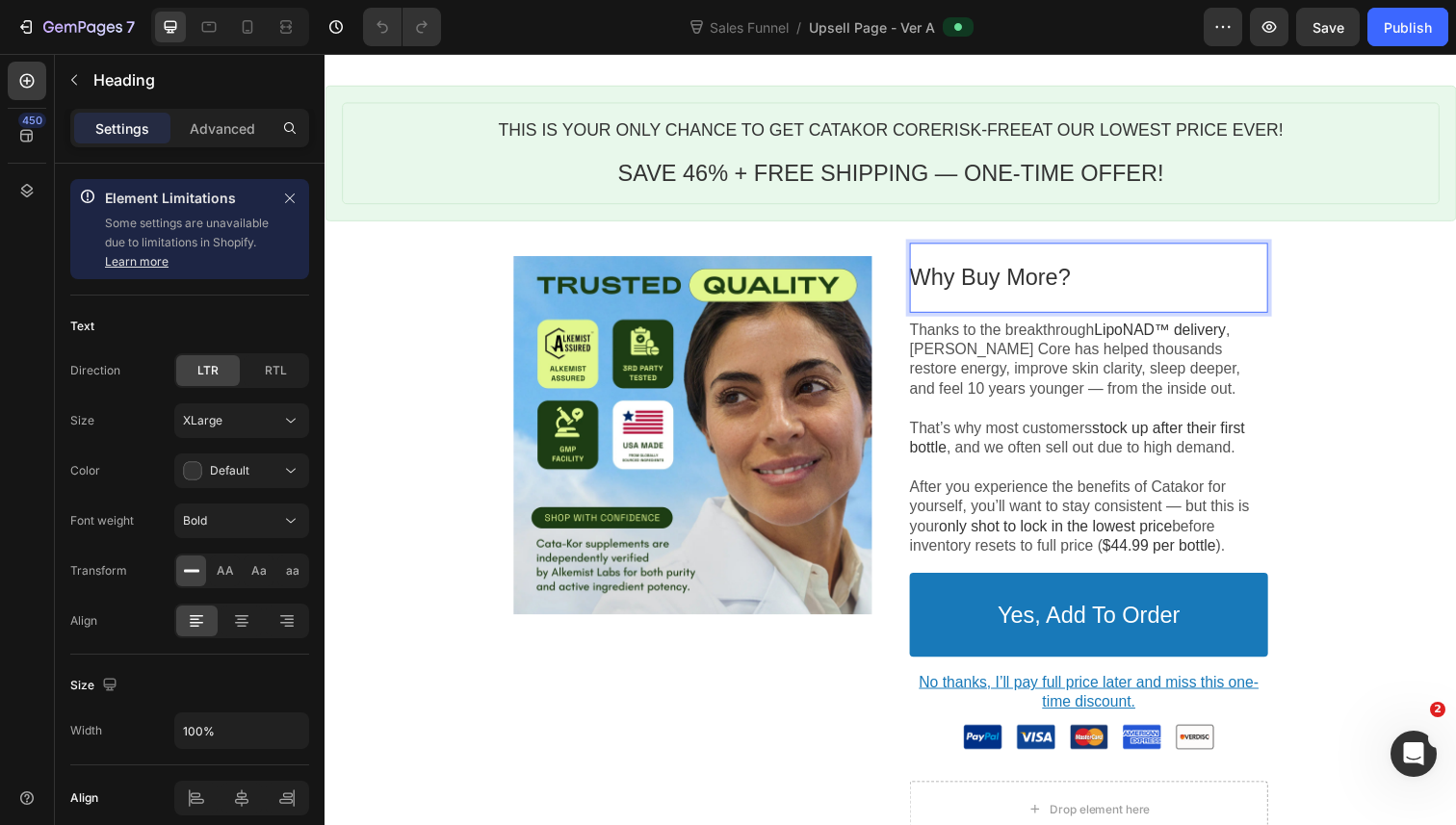
click at [998, 268] on p "Why Buy More?" at bounding box center [1104, 282] width 366 height 30
drag, startPoint x: 998, startPoint y: 268, endPoint x: 1091, endPoint y: 268, distance: 93.0
click at [1091, 268] on p "Why Buy More?" at bounding box center [1104, 282] width 366 height 30
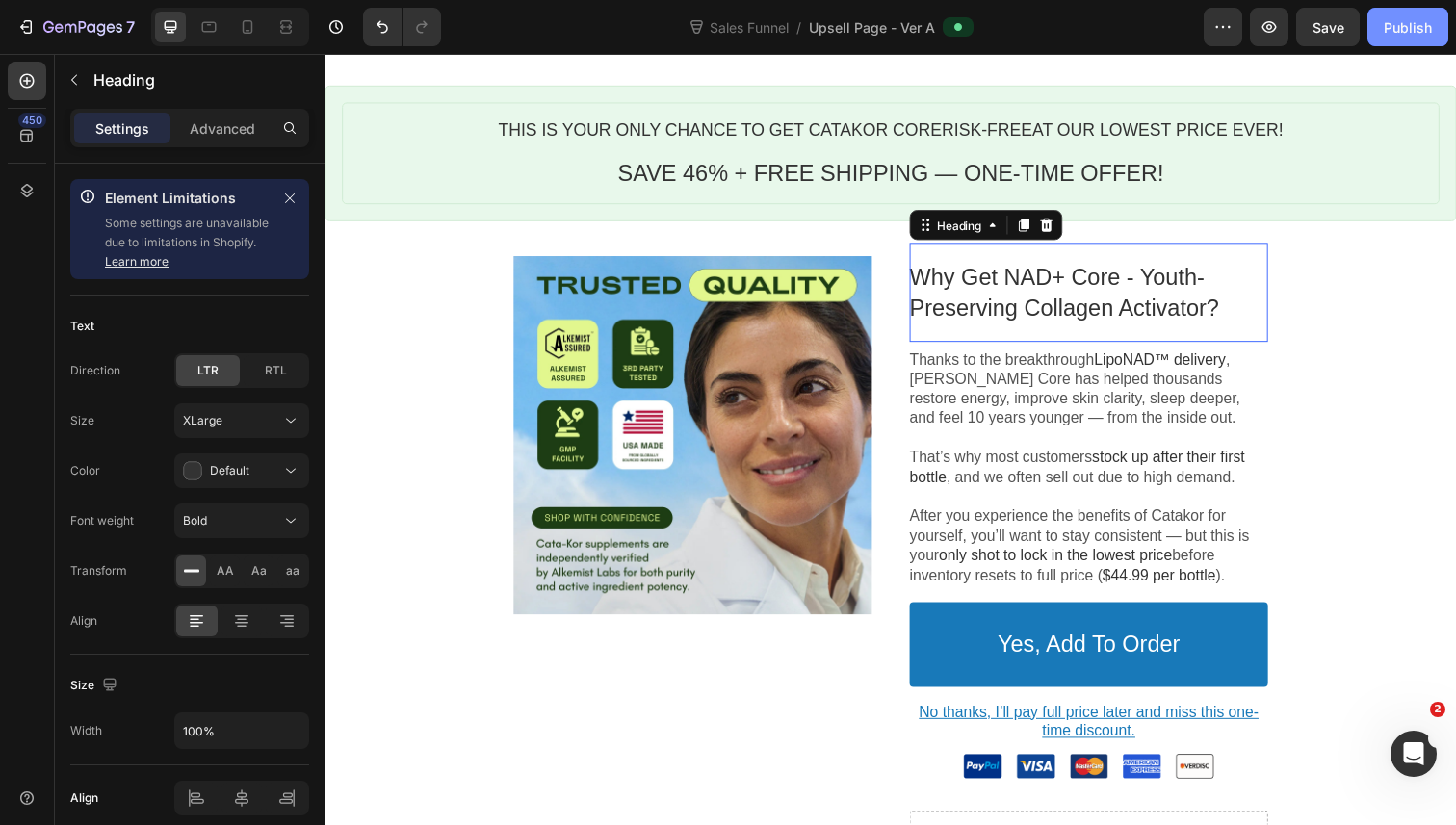
click at [1396, 24] on div "Publish" at bounding box center [1407, 27] width 48 height 21
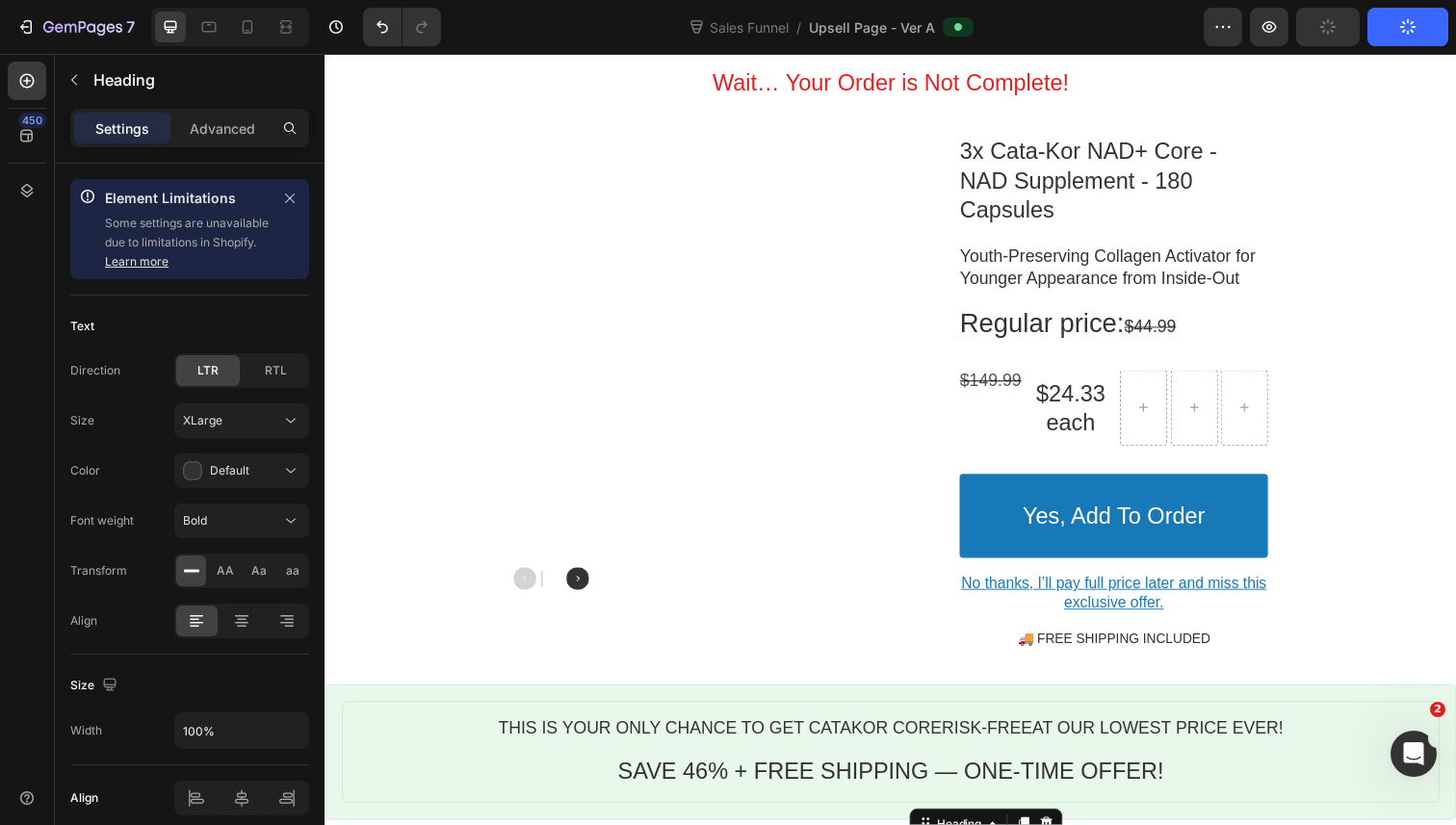
scroll to position [166, 0]
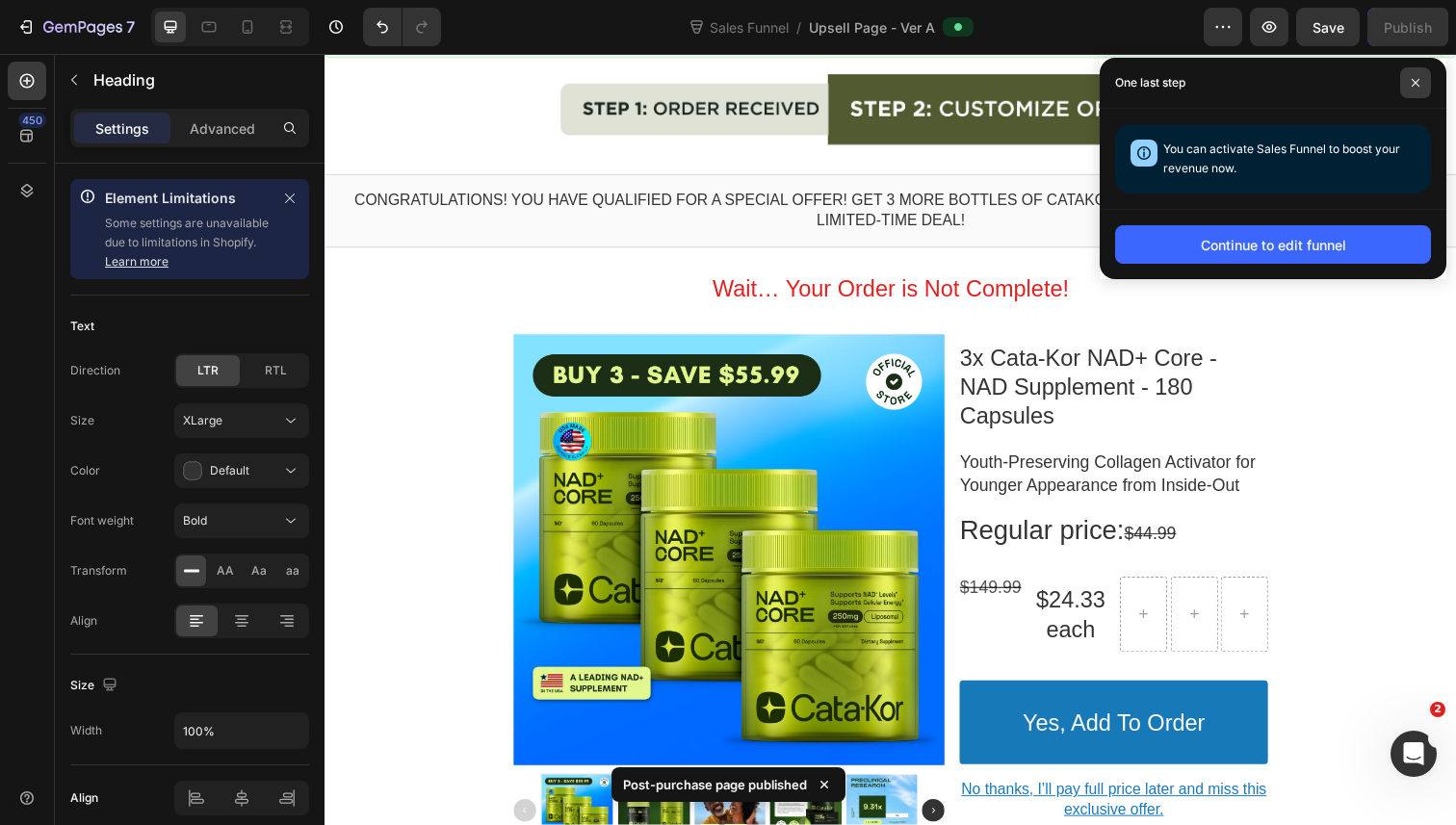
click at [1422, 86] on span at bounding box center [1415, 83] width 31 height 31
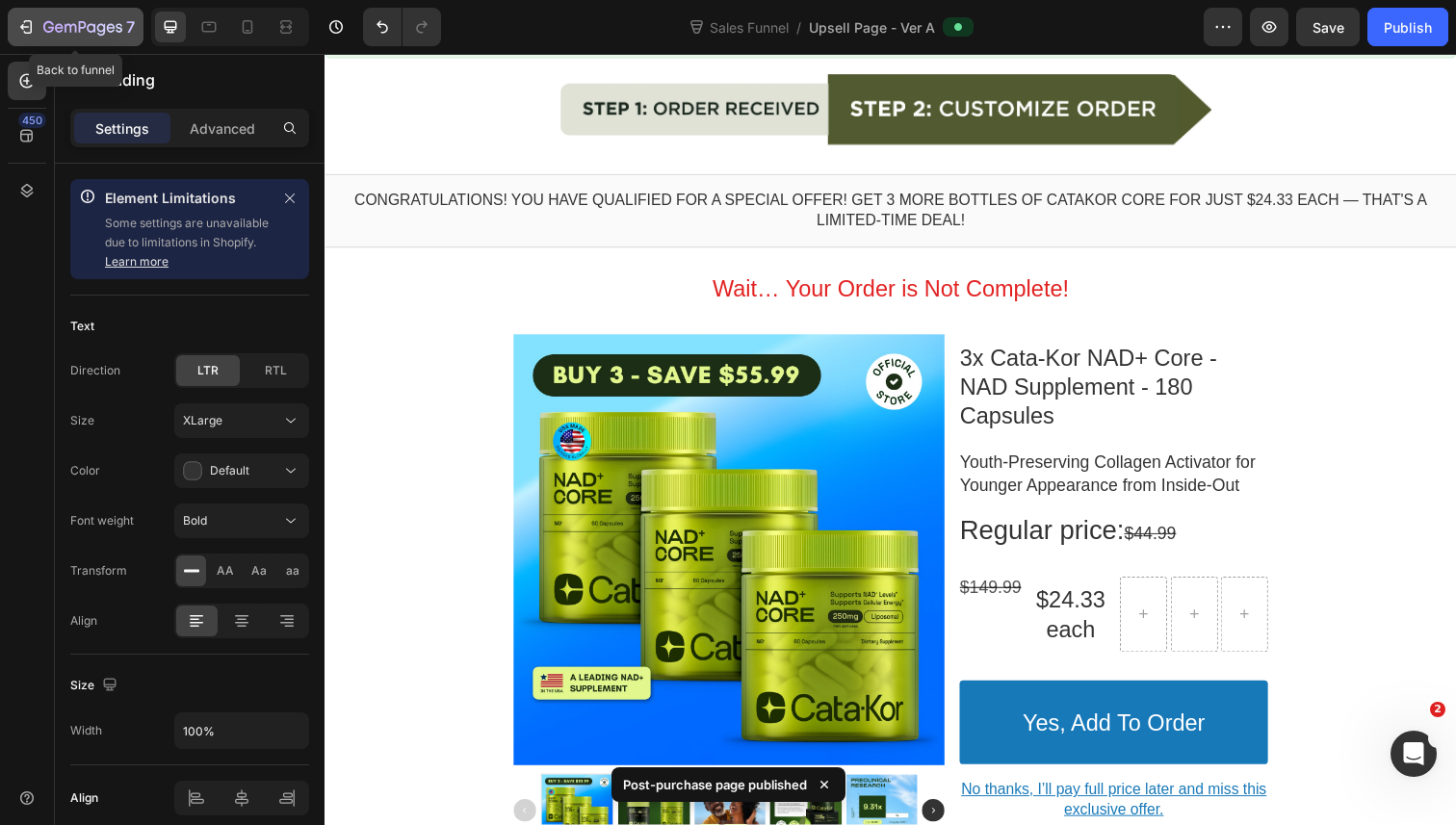
click at [23, 23] on icon "button" at bounding box center [26, 27] width 20 height 20
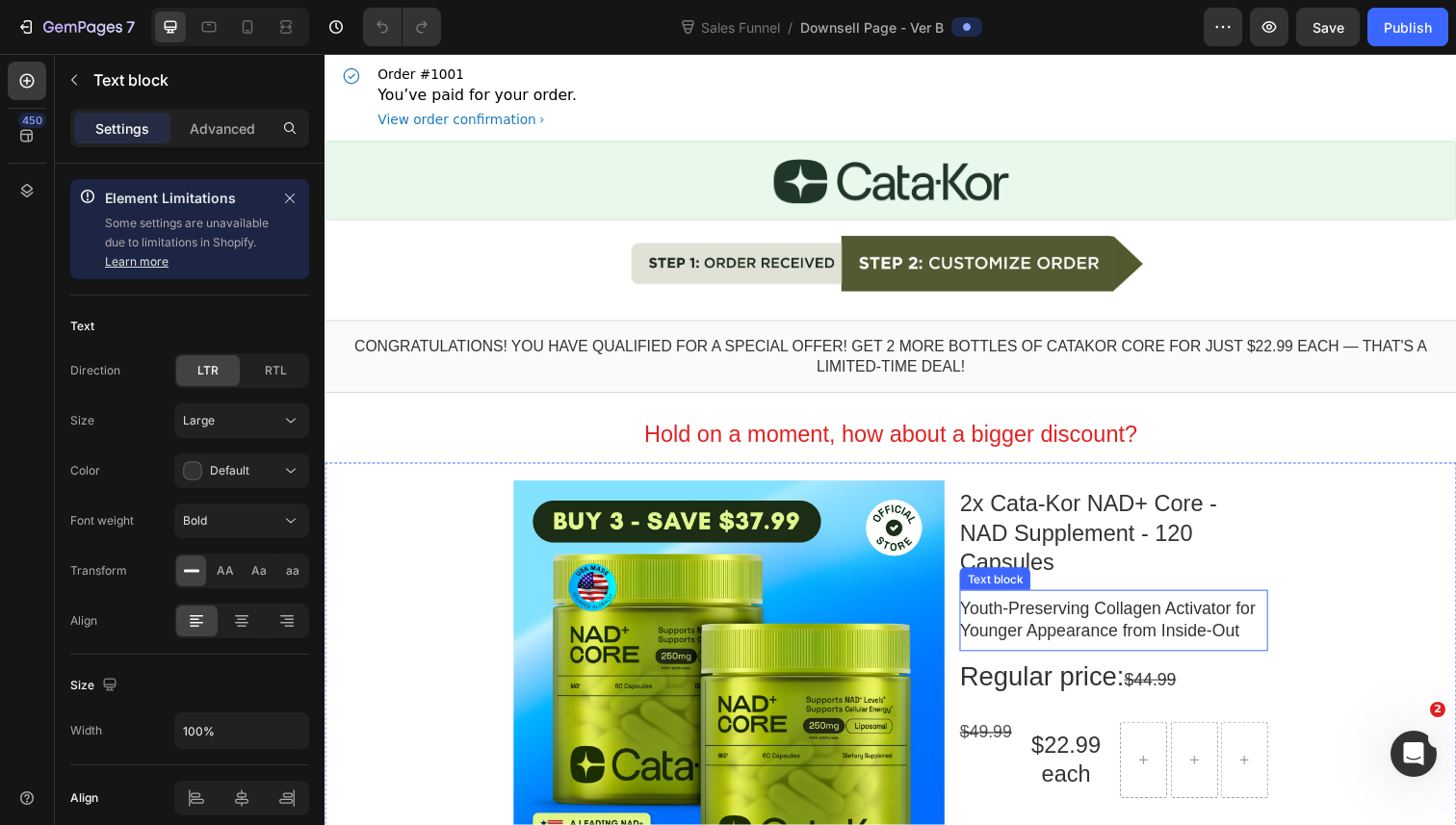
click at [1081, 610] on p "Youth-Preserving Collagen Activator for Younger Appearance from Inside-Out" at bounding box center [1129, 633] width 315 height 45
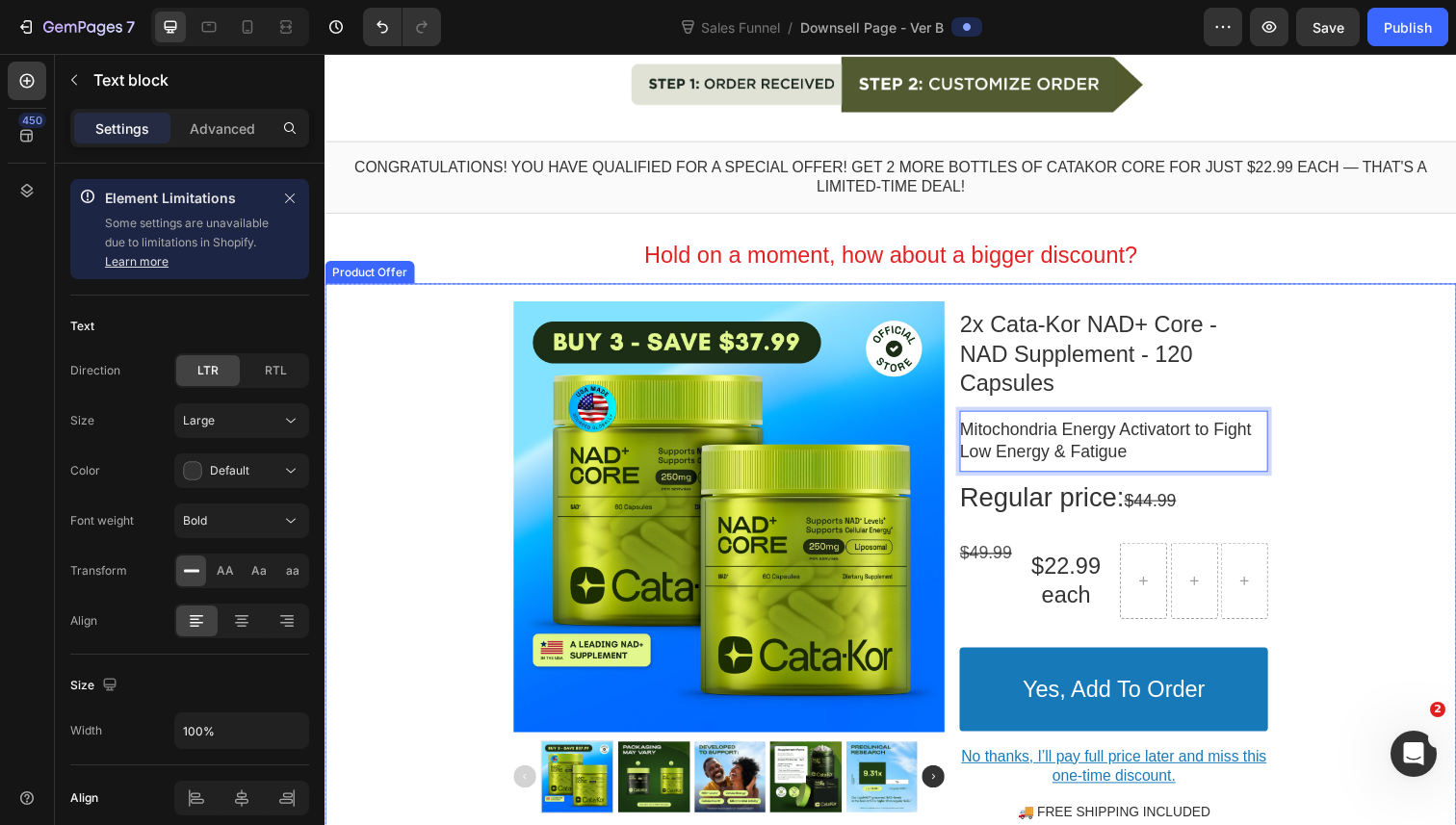
scroll to position [203, 0]
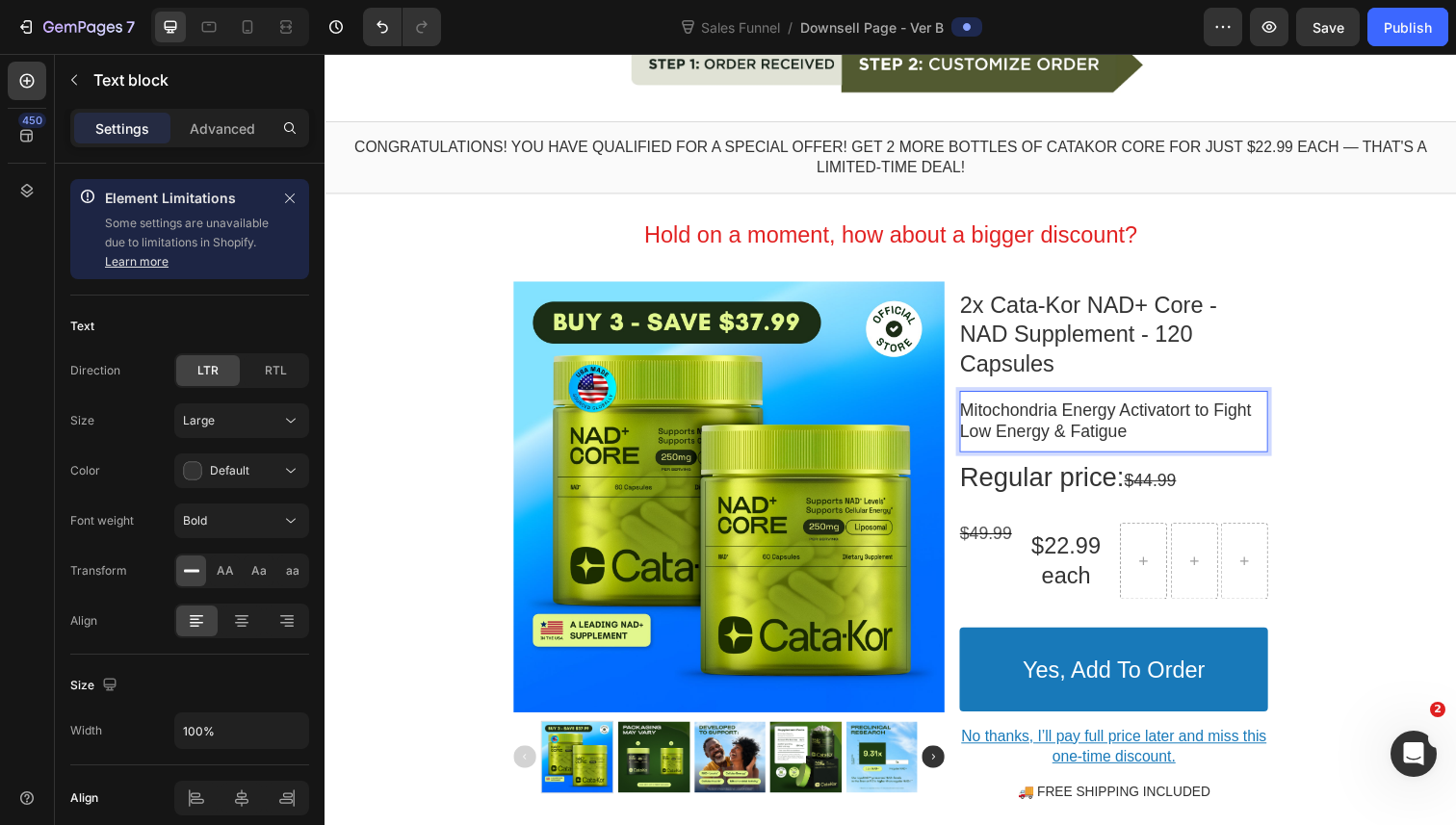
click at [1218, 407] on p "Mitochondria Energy Activatort to Fight Low Energy & Fatigue" at bounding box center [1129, 430] width 315 height 45
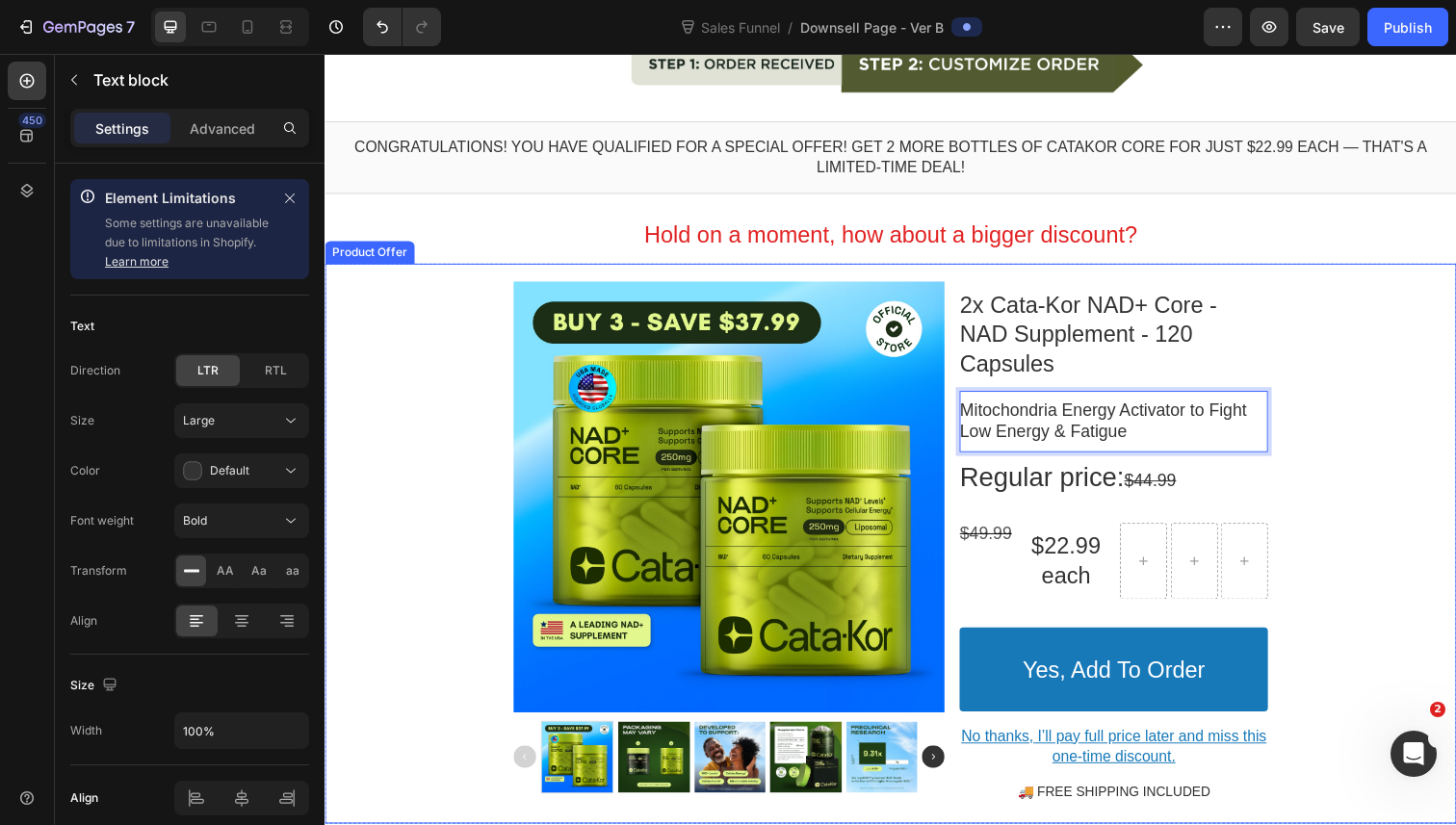
click at [1357, 439] on div "Product Images 2x Cata-Kor NAD+ Core - NAD Supplement - 120 Capsules Product Ti…" at bounding box center [902, 555] width 1155 height 546
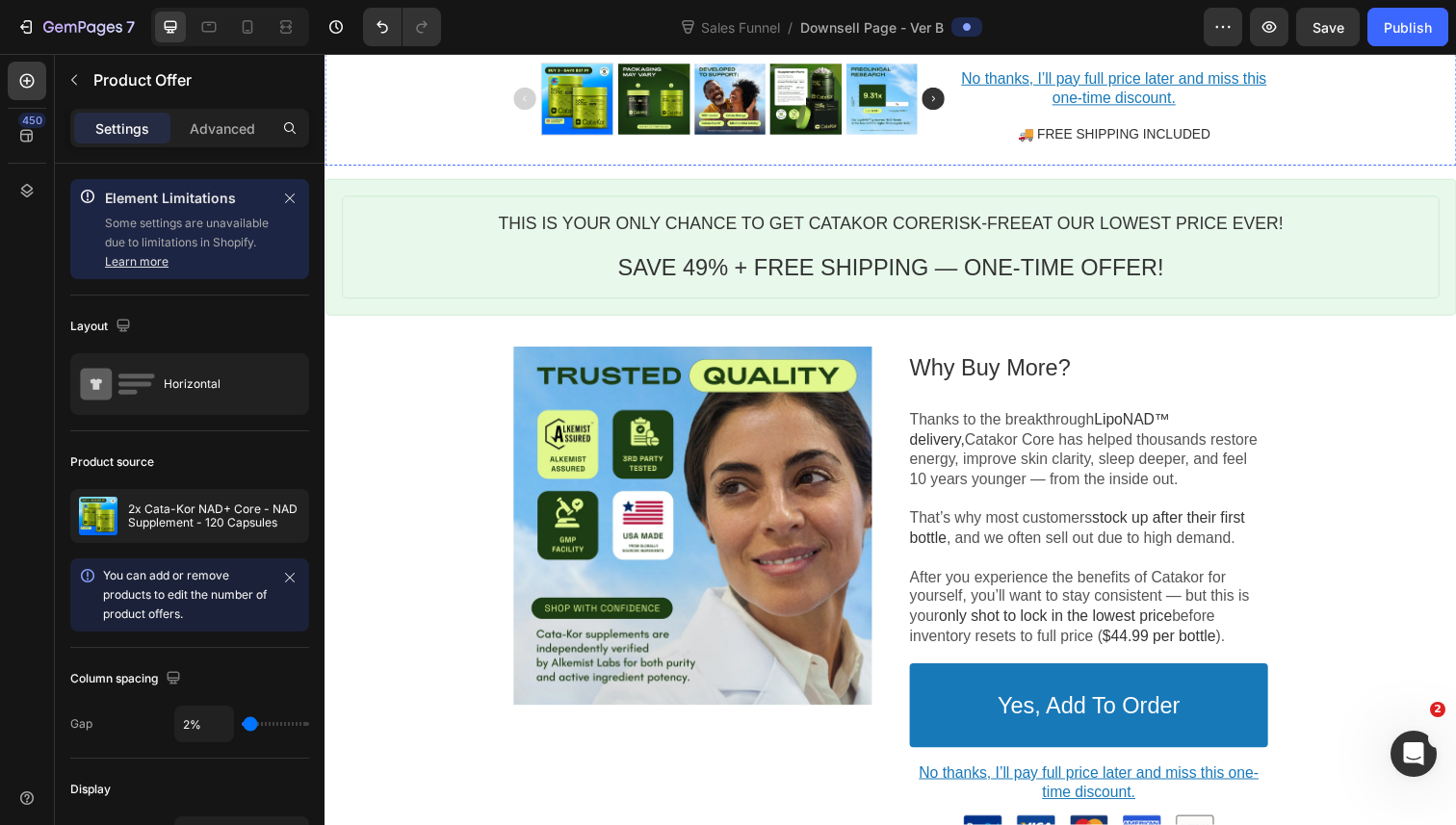
scroll to position [878, 0]
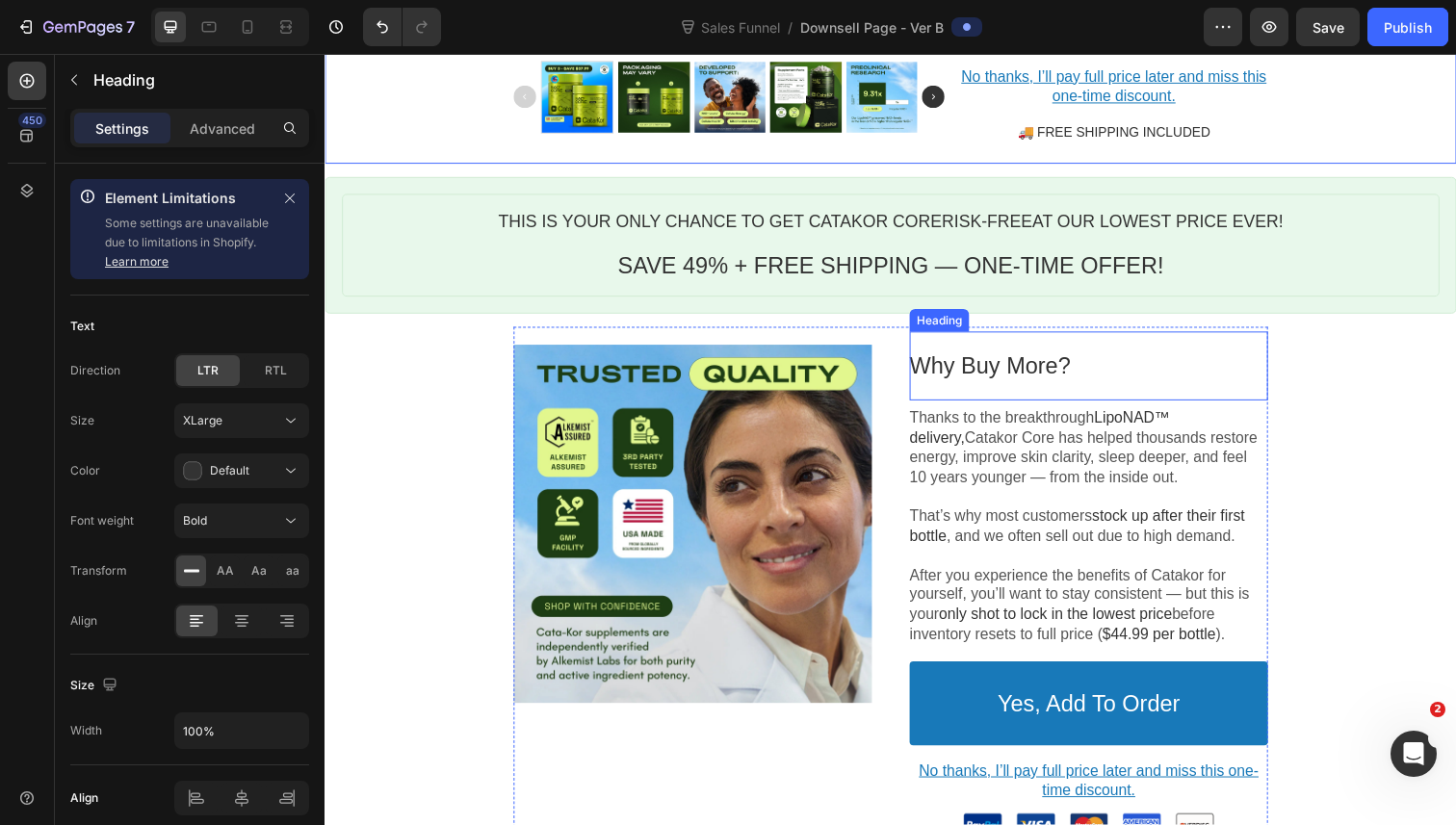
click at [997, 358] on p "Why Buy More?" at bounding box center [1104, 373] width 366 height 30
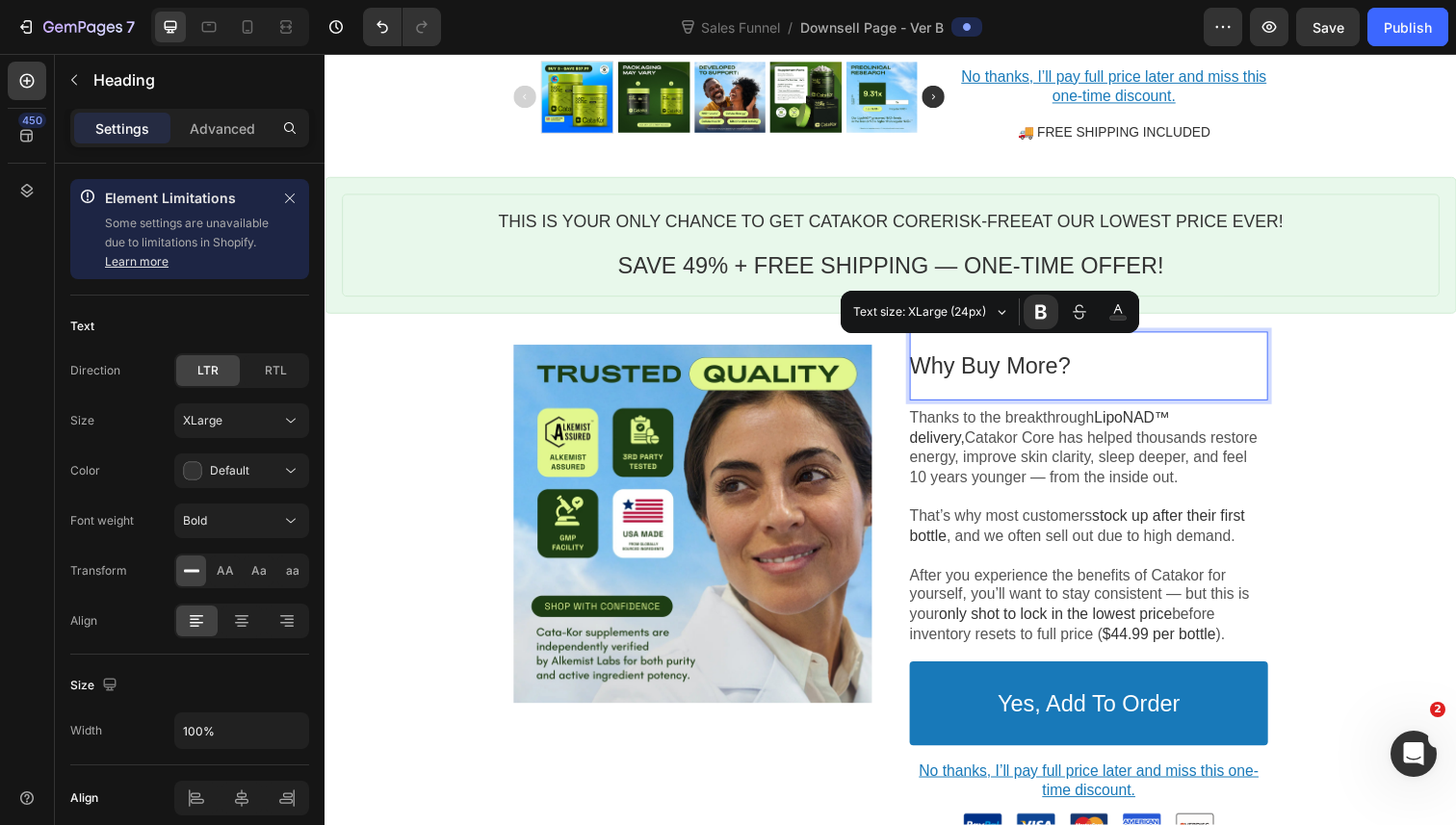
click at [1047, 358] on p "Why Buy More?" at bounding box center [1104, 373] width 366 height 30
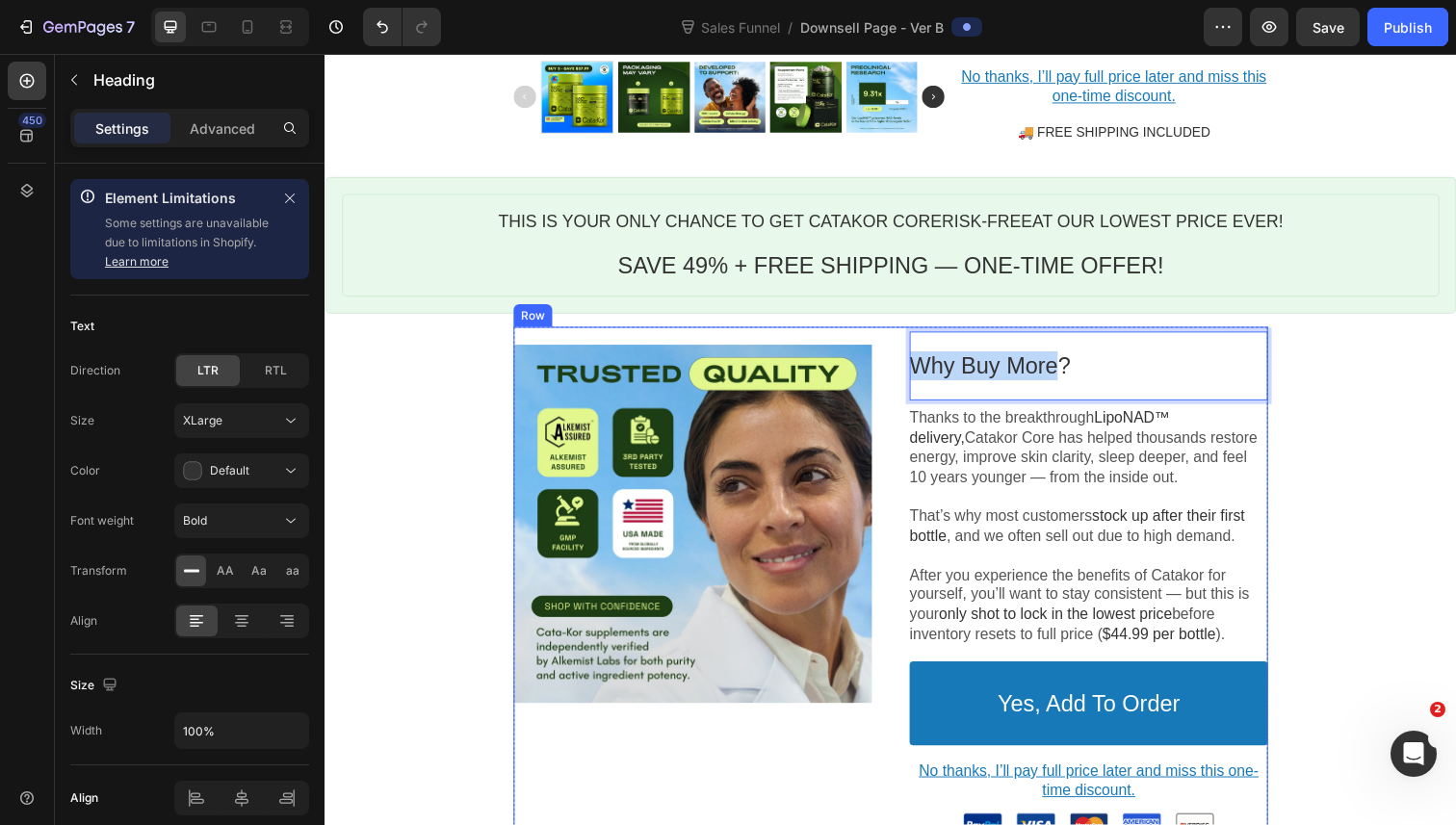
drag, startPoint x: 1047, startPoint y: 355, endPoint x: 911, endPoint y: 355, distance: 136.0
click at [911, 355] on div "Image Why Buy More? Heading Thanks to the breakthrough LipoNAD™ delivery, Catak…" at bounding box center [902, 641] width 770 height 617
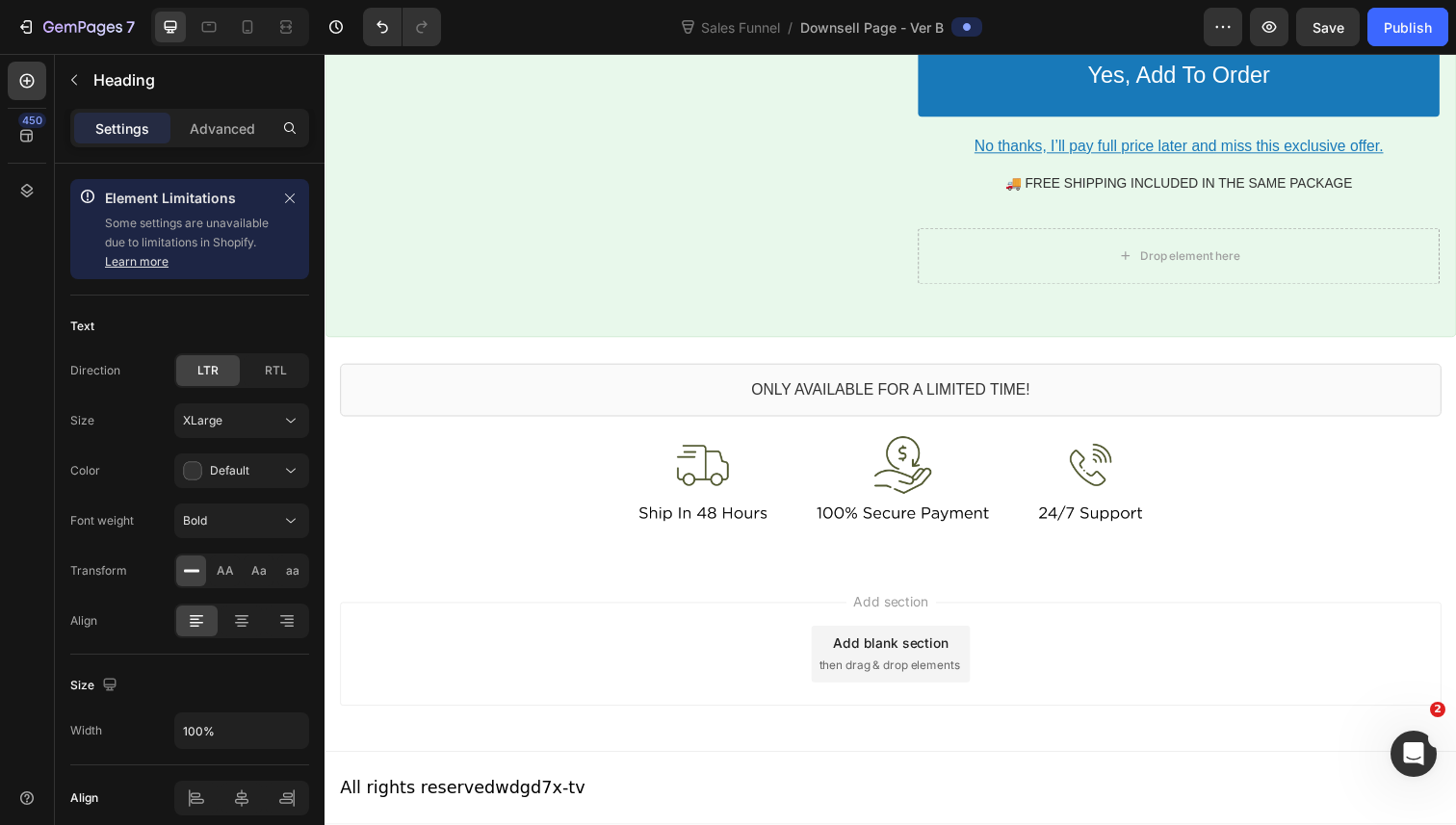
scroll to position [3229, 0]
click at [1409, 40] on button "Publish" at bounding box center [1407, 26] width 81 height 38
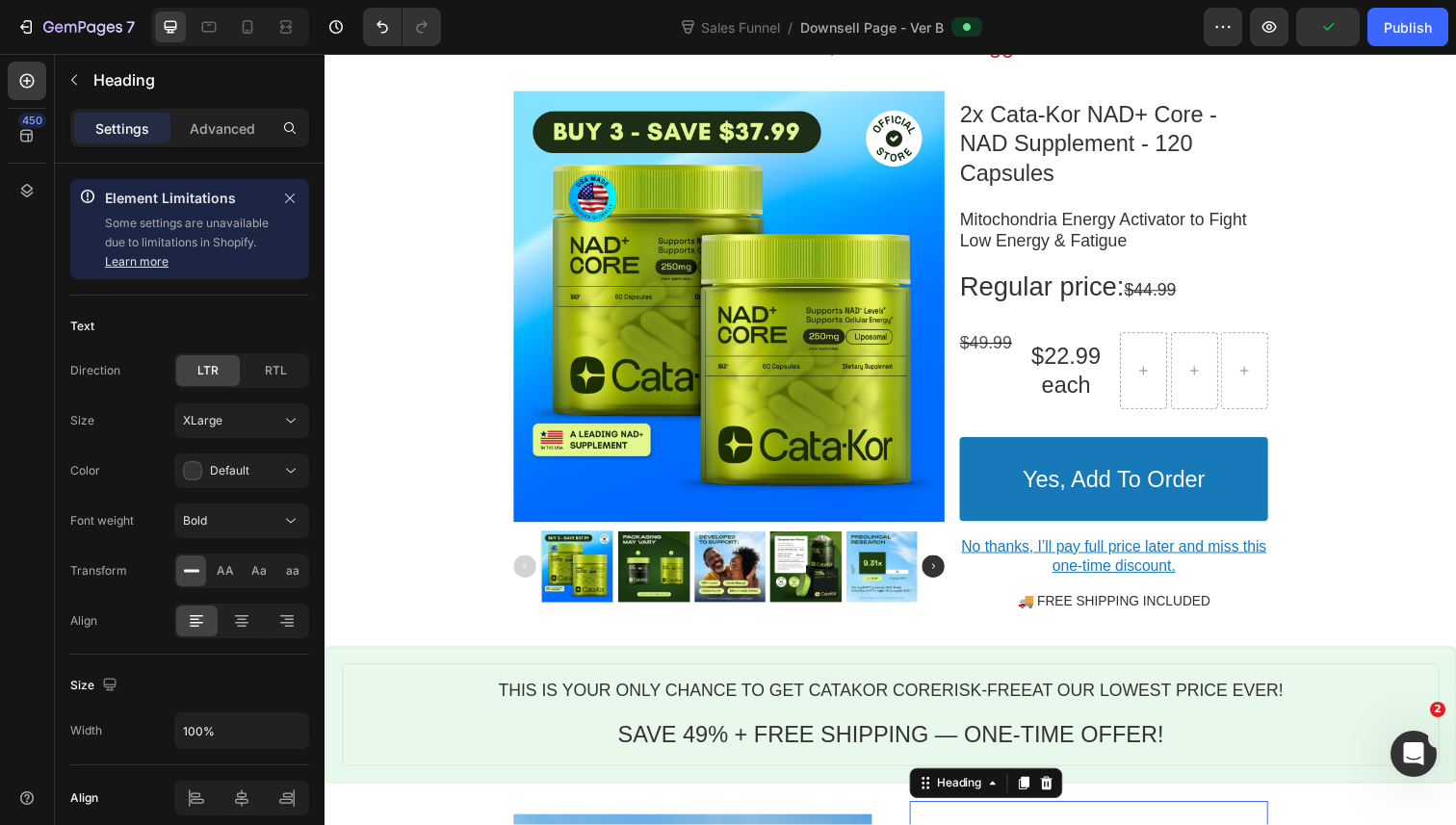
scroll to position [0, 0]
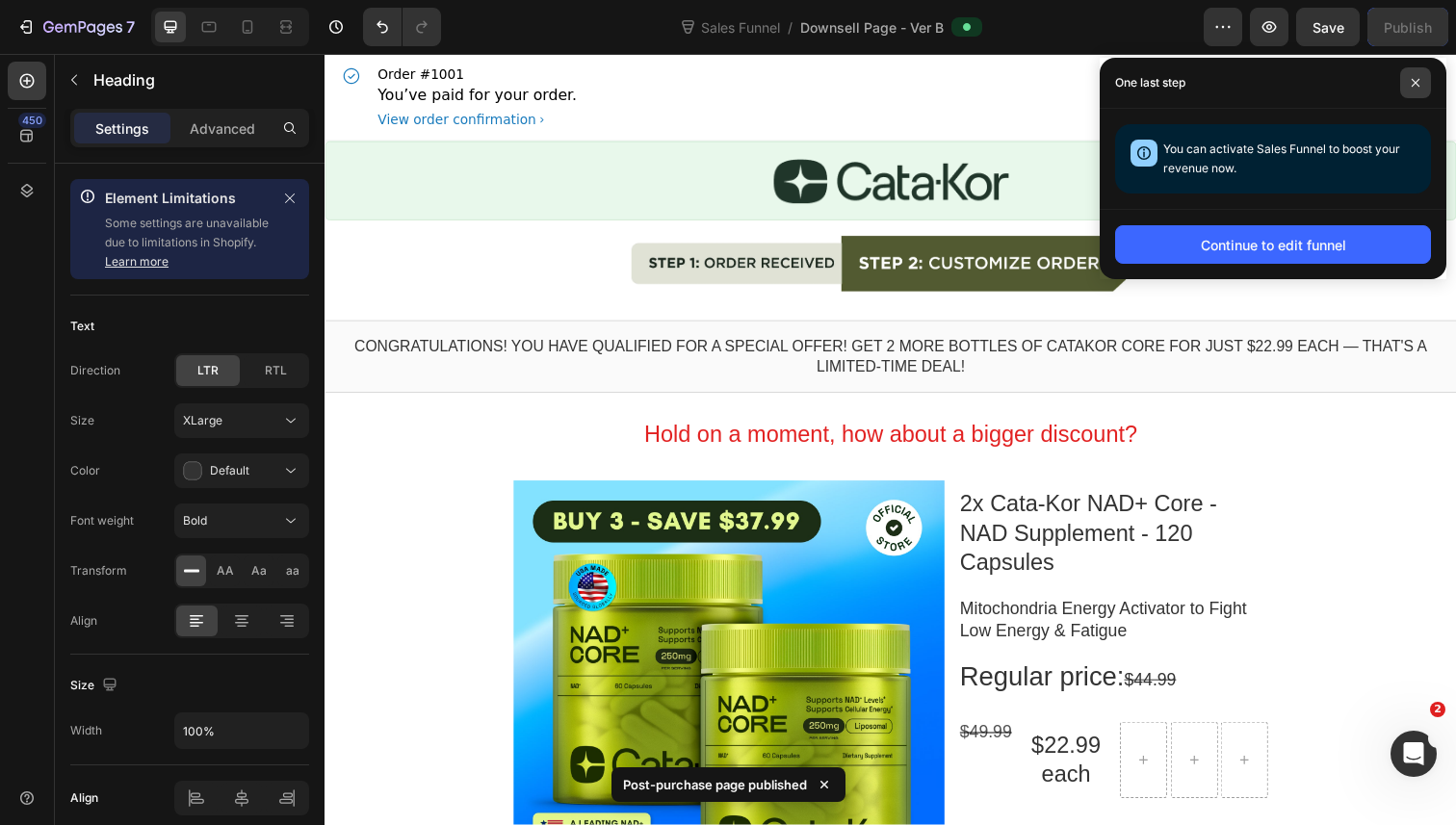
click at [1416, 84] on icon at bounding box center [1415, 83] width 8 height 8
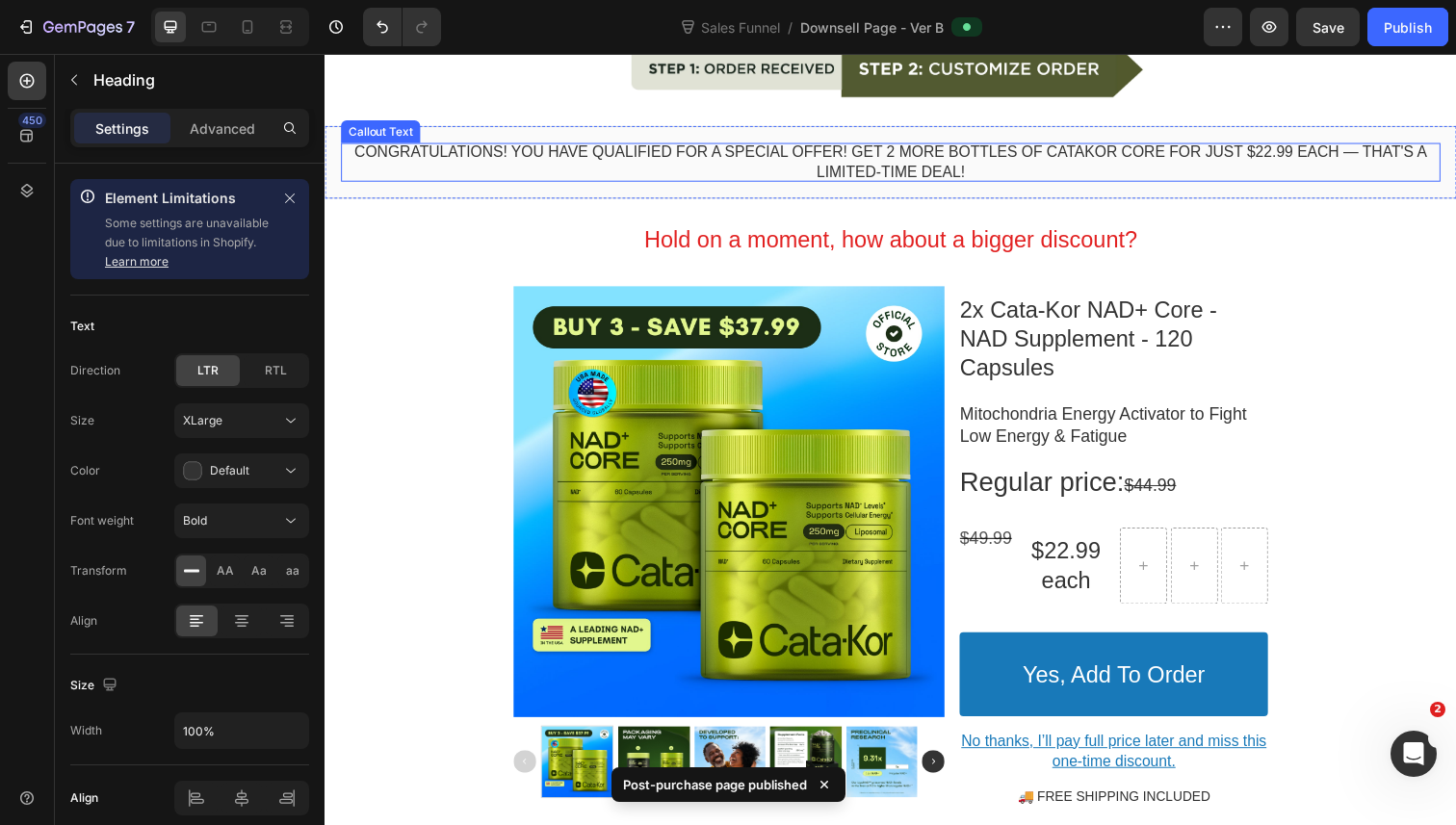
scroll to position [320, 0]
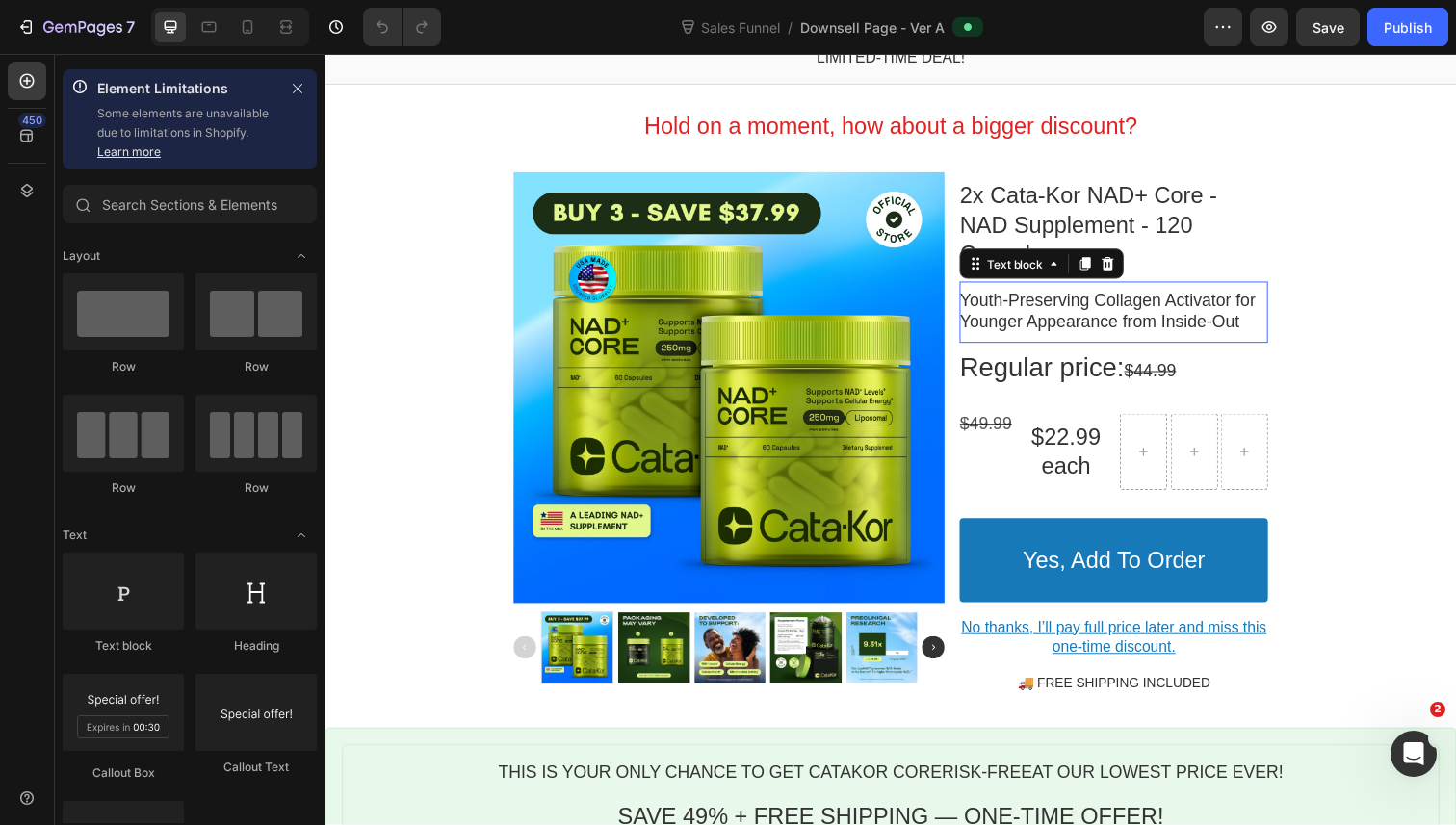
click at [1213, 296] on p "Youth-Preserving Collagen Activator for Younger Appearance from Inside-Out" at bounding box center [1129, 318] width 315 height 45
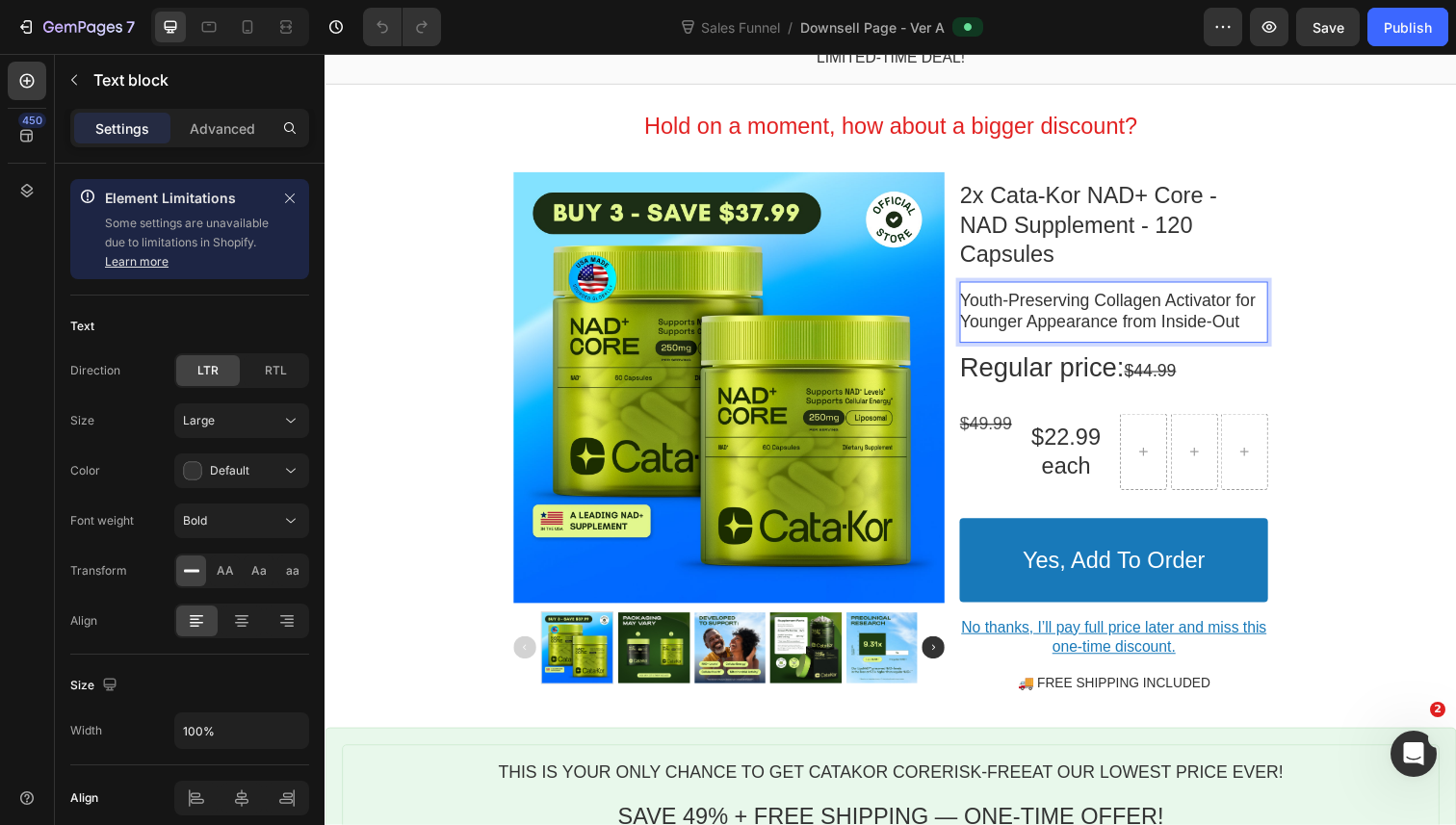
click at [1199, 296] on p "Youth-Preserving Collagen Activator for Younger Appearance from Inside-Out" at bounding box center [1129, 318] width 315 height 45
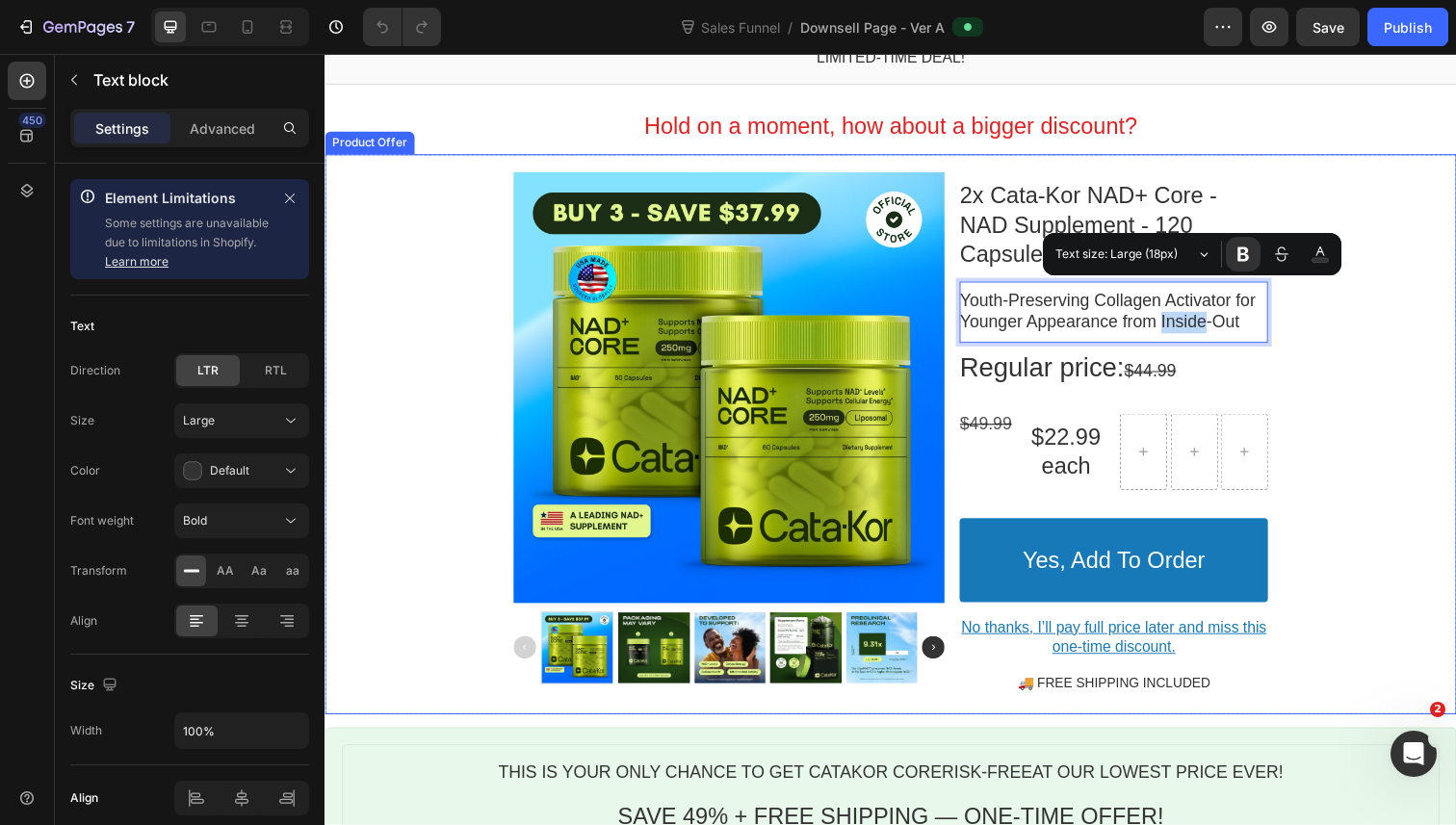
click at [1335, 366] on div "Product Images 2x Cata-Kor NAD+ Core - NAD Supplement - 120 Capsules Product Ti…" at bounding box center [902, 443] width 1155 height 546
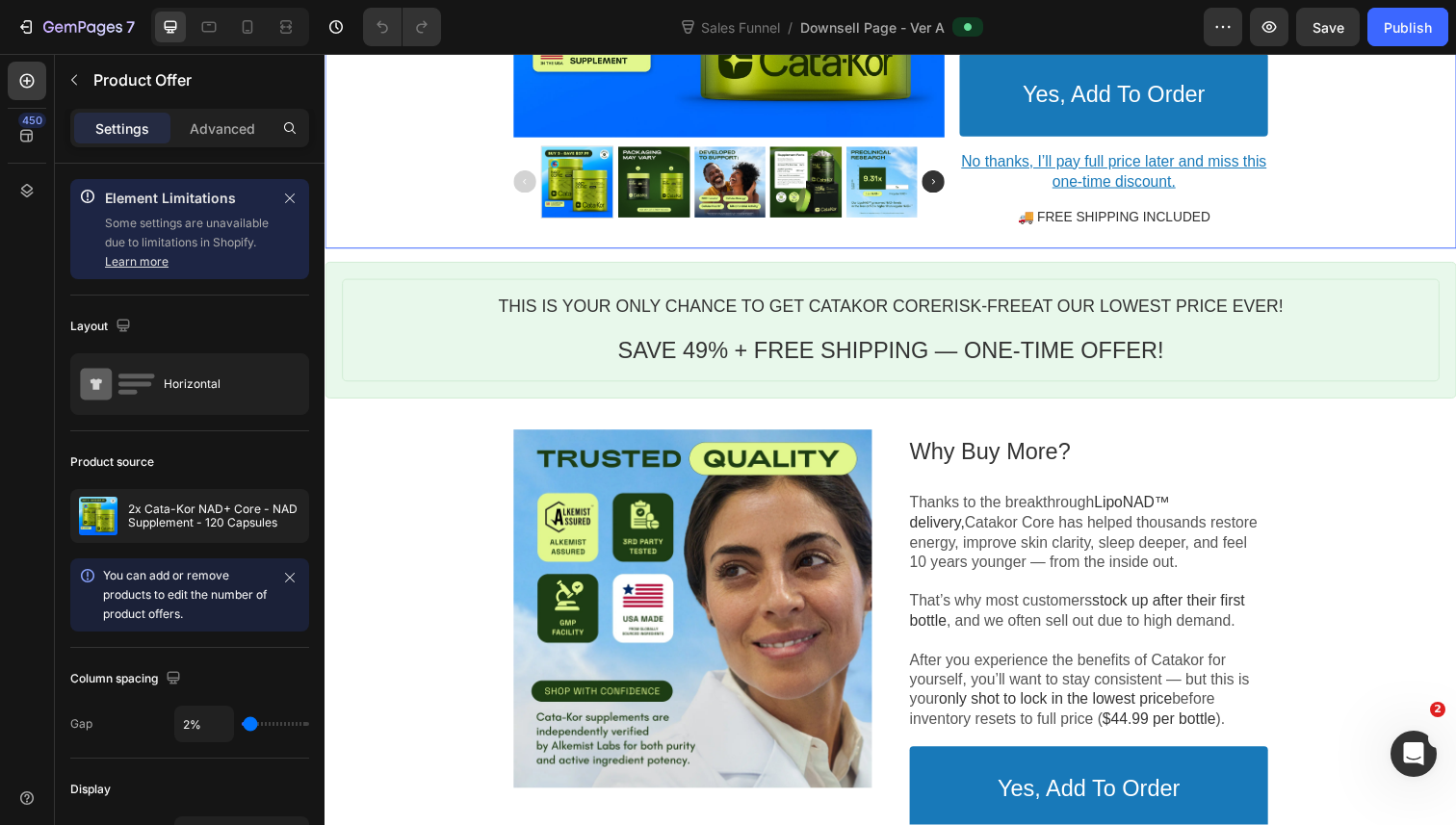
scroll to position [837, 0]
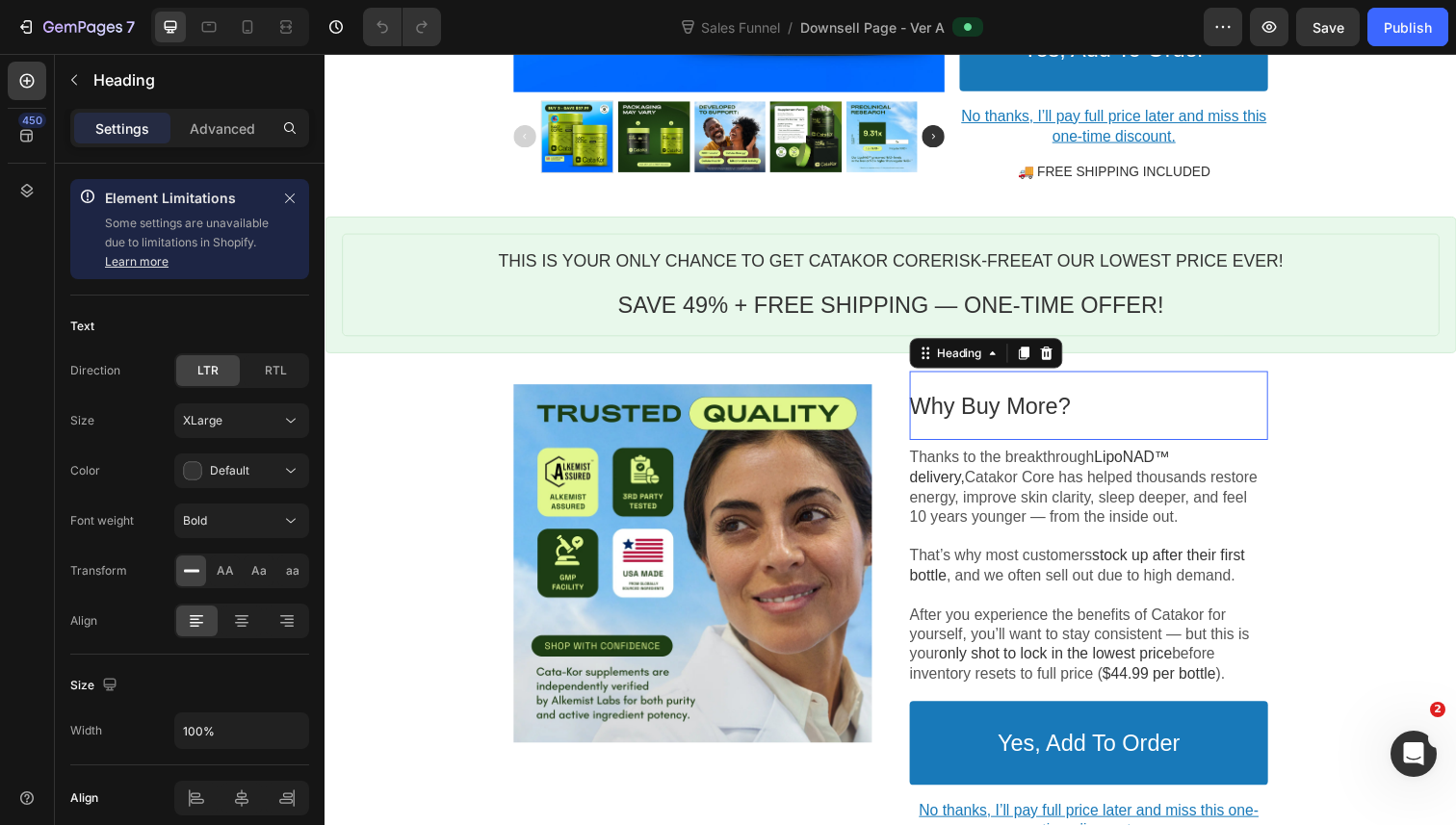
click at [998, 401] on p "Why Buy More?" at bounding box center [1104, 413] width 366 height 30
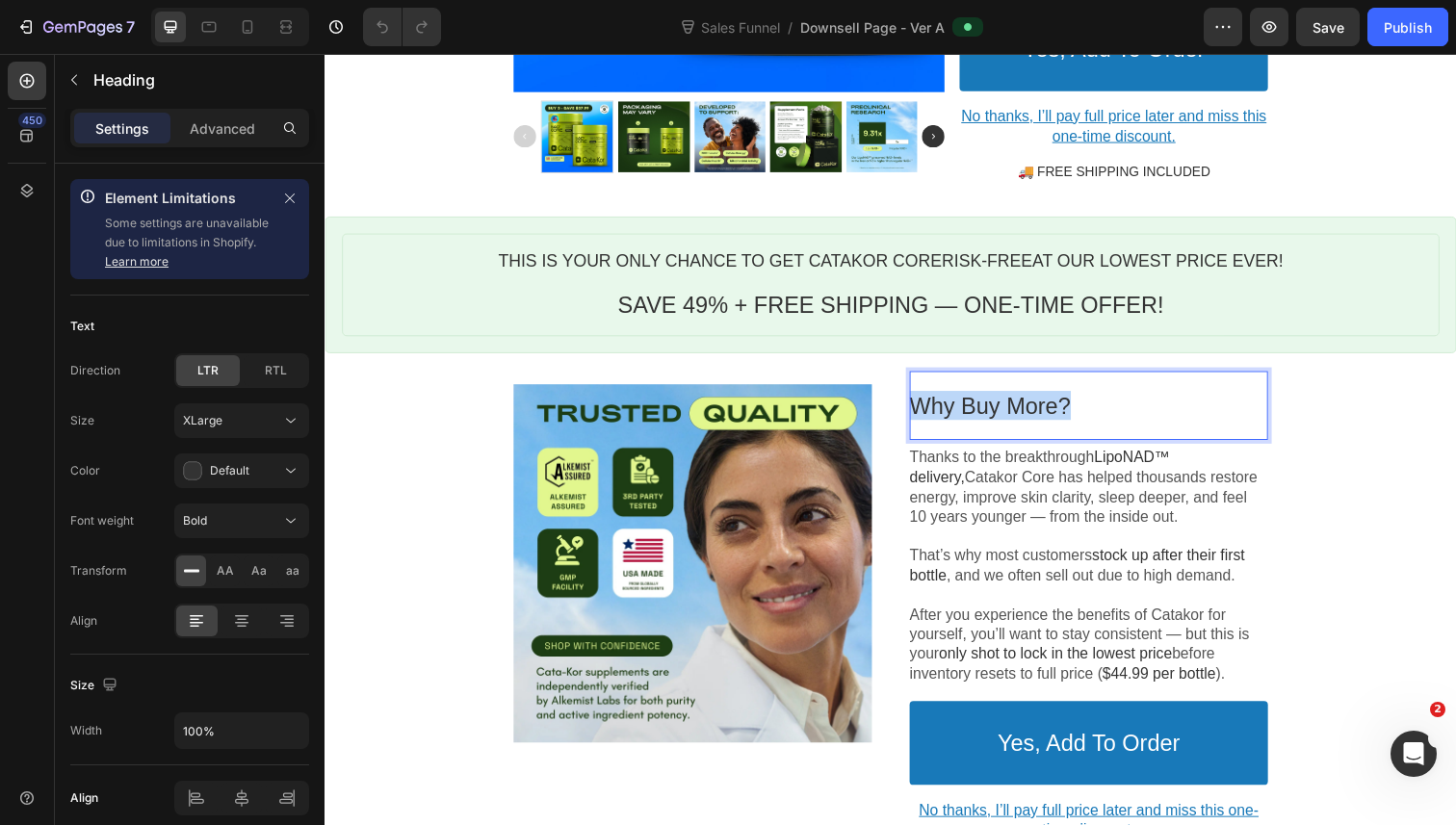
click at [998, 401] on p "Why Buy More?" at bounding box center [1104, 413] width 366 height 30
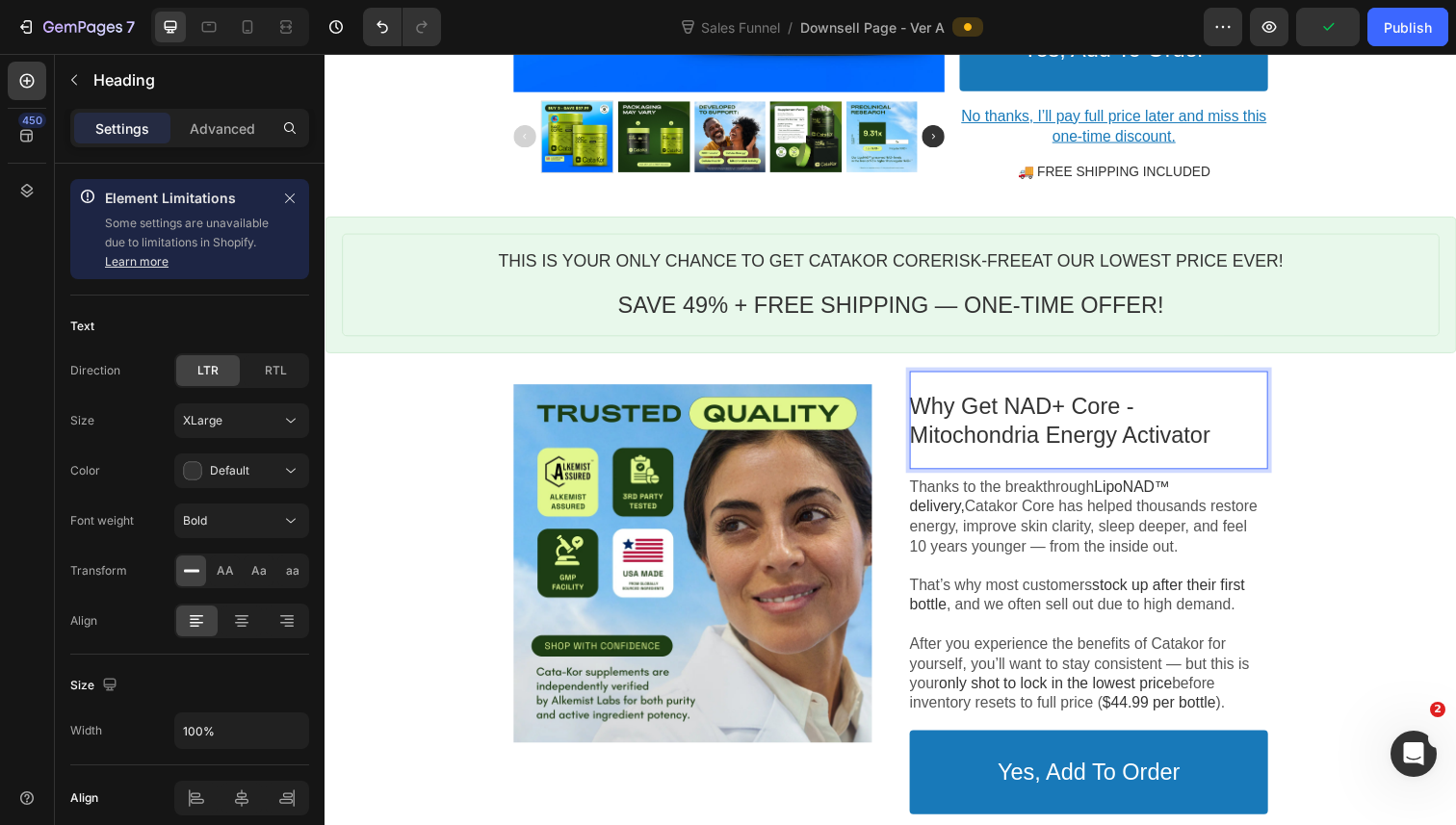
click at [1098, 427] on p "Why Get NAD+ Core - Mitochondria Energy Activator" at bounding box center [1104, 428] width 366 height 60
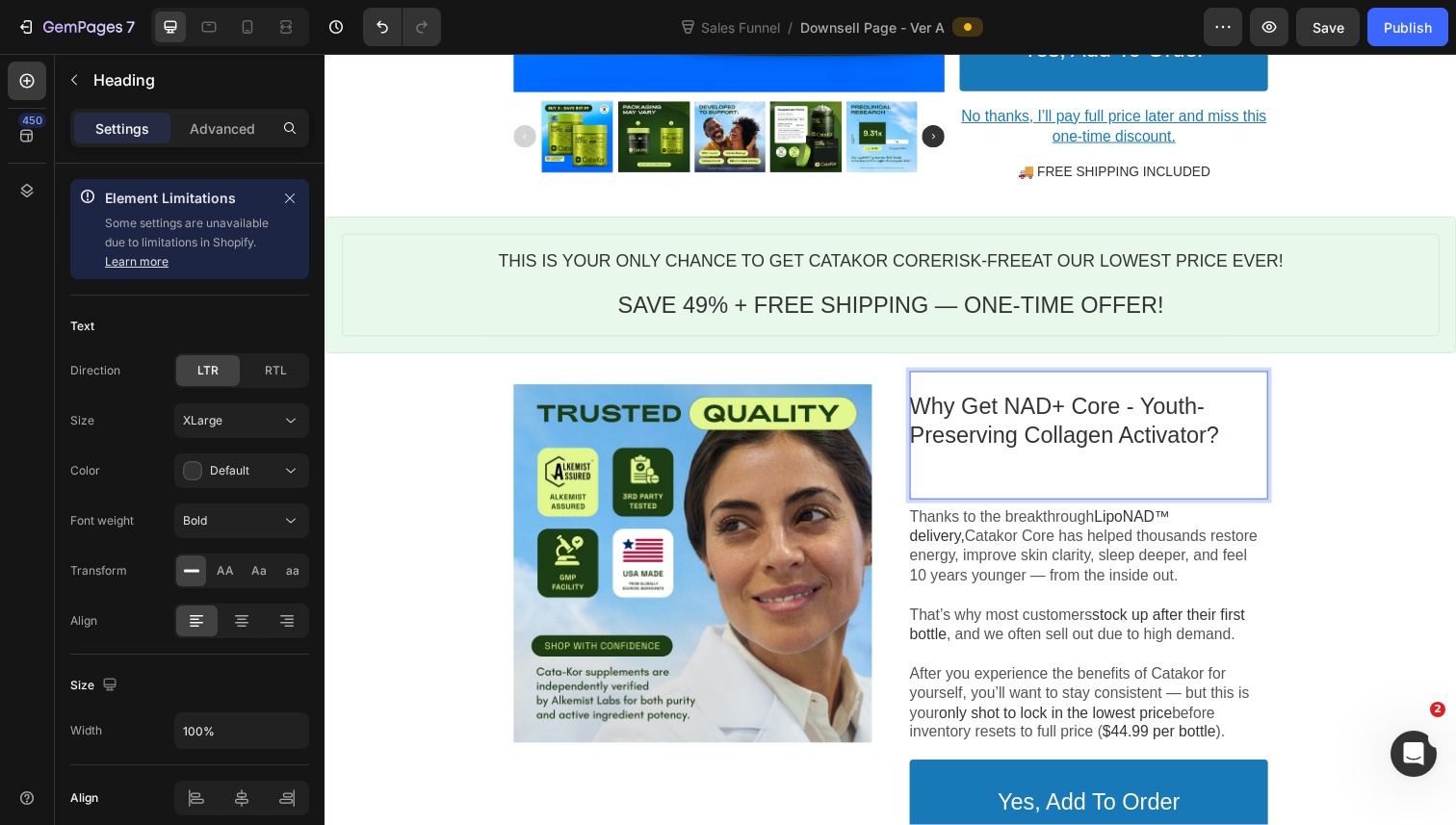
click at [1109, 464] on p "Rich Text Editor. Editing area: main" at bounding box center [1104, 474] width 366 height 30
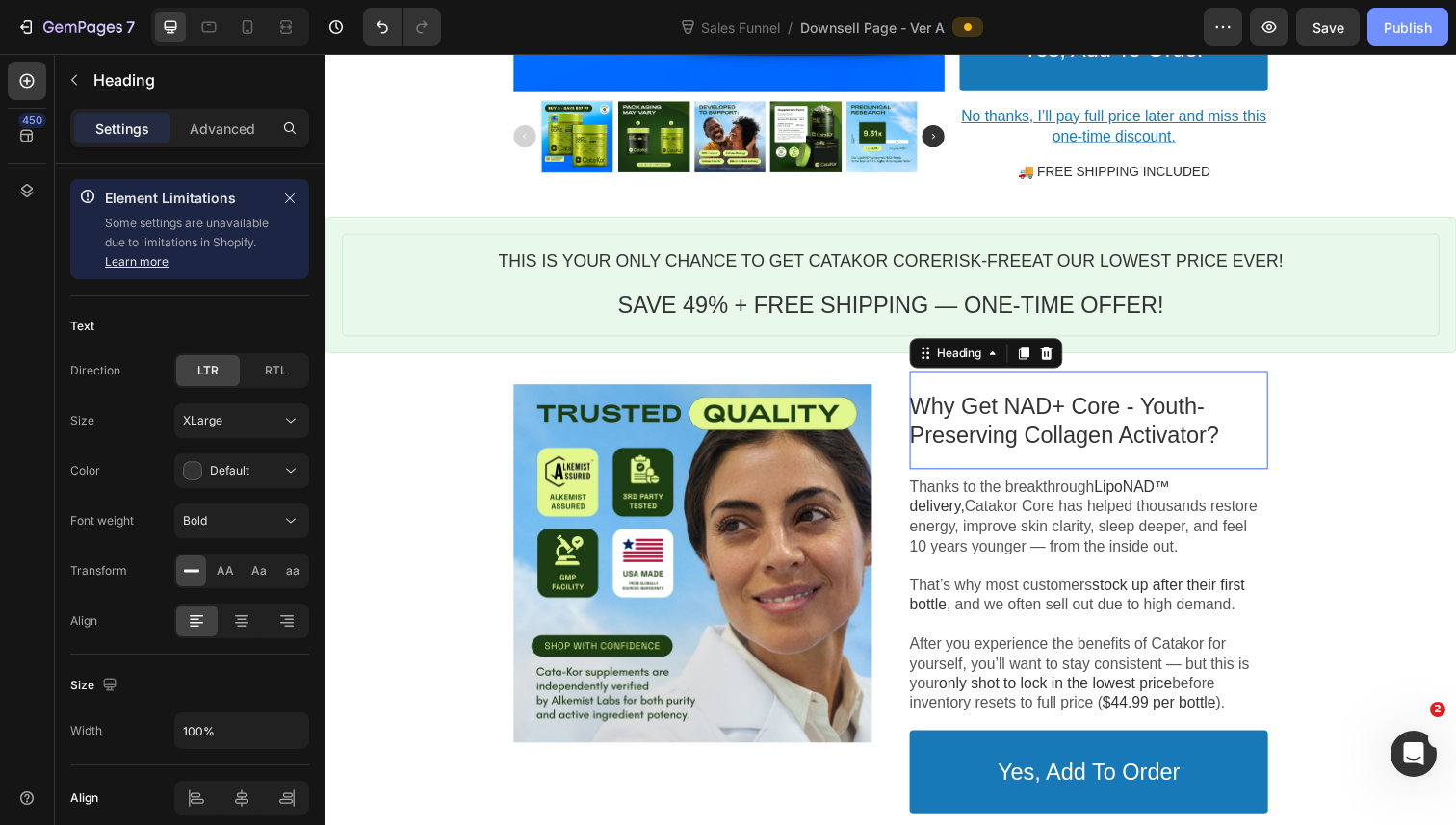
click at [1419, 35] on div "Publish" at bounding box center [1407, 27] width 48 height 21
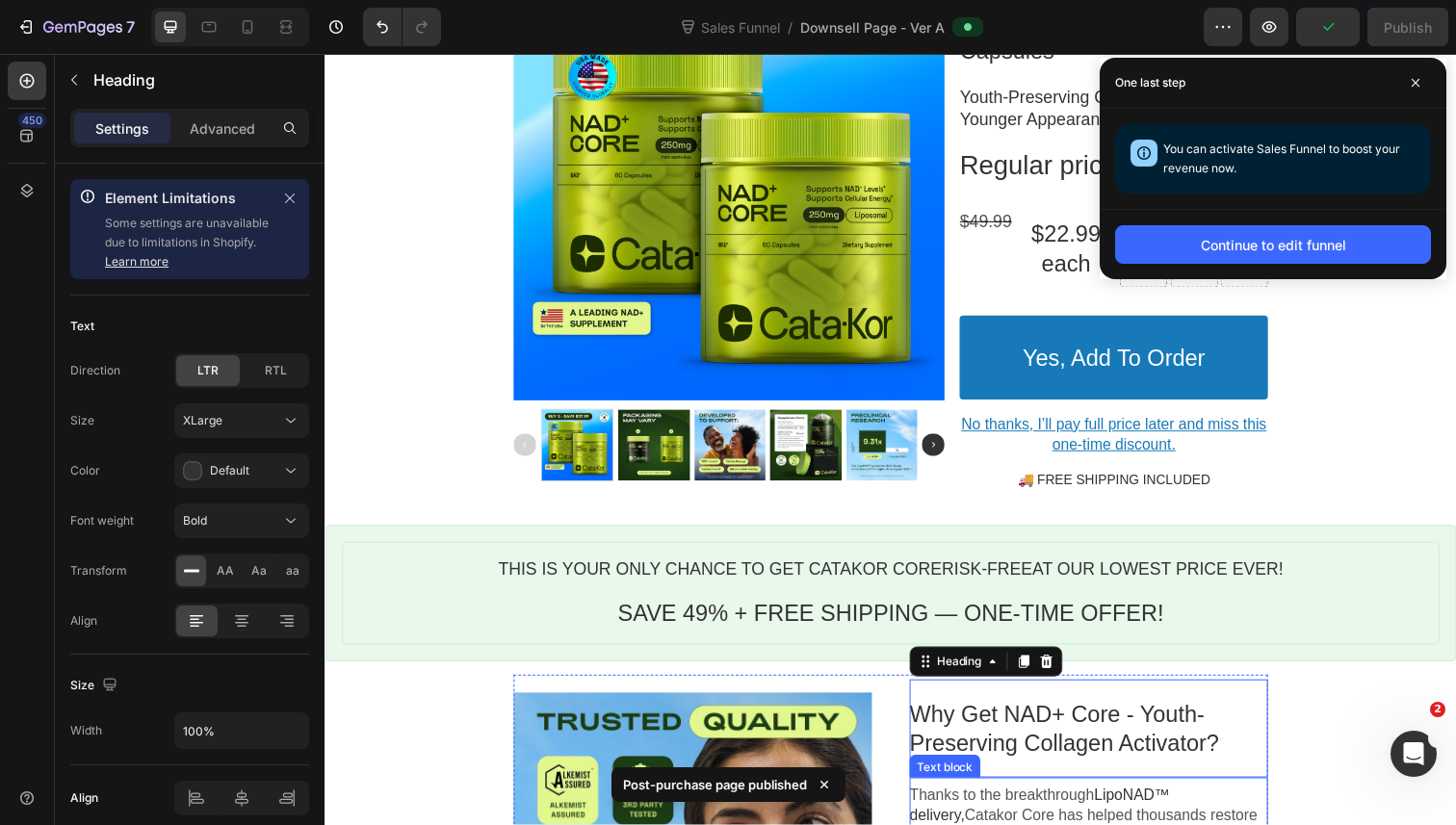
scroll to position [478, 0]
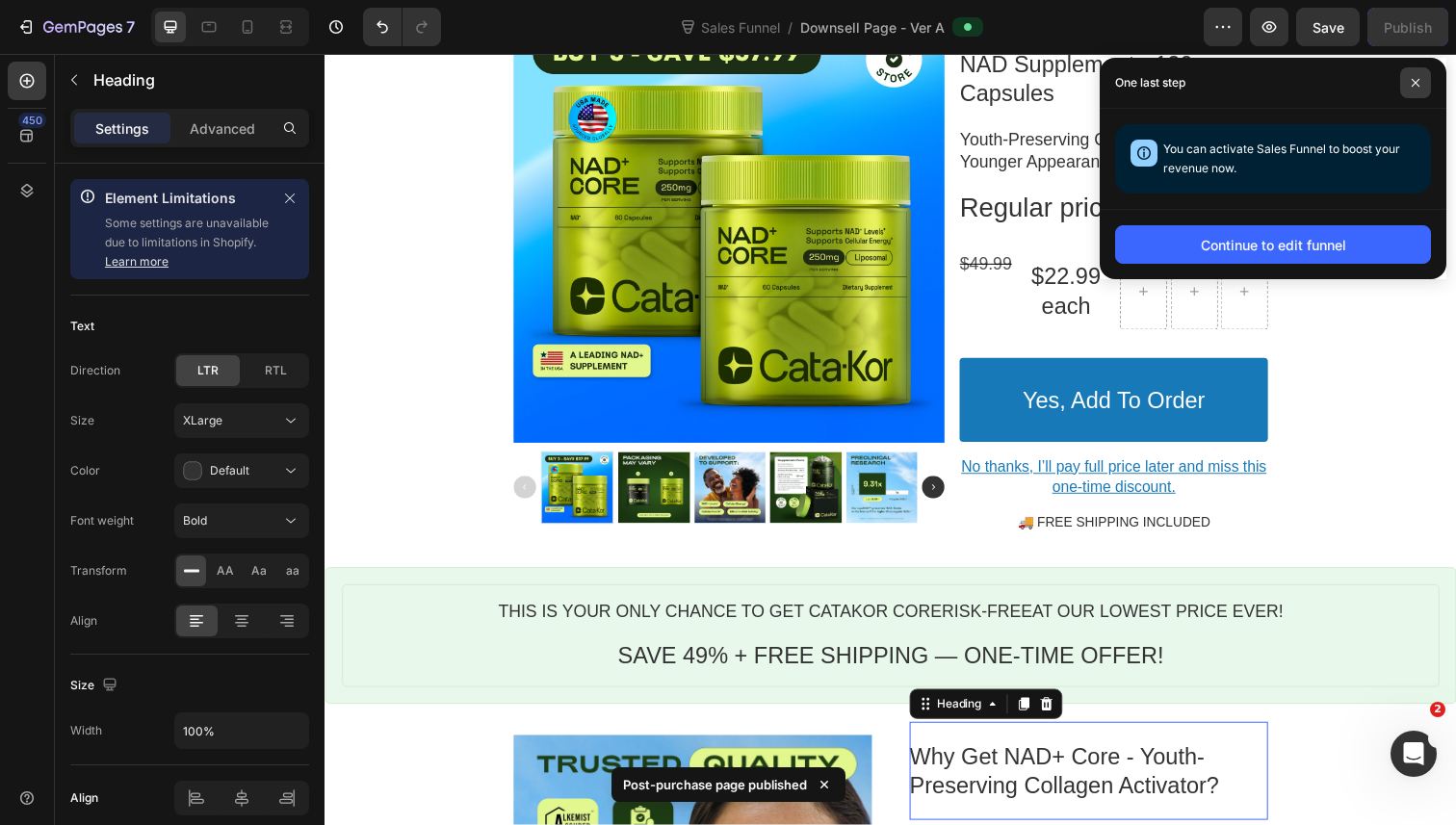
click at [1414, 78] on icon at bounding box center [1415, 83] width 10 height 10
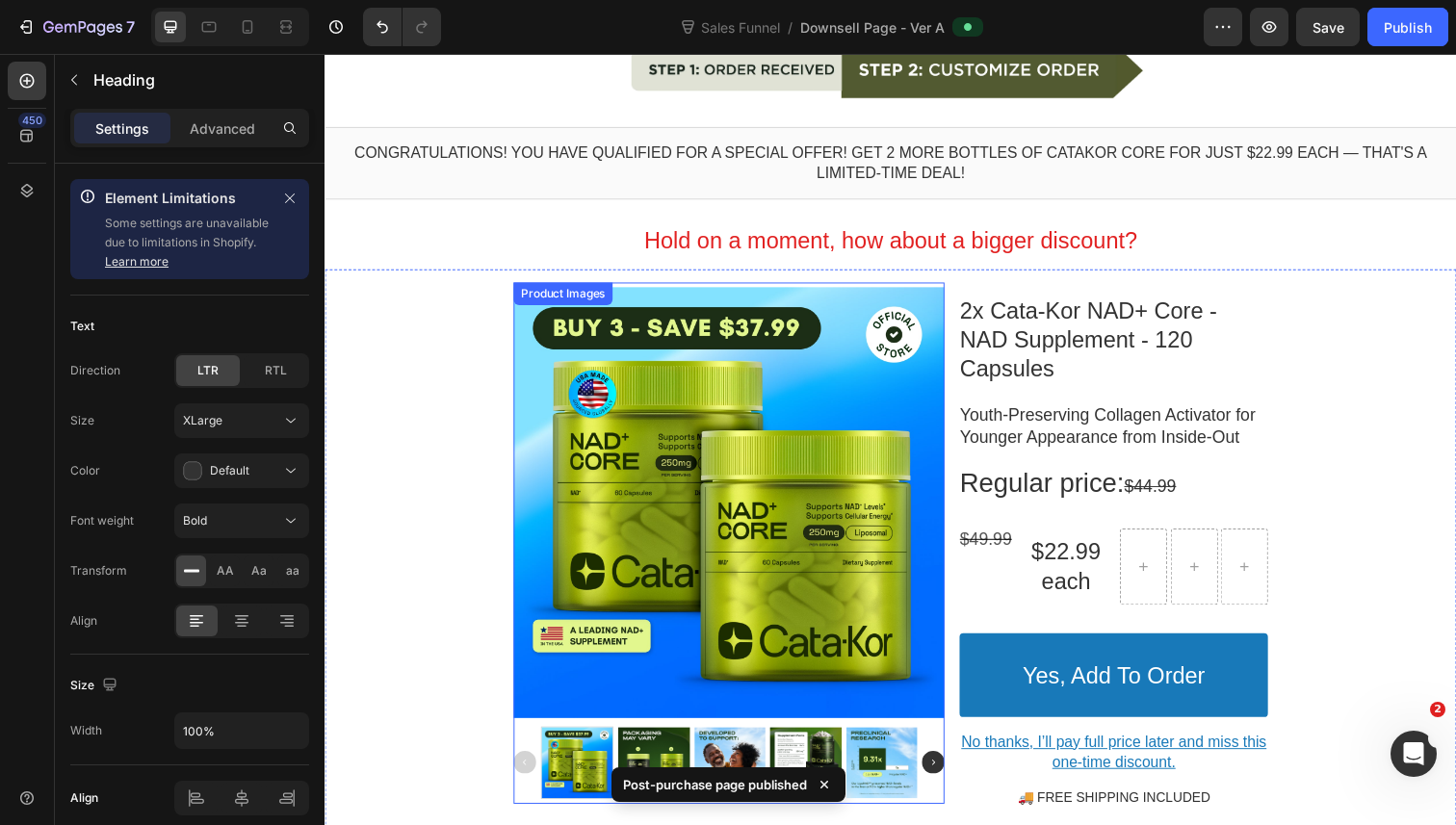
scroll to position [0, 0]
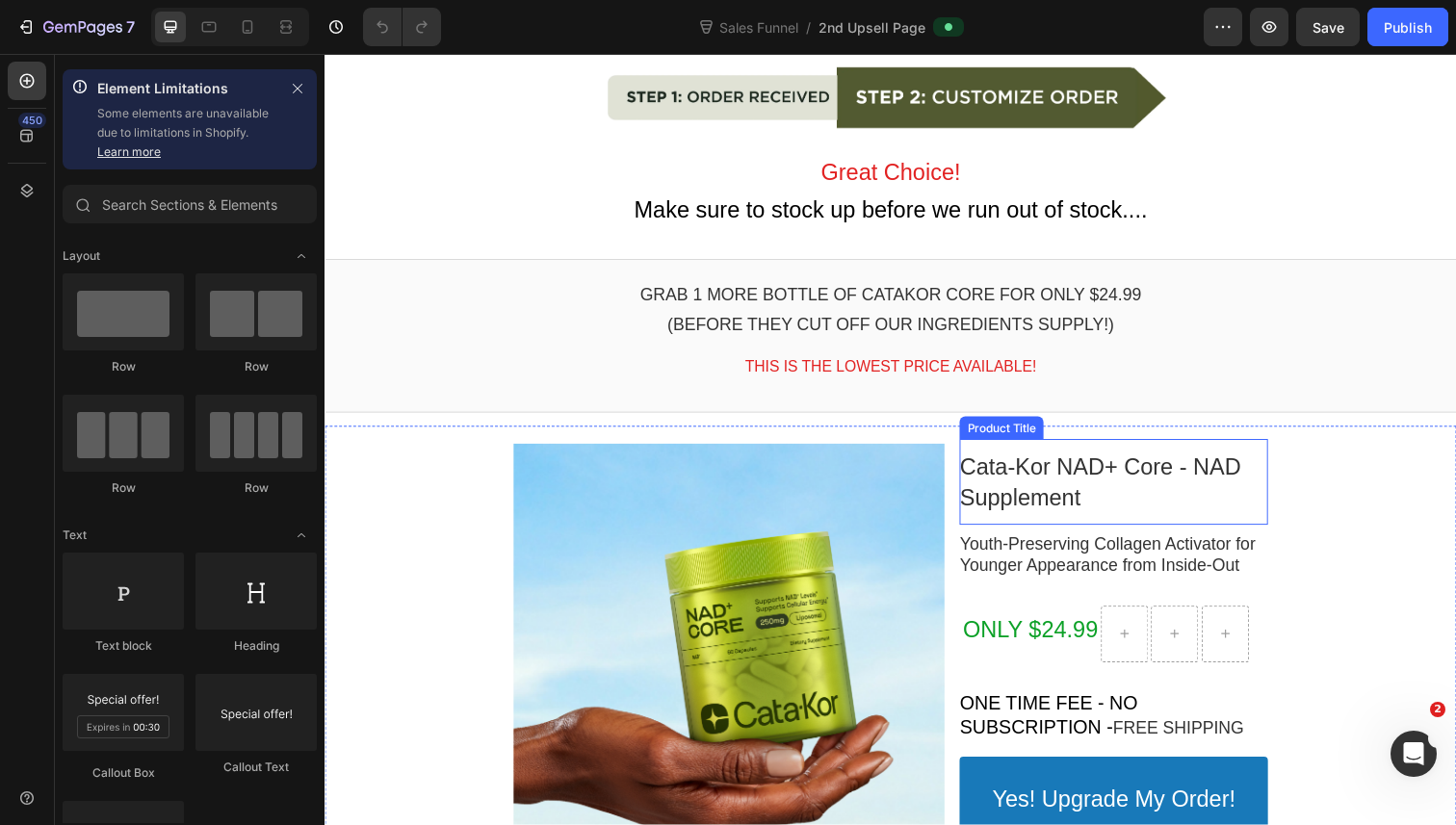
scroll to position [201, 0]
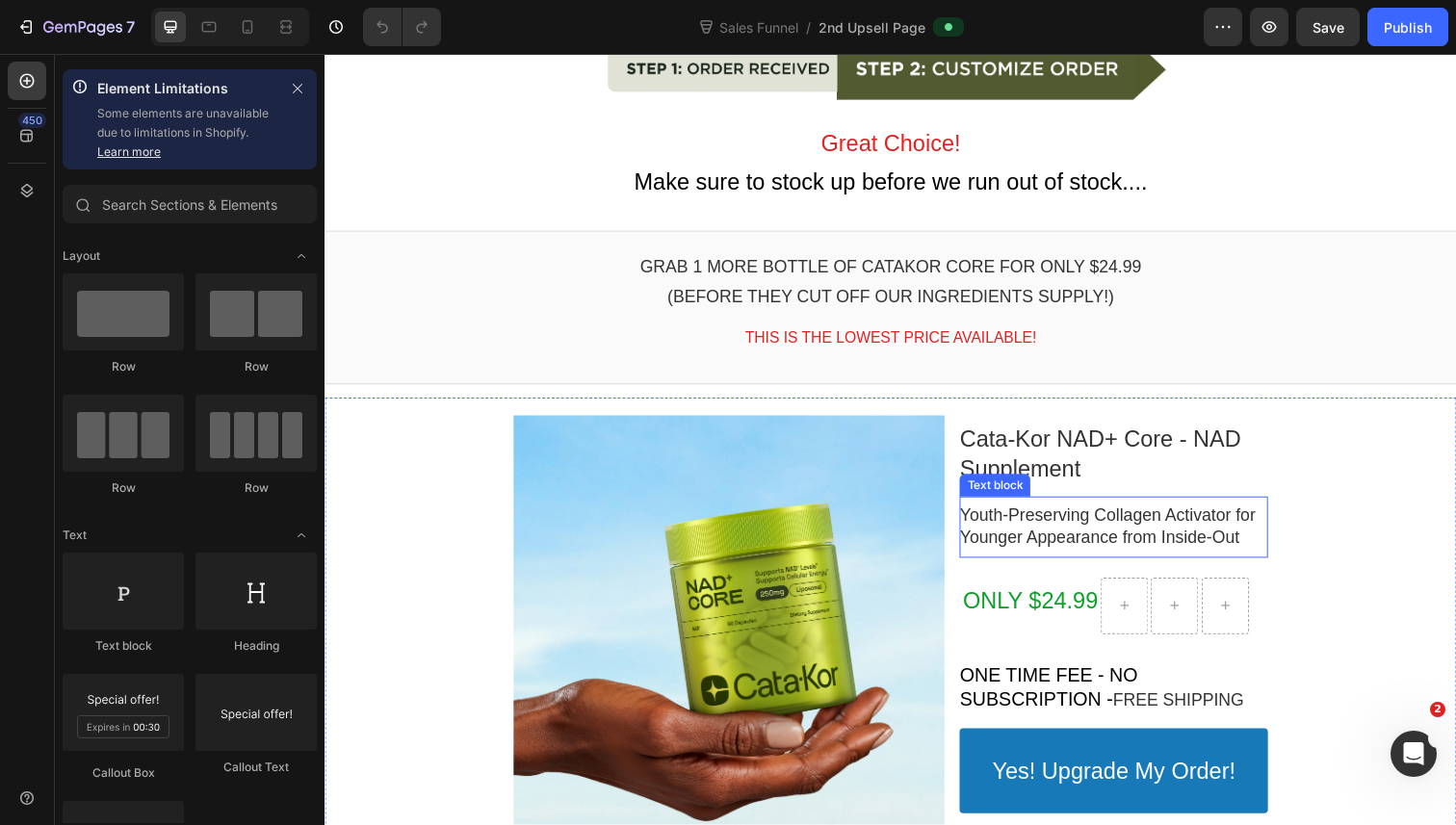
click at [1073, 554] on p "Youth-Preserving Collagen Activator for Younger Appearance from Inside-Out" at bounding box center [1129, 538] width 315 height 45
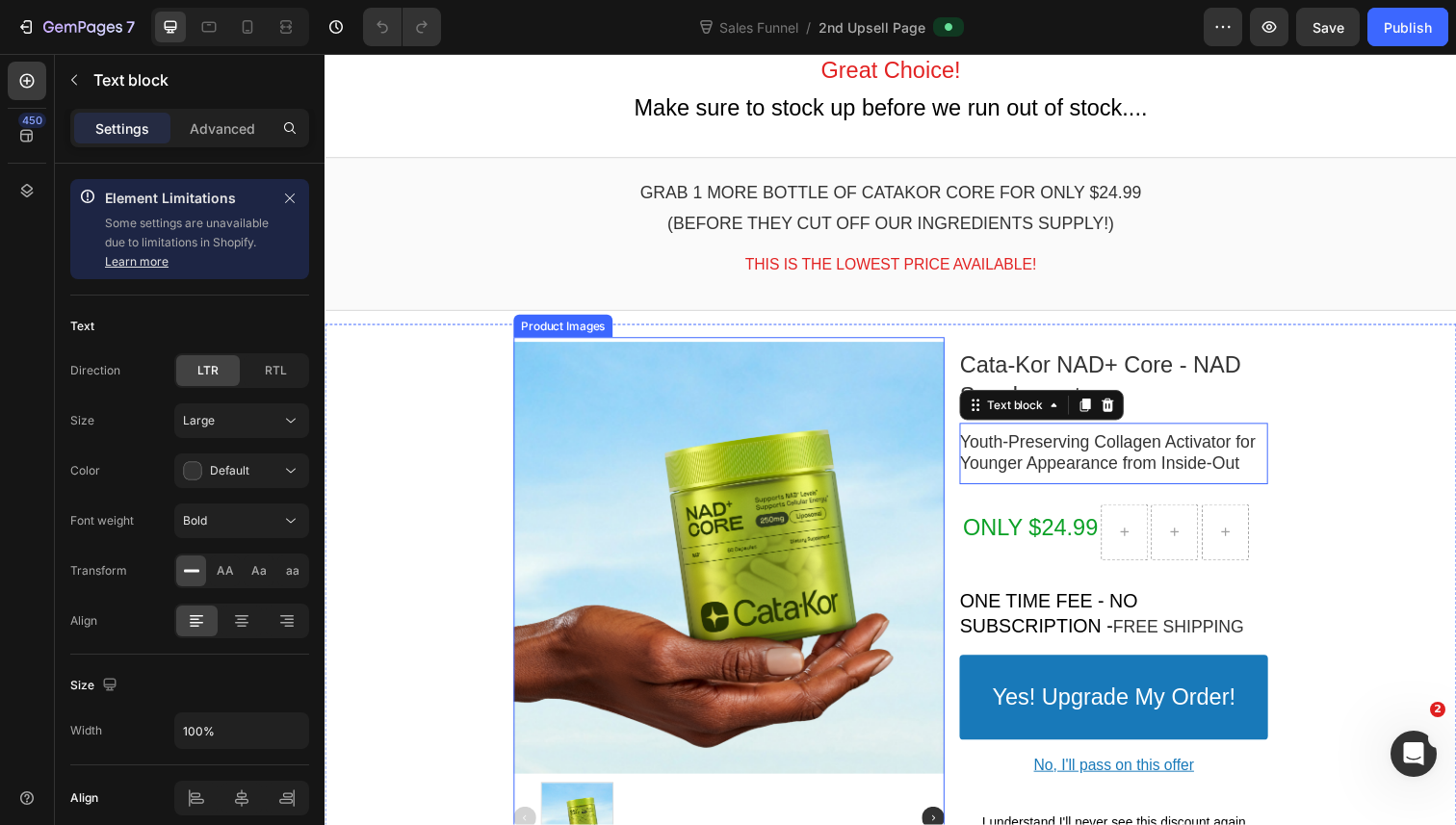
scroll to position [335, 0]
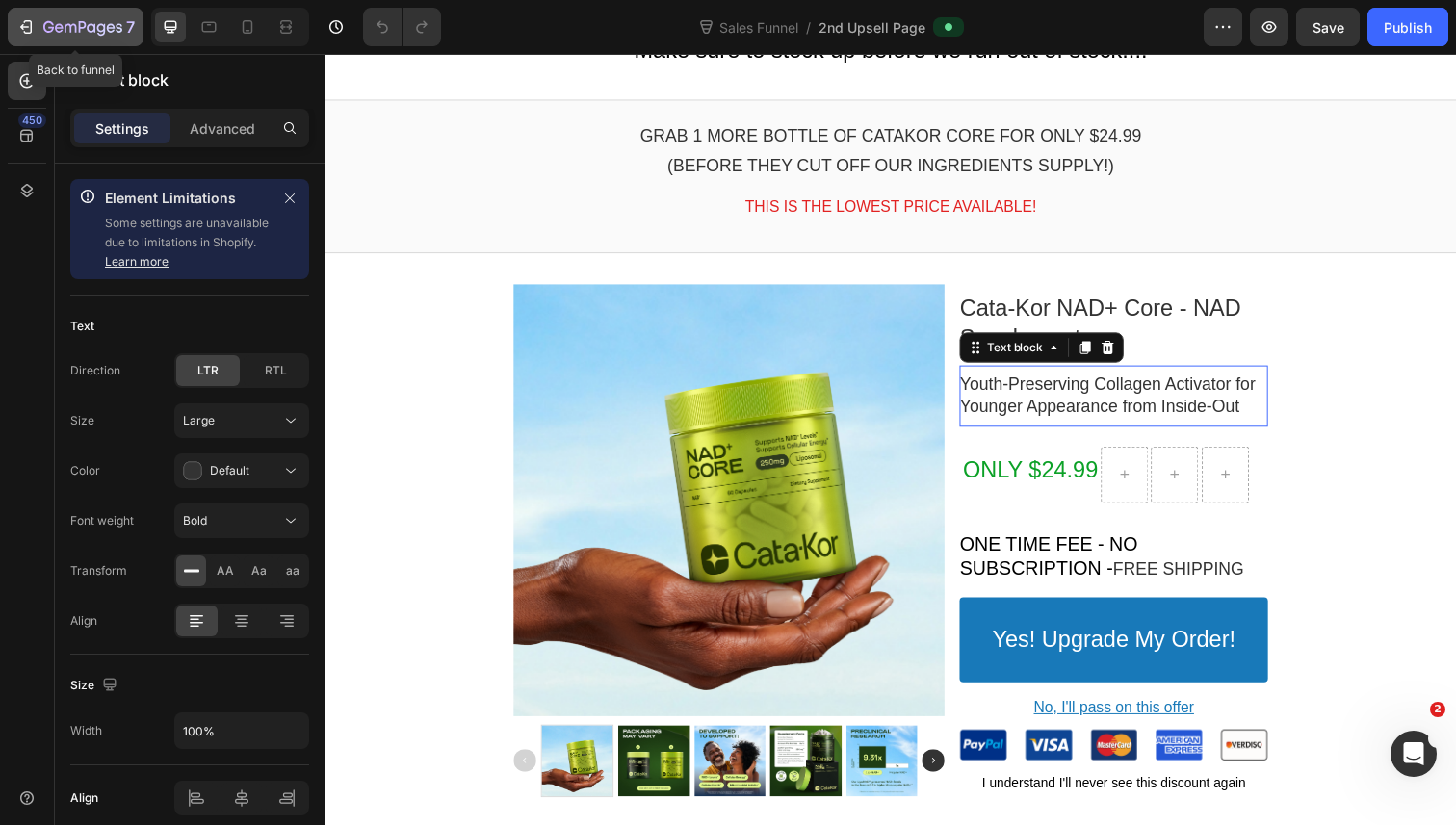
click at [38, 33] on div "7" at bounding box center [75, 27] width 118 height 23
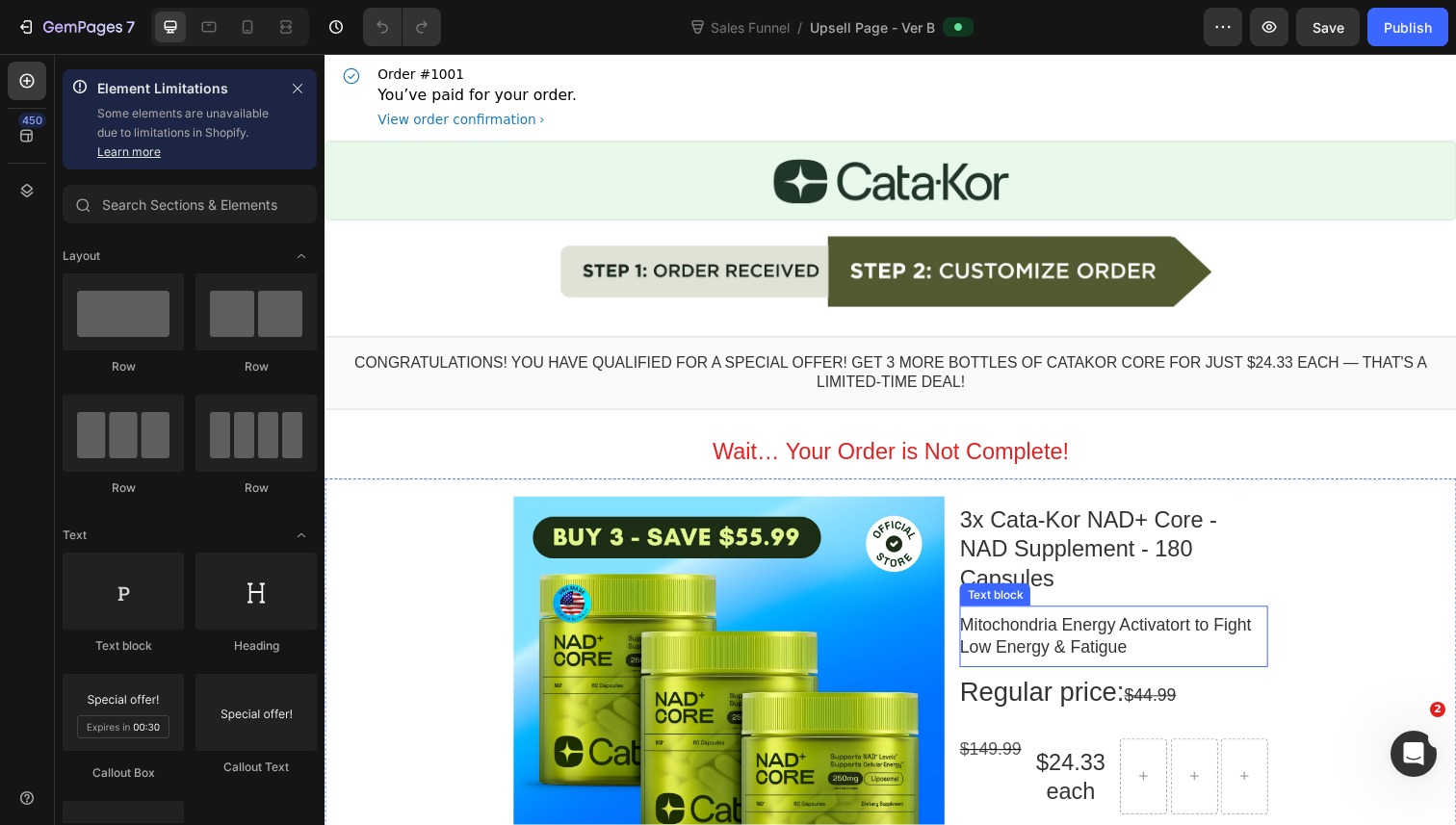
click at [1162, 627] on p "Mitochondria Energy Activatort to Fight Low Energy & Fatigue" at bounding box center [1129, 649] width 315 height 45
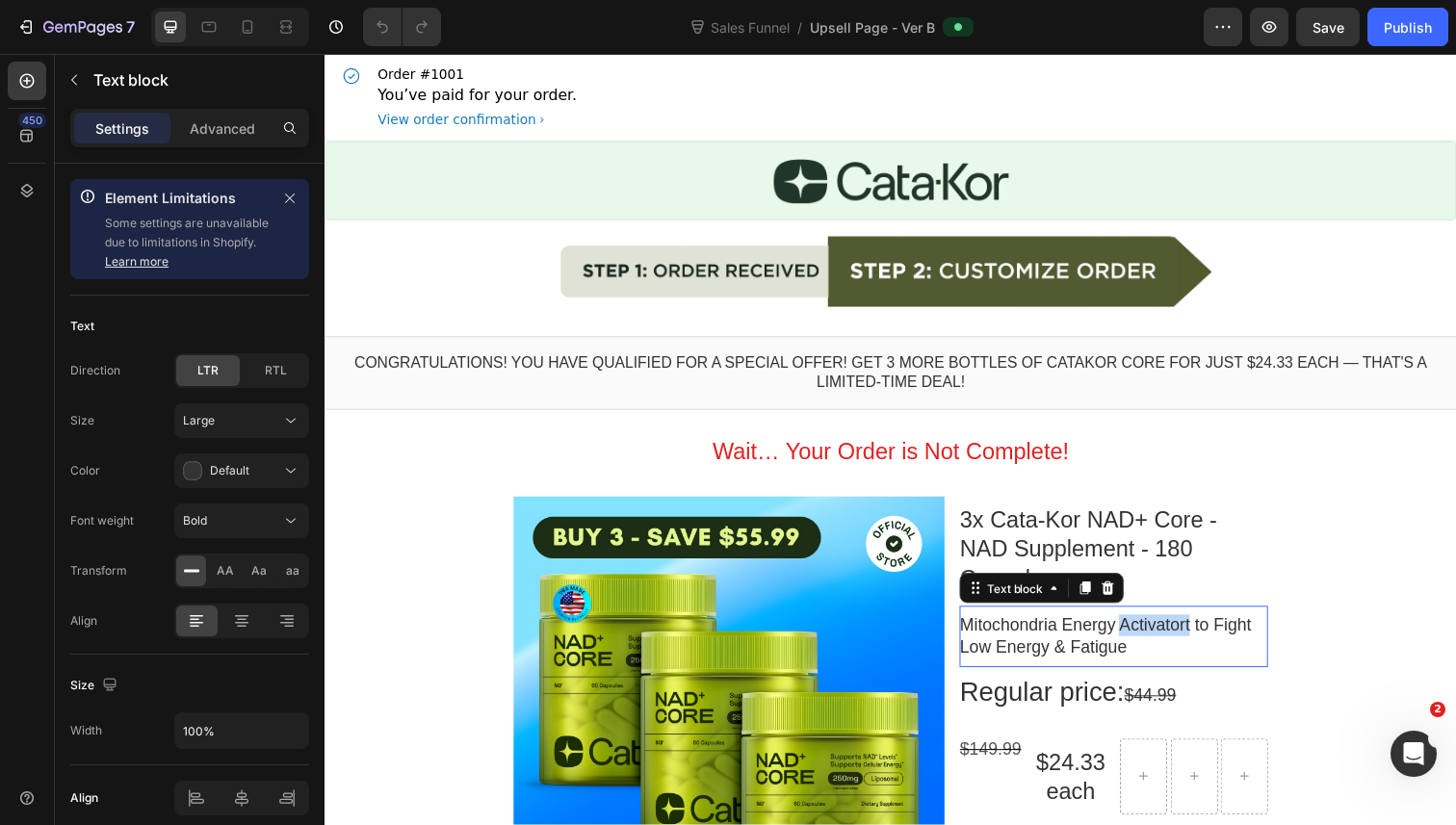
click at [1214, 627] on p "Mitochondria Energy Activatort to Fight Low Energy & Fatigue" at bounding box center [1129, 649] width 315 height 45
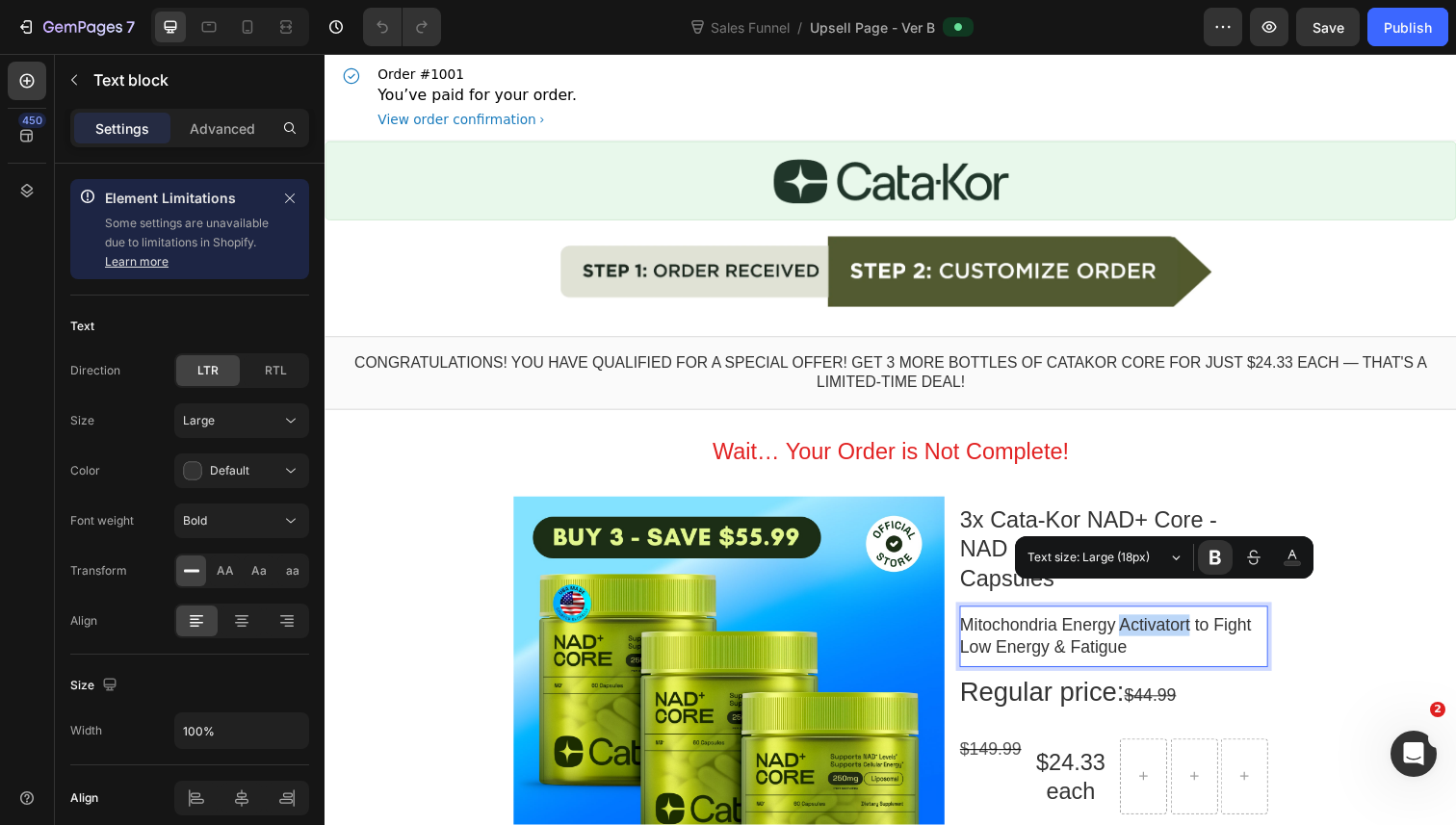
click at [1219, 627] on p "Mitochondria Energy Activatort to Fight Low Energy & Fatigue" at bounding box center [1129, 649] width 315 height 45
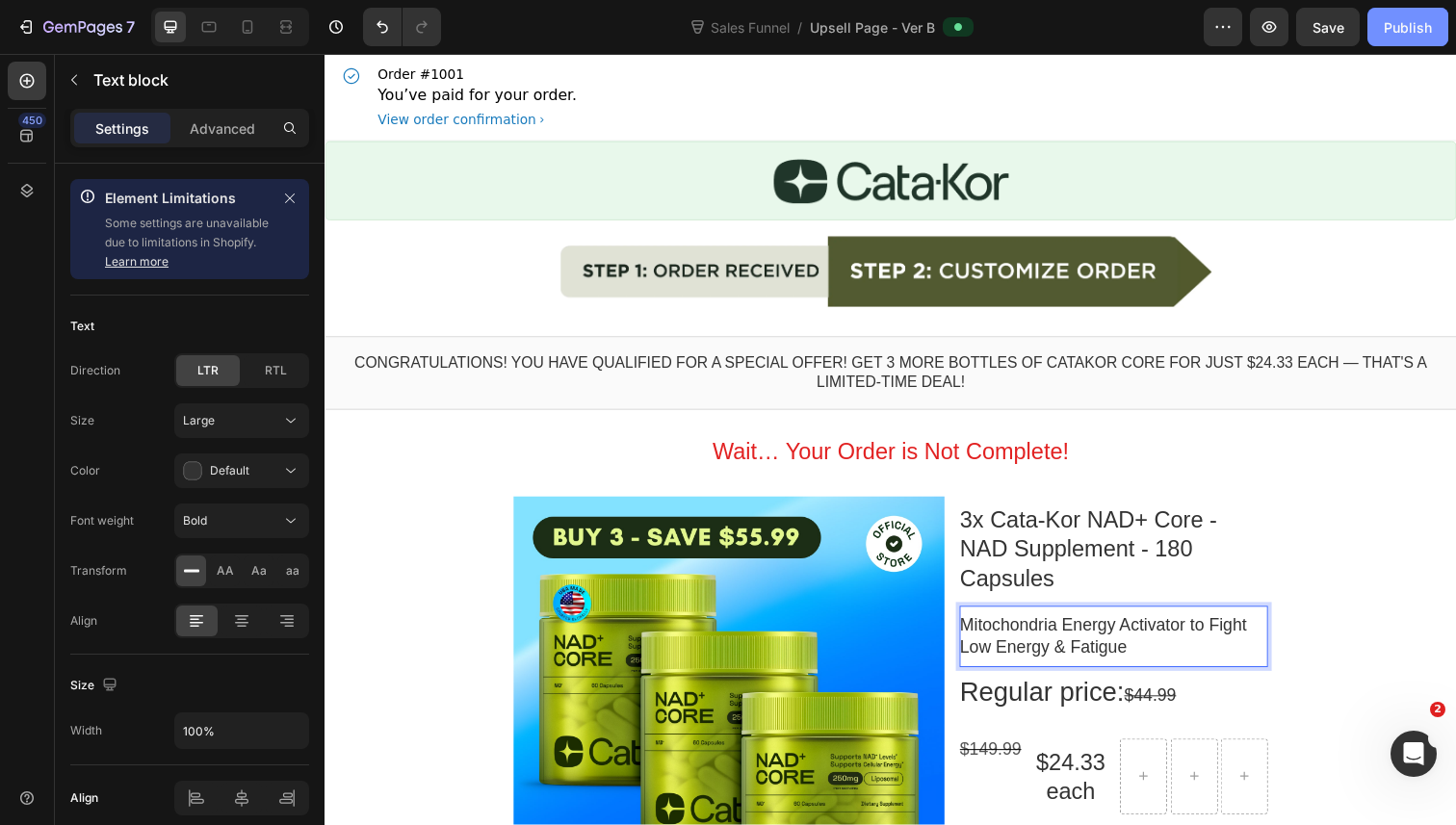
click at [1422, 21] on div "Publish" at bounding box center [1407, 27] width 48 height 21
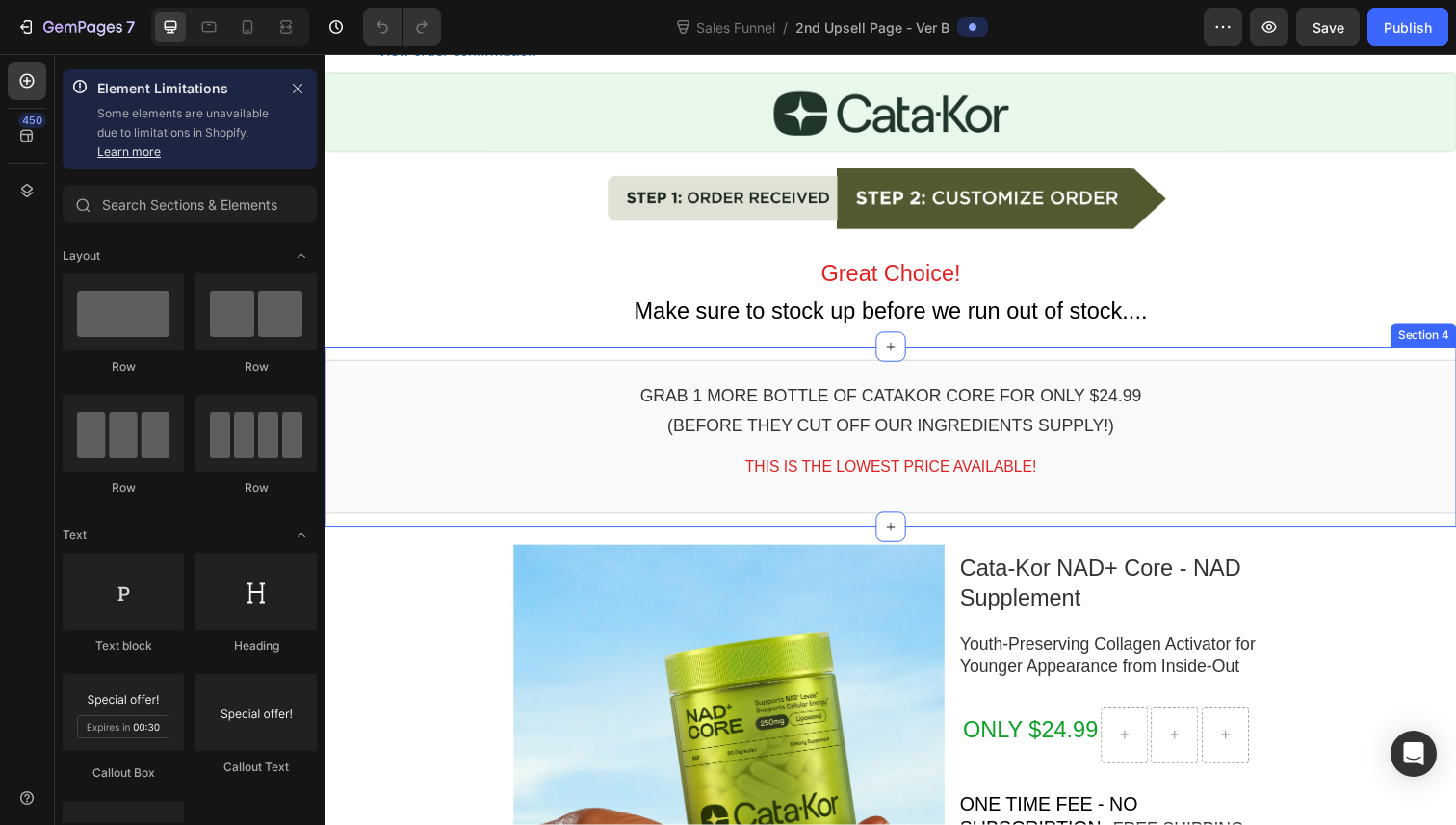
scroll to position [176, 0]
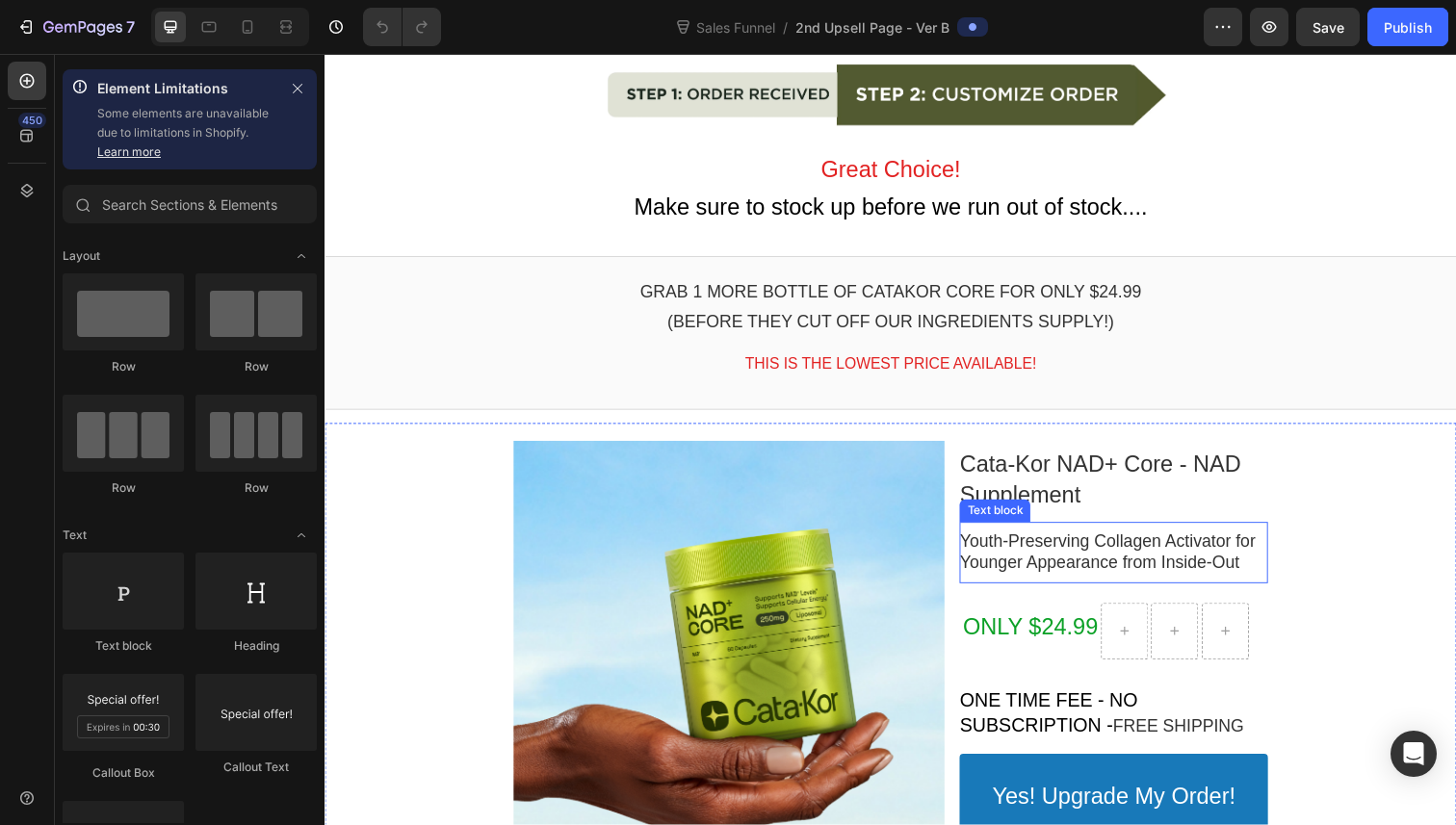
click at [1101, 580] on p "Youth-Preserving Collagen Activator for Younger Appearance from Inside-Out" at bounding box center [1129, 563] width 315 height 45
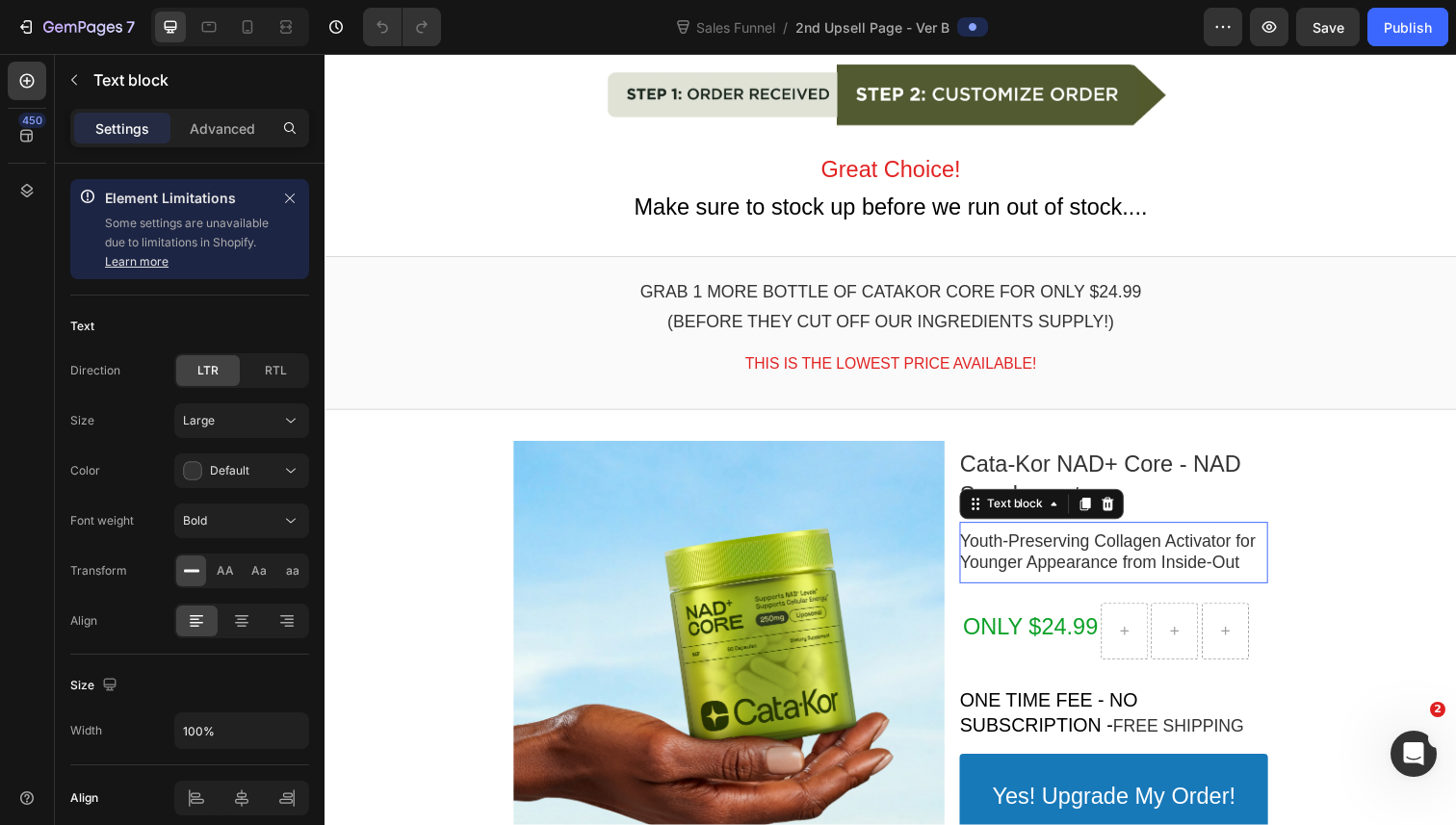
scroll to position [0, 0]
click at [1101, 580] on p "Youth-Preserving Collagen Activator for Younger Appearance from Inside-Out" at bounding box center [1129, 563] width 315 height 45
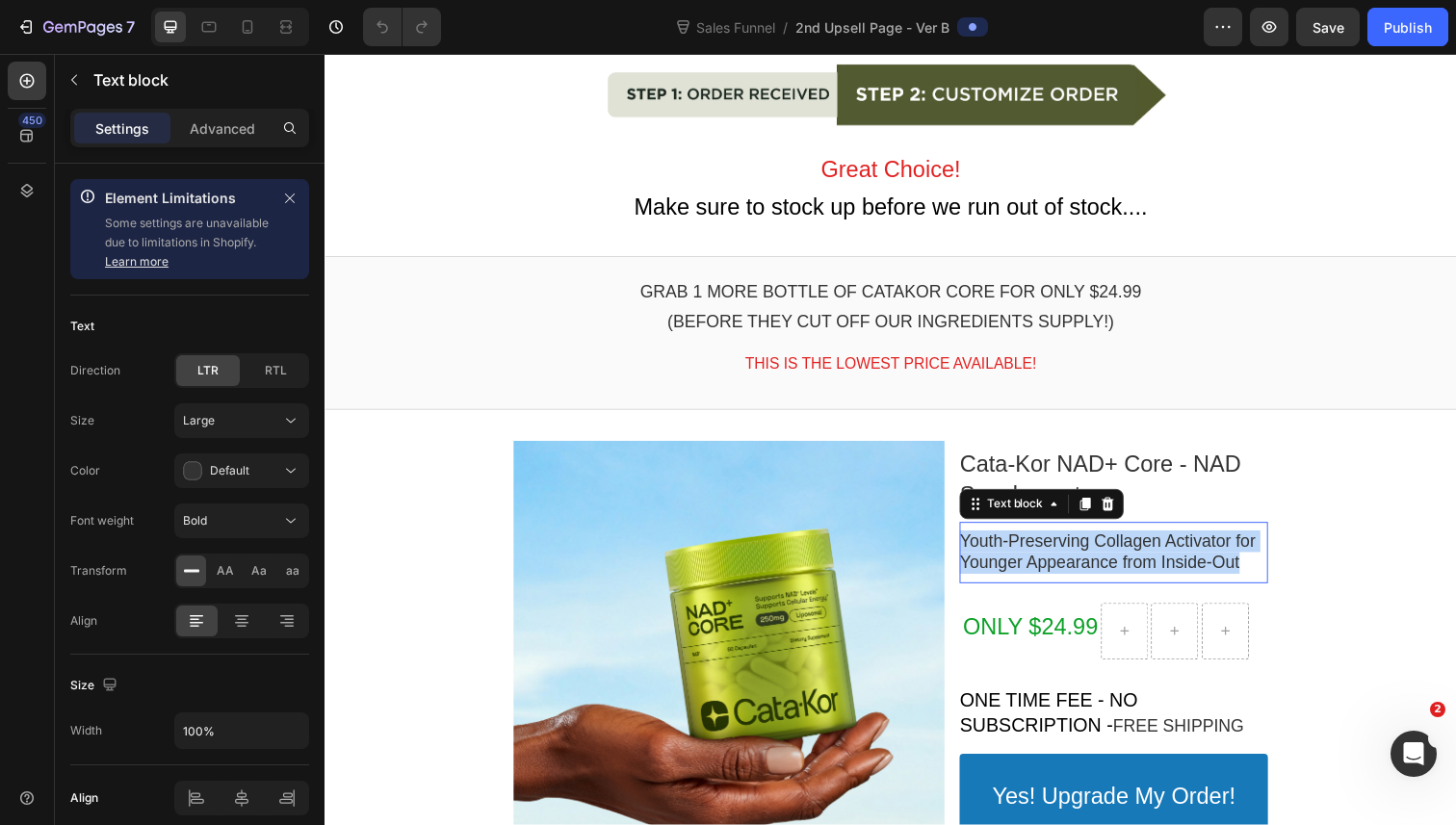
click at [1101, 580] on p "Youth-Preserving Collagen Activator for Younger Appearance from Inside-Out" at bounding box center [1129, 563] width 315 height 45
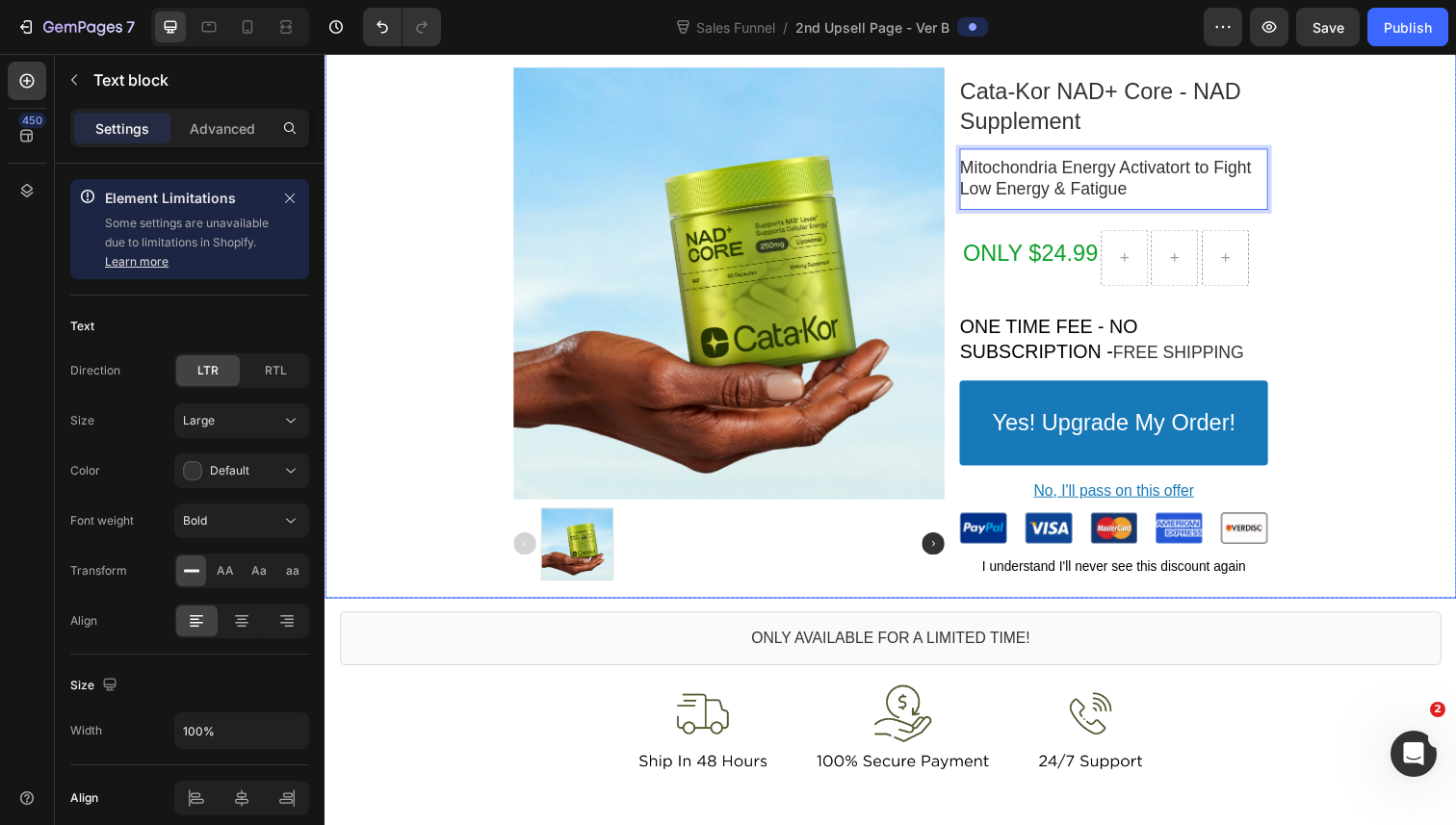
scroll to position [497, 0]
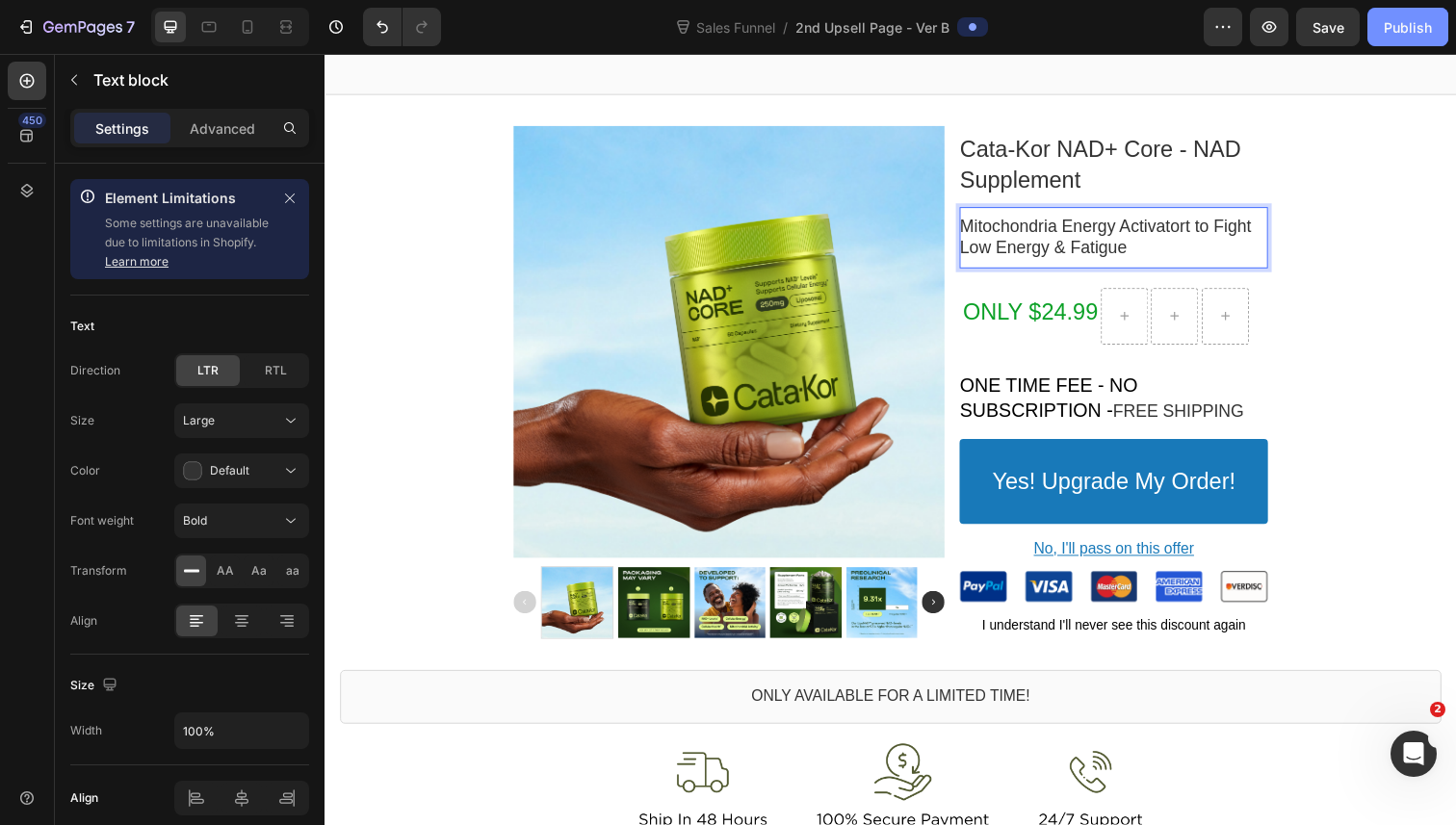
click at [1395, 38] on button "Publish" at bounding box center [1407, 26] width 81 height 38
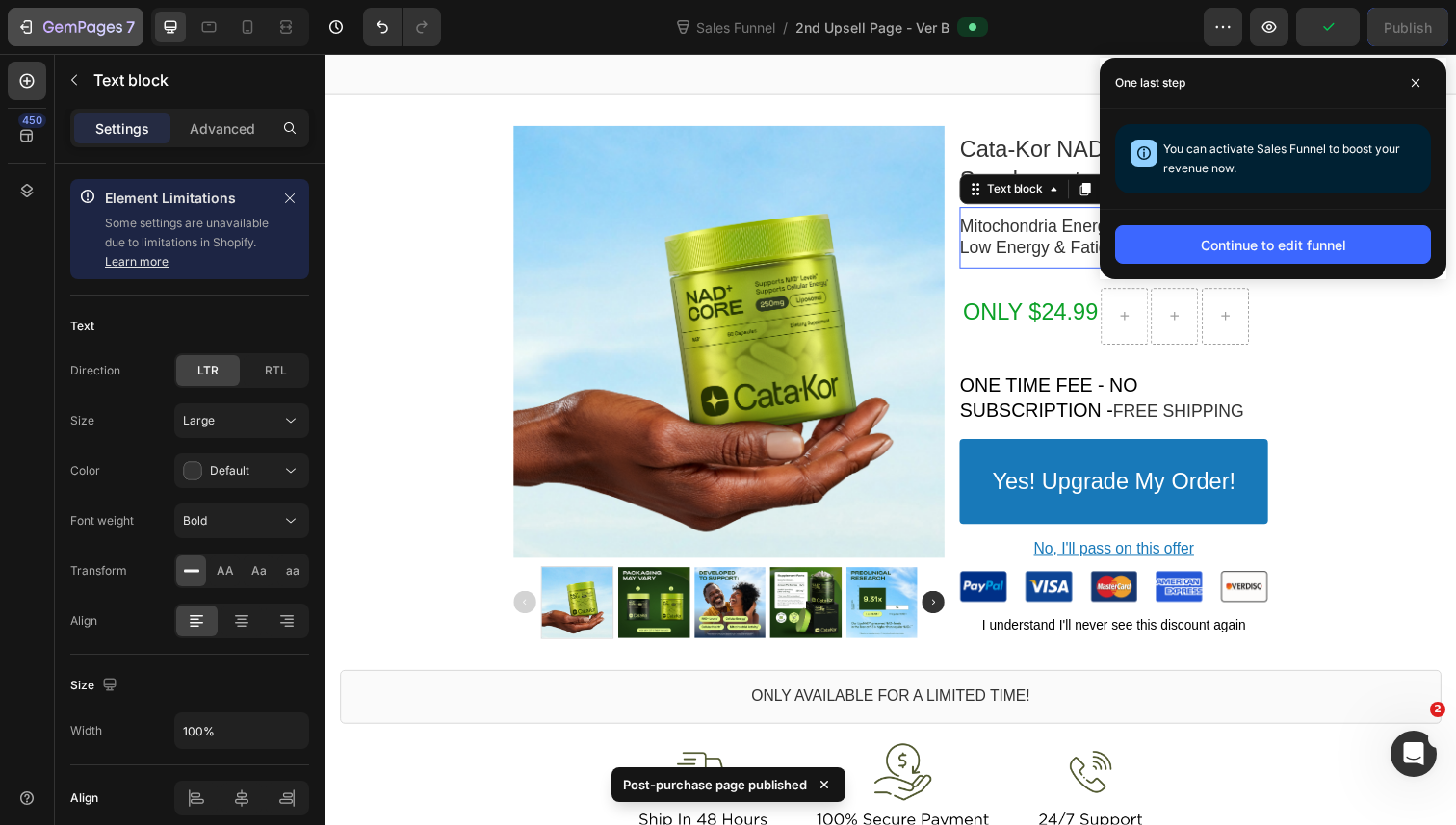
click at [64, 25] on icon "button" at bounding box center [70, 28] width 12 height 9
